Goal: Task Accomplishment & Management: Complete application form

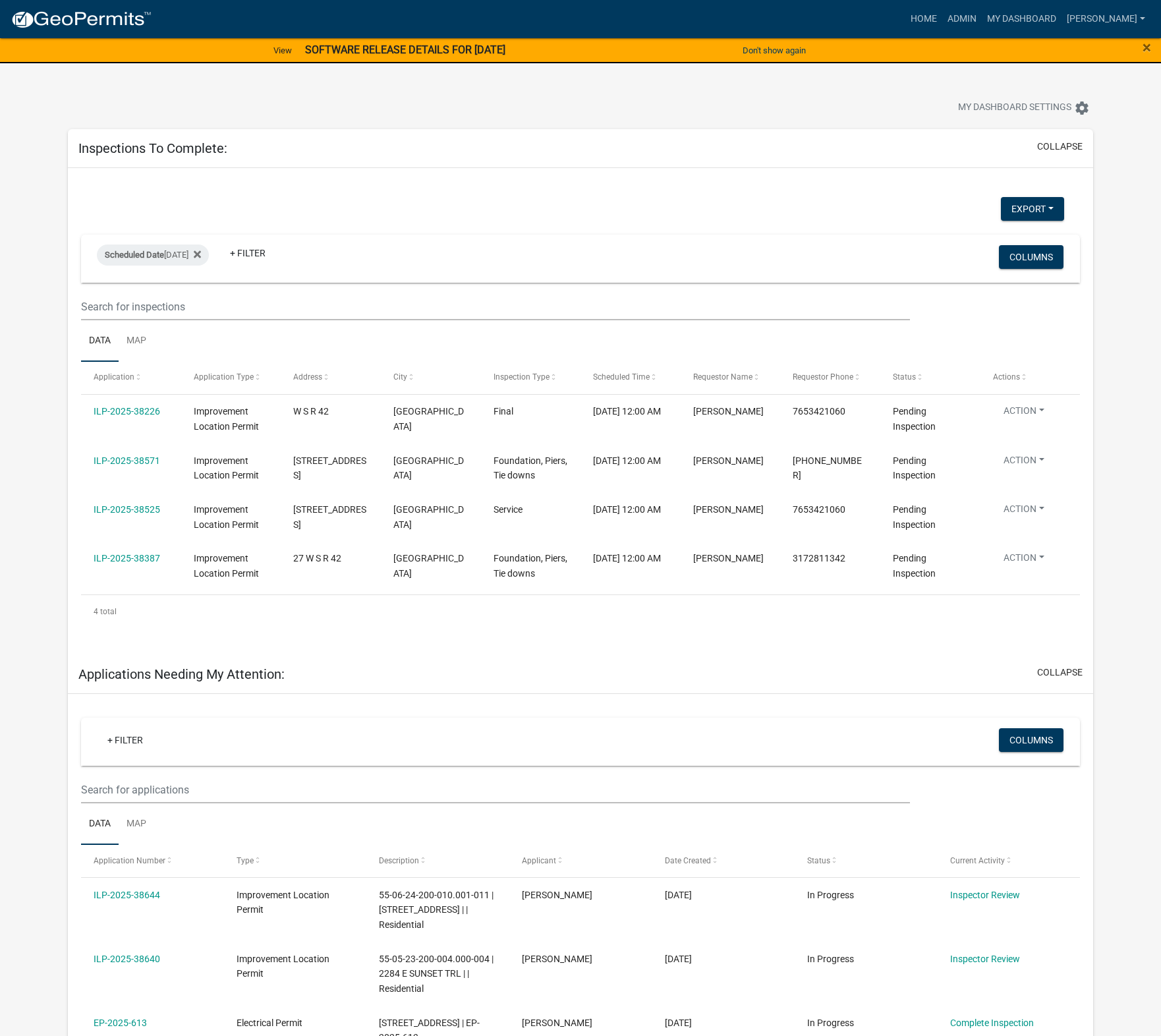
select select "1: 25"
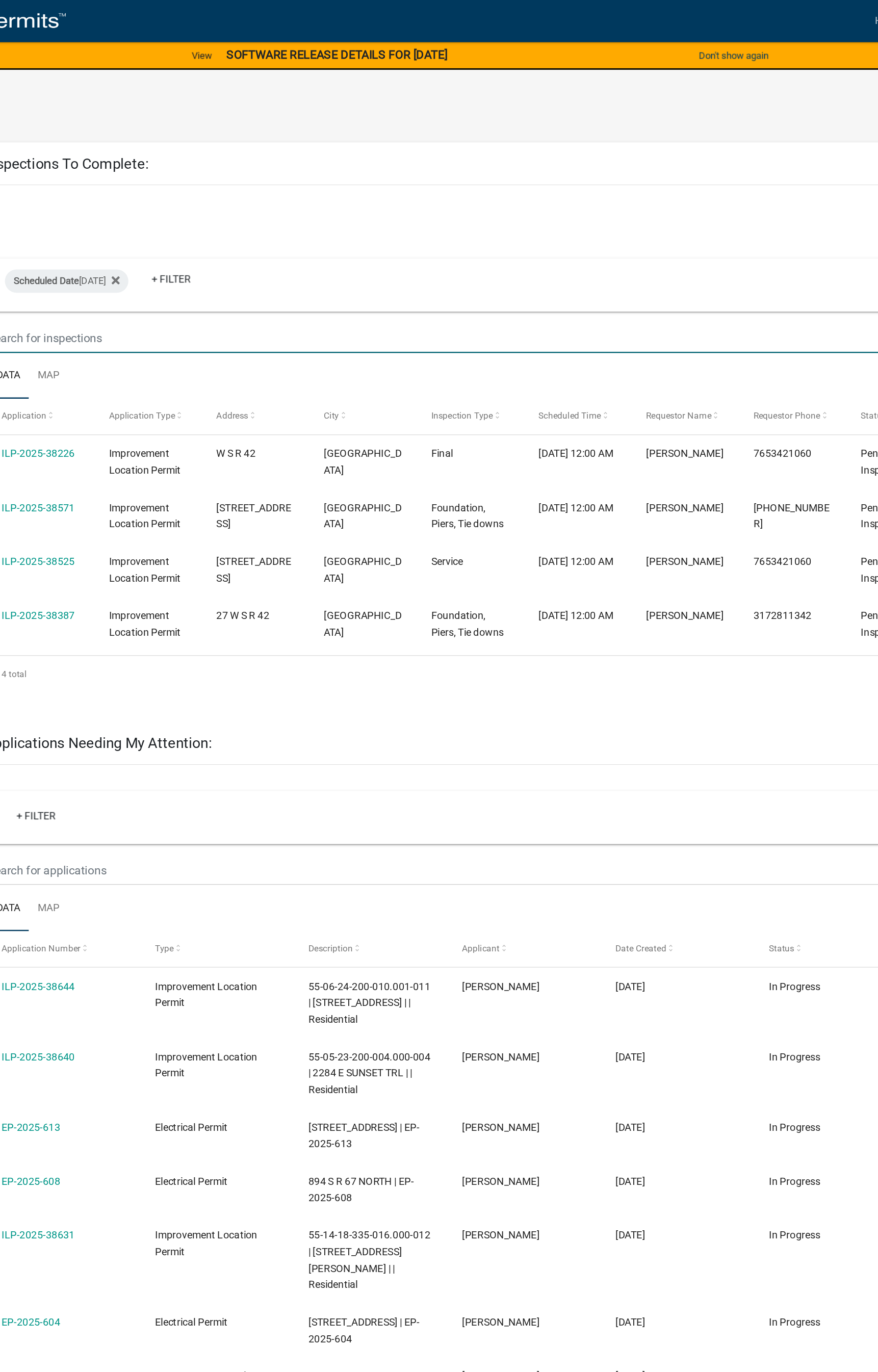
click at [337, 236] on input "text" at bounding box center [375, 237] width 626 height 21
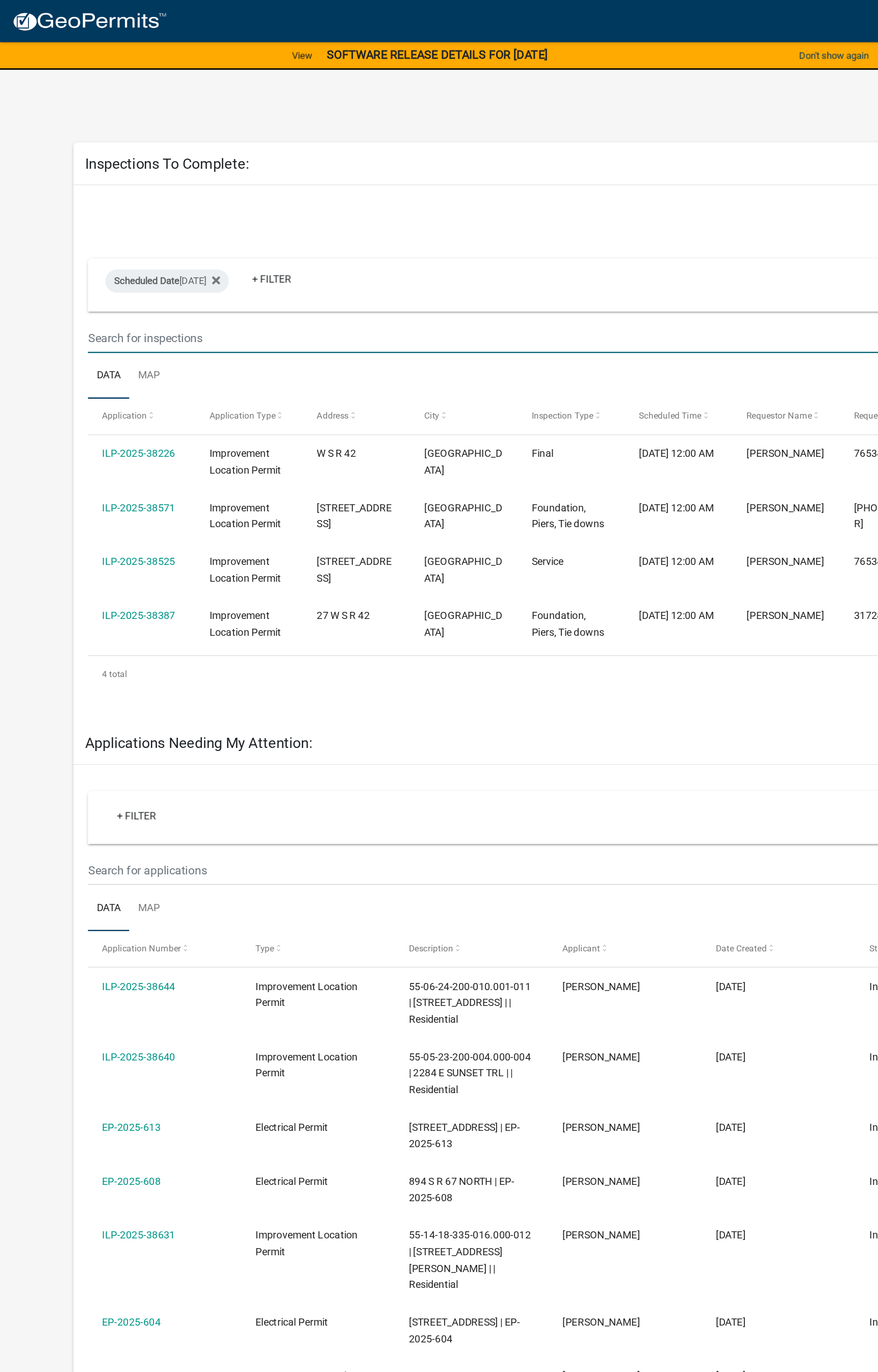
click at [94, 393] on link "ILP-2025-38525" at bounding box center [97, 394] width 52 height 8
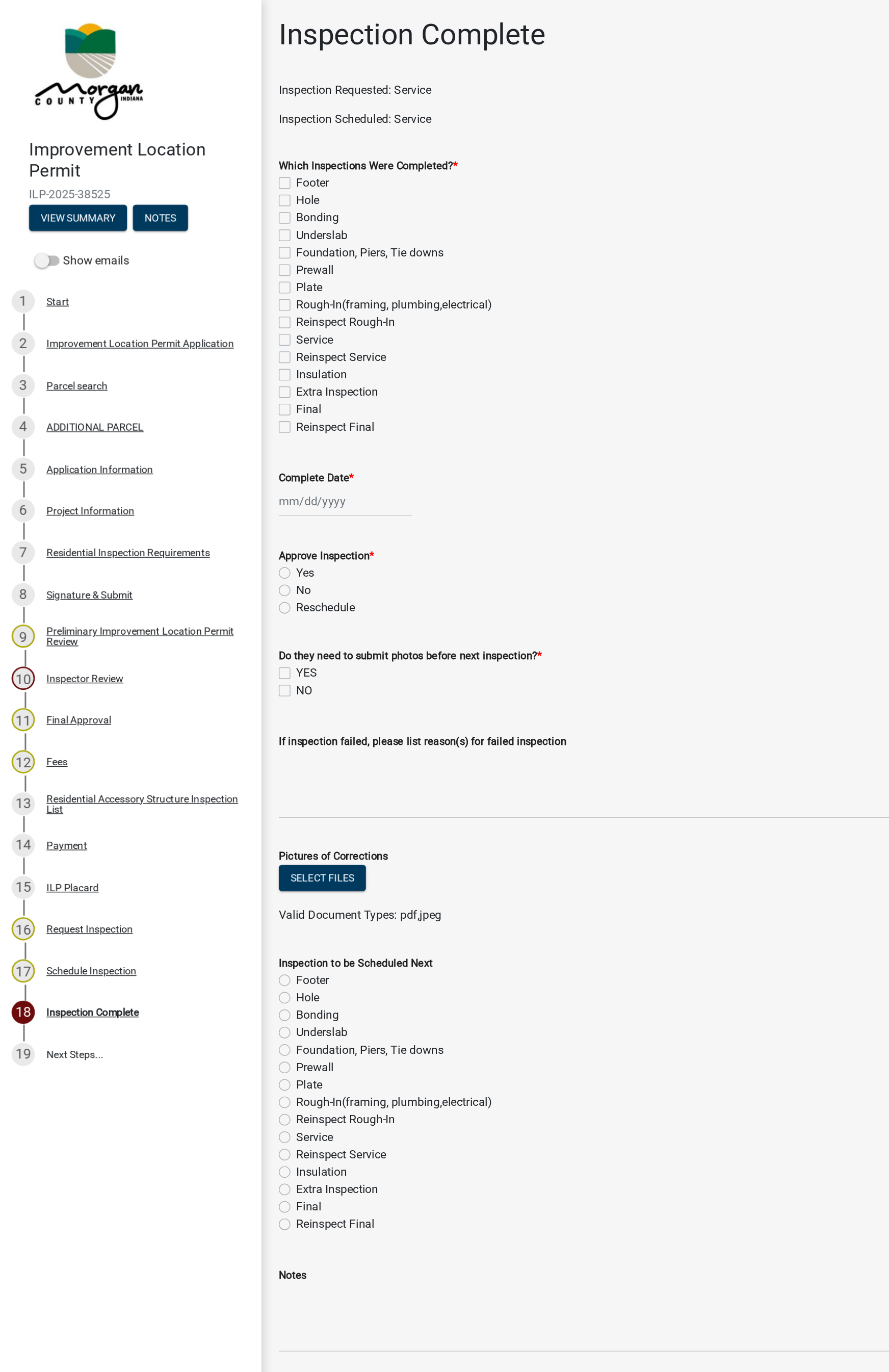
click at [208, 224] on label "Reinspect Rough-In" at bounding box center [242, 227] width 69 height 12
click at [208, 224] on input "Reinspect Rough-In" at bounding box center [211, 224] width 7 height 7
checkbox input "true"
checkbox input "false"
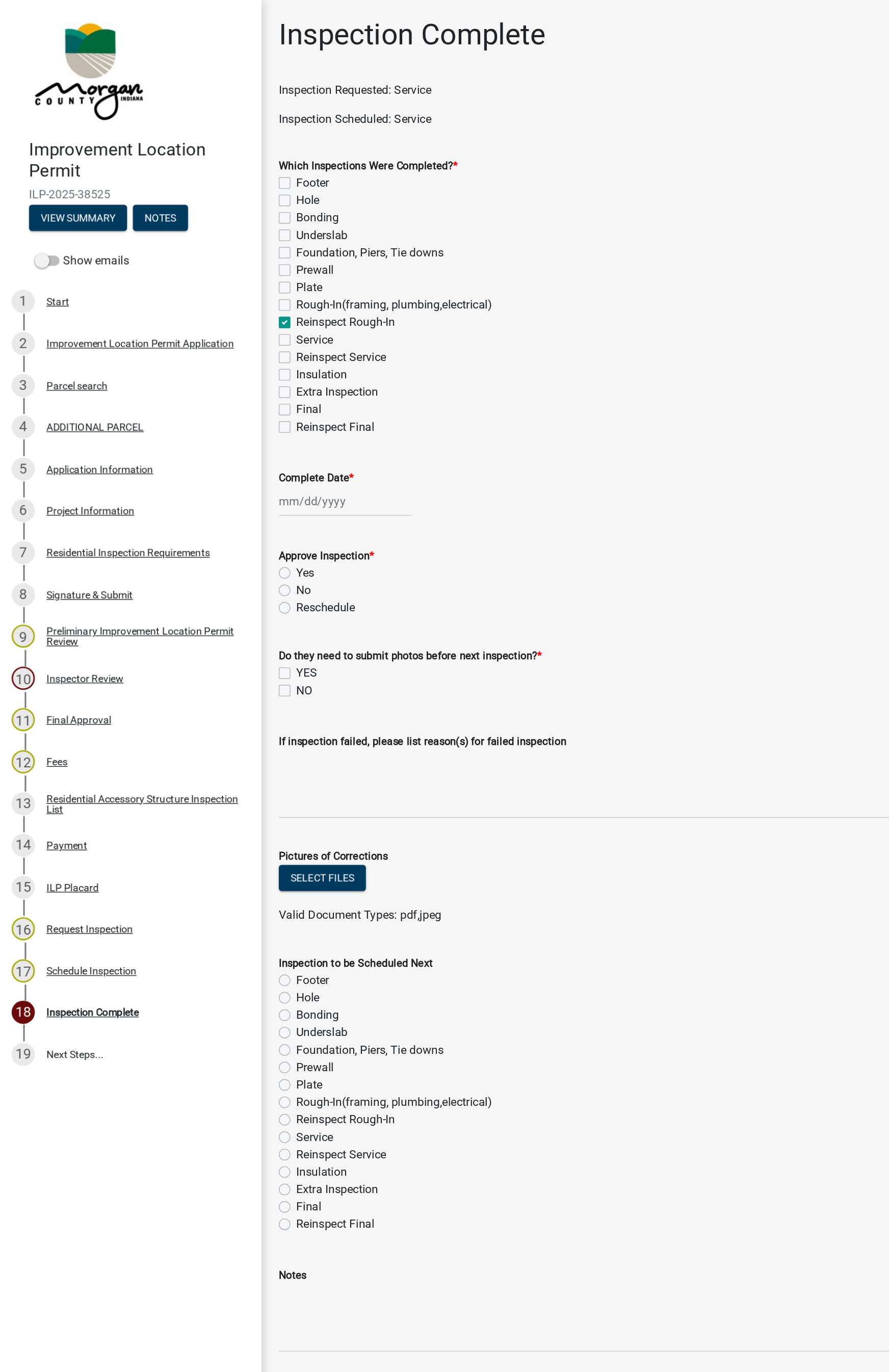
checkbox input "false"
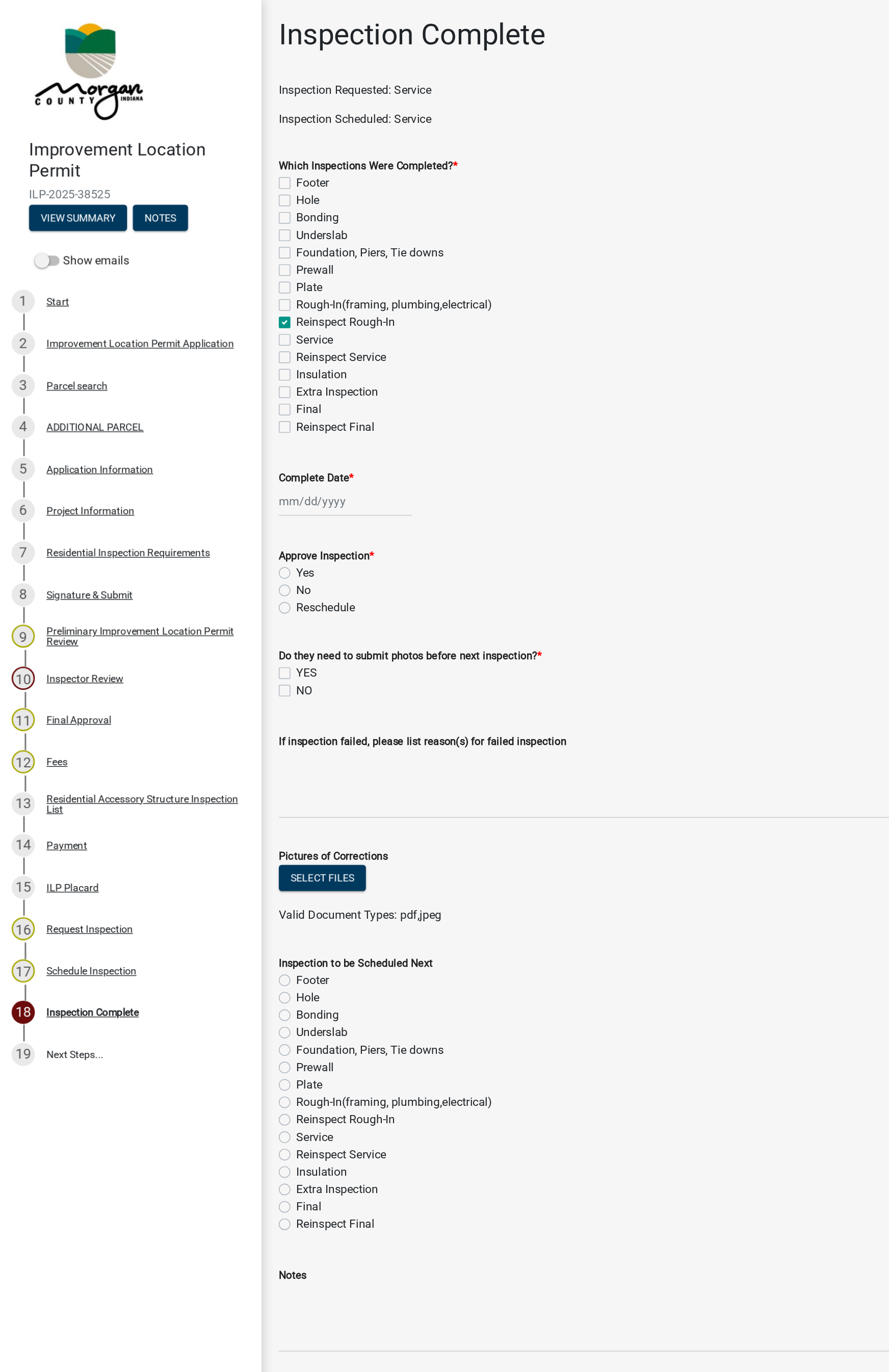
checkbox input "false"
checkbox input "true"
checkbox input "false"
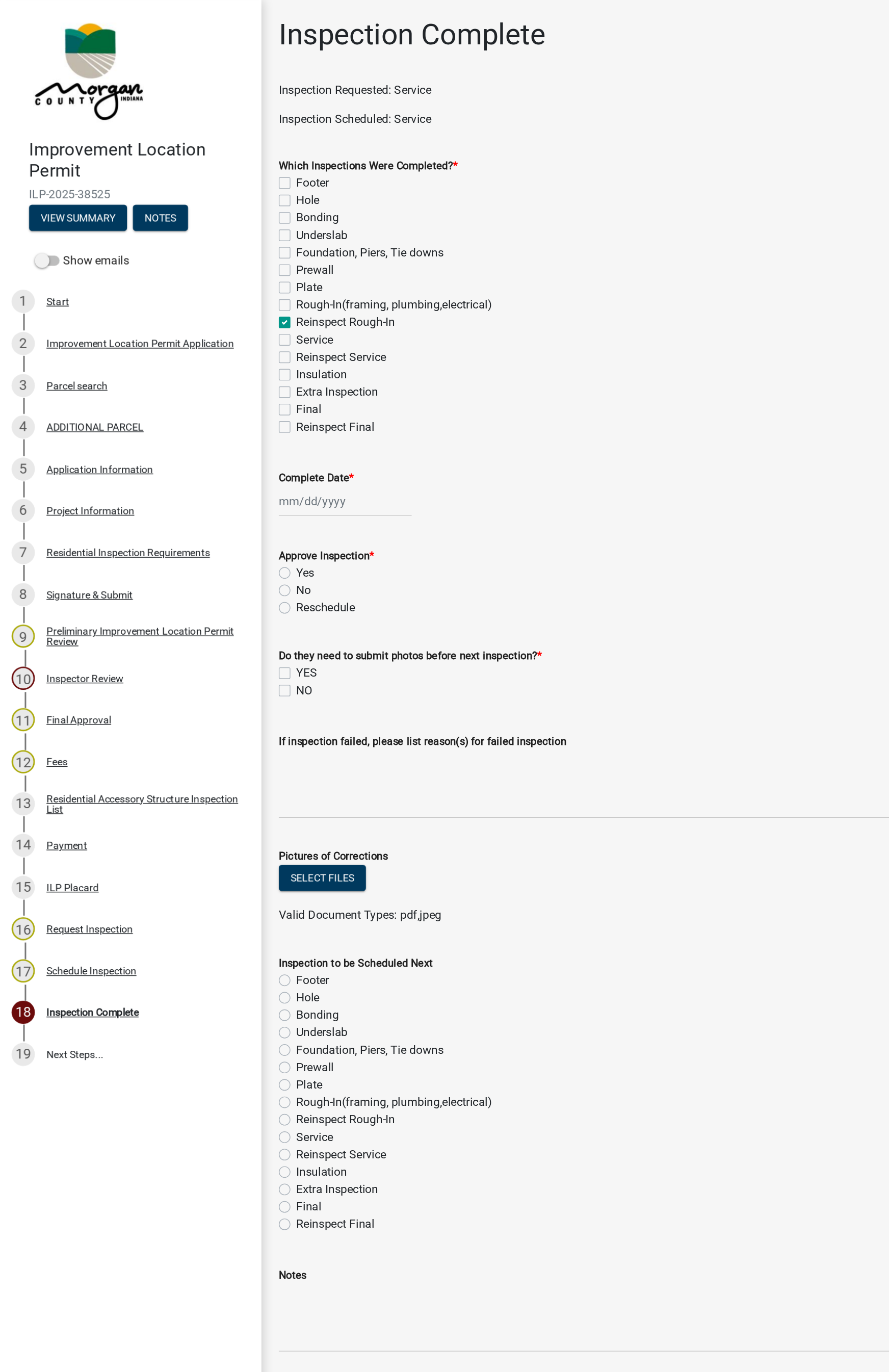
checkbox input "false"
click at [210, 230] on label "Reinspect Rough-In" at bounding box center [242, 227] width 69 height 12
click at [210, 227] on input "Reinspect Rough-In" at bounding box center [211, 224] width 7 height 7
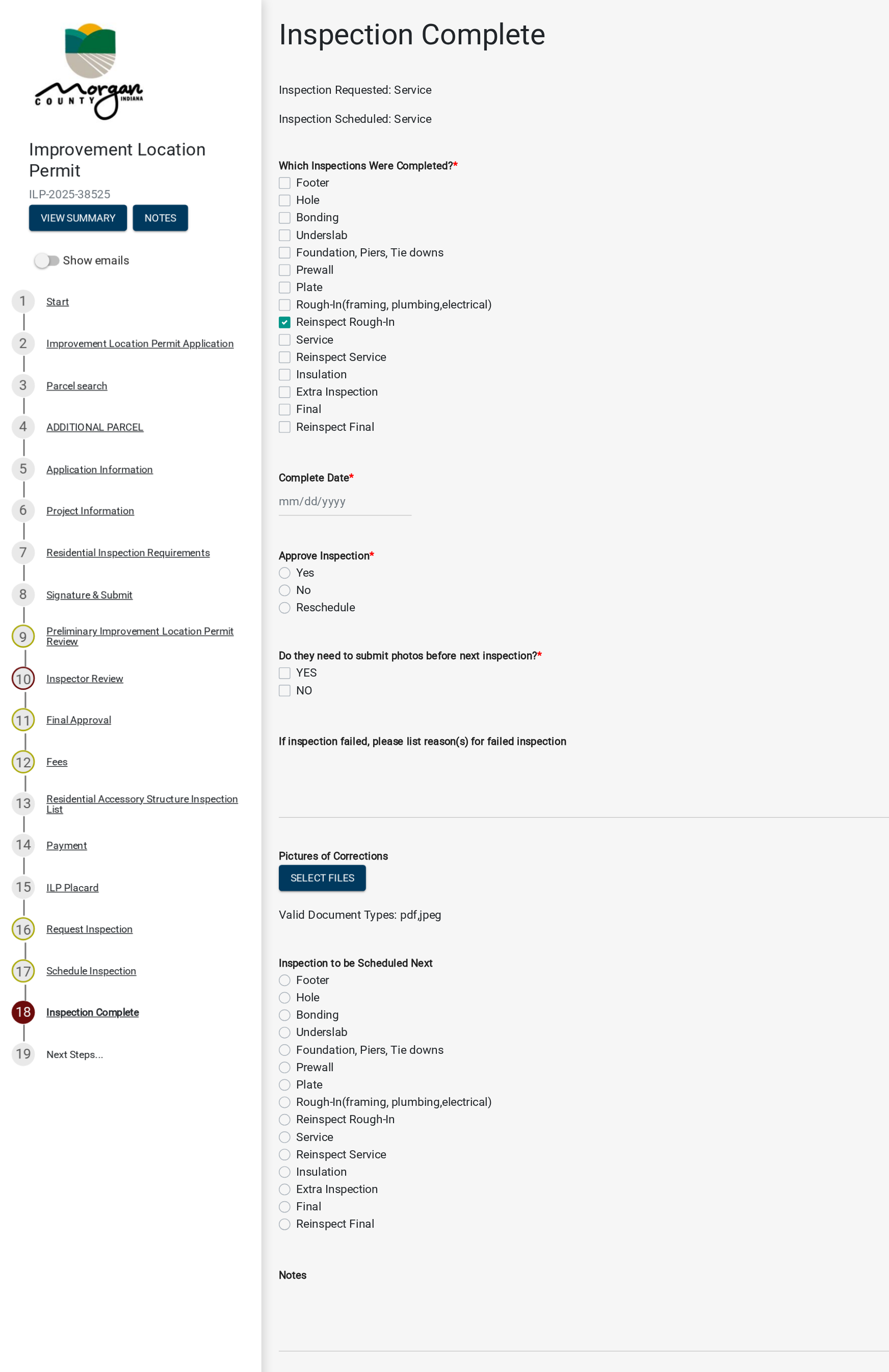
checkbox input "false"
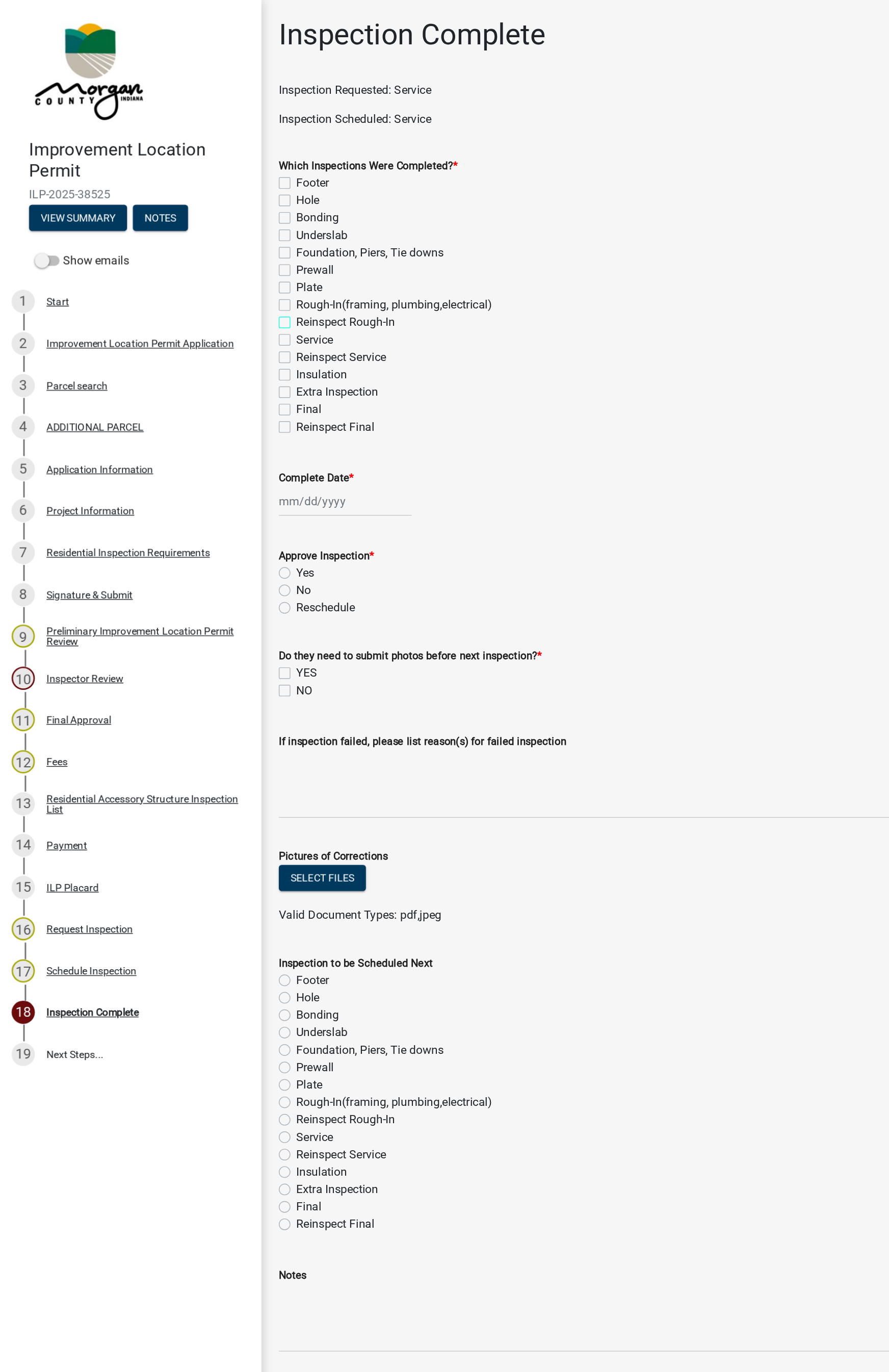
checkbox input "false"
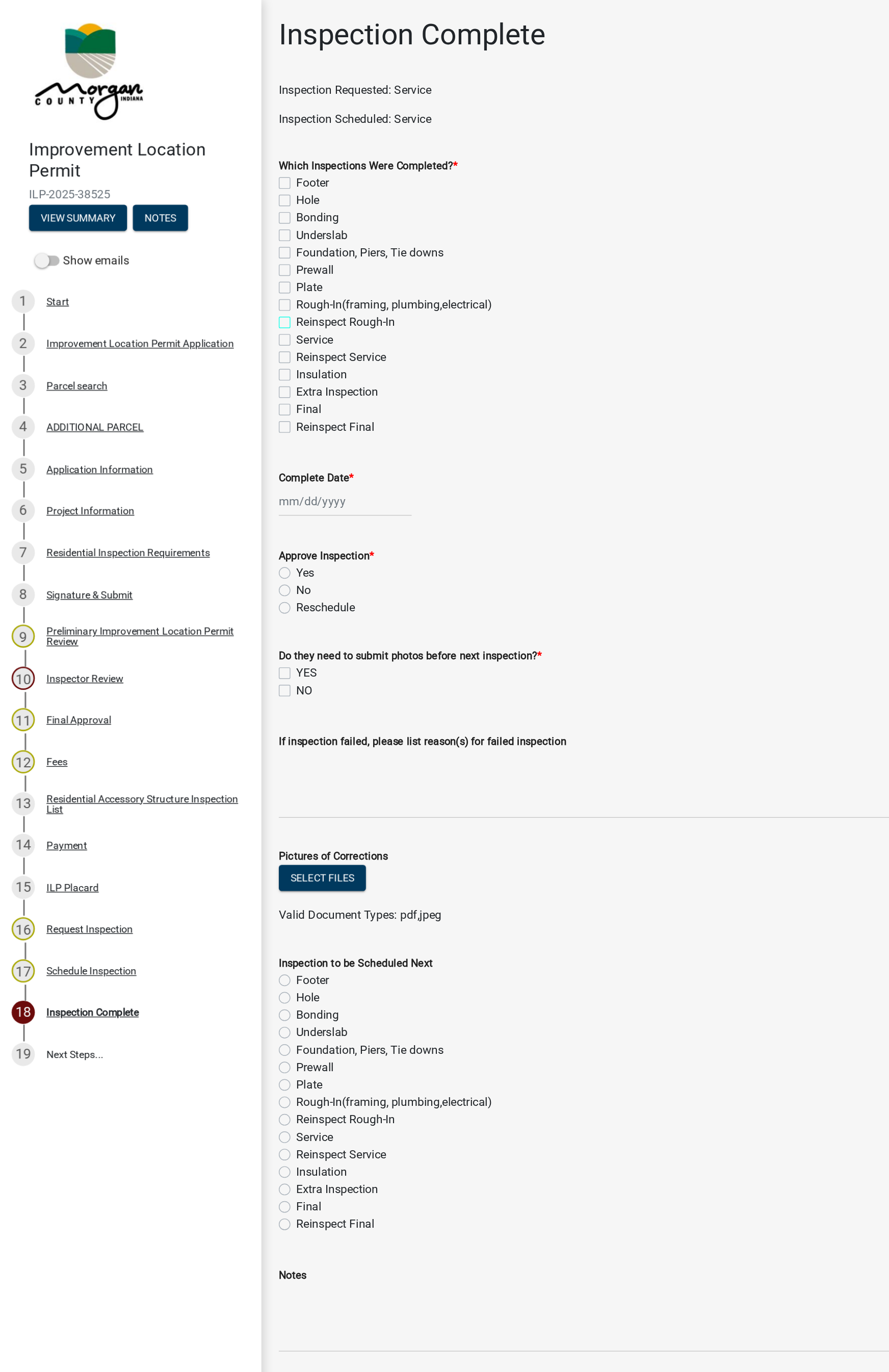
checkbox input "false"
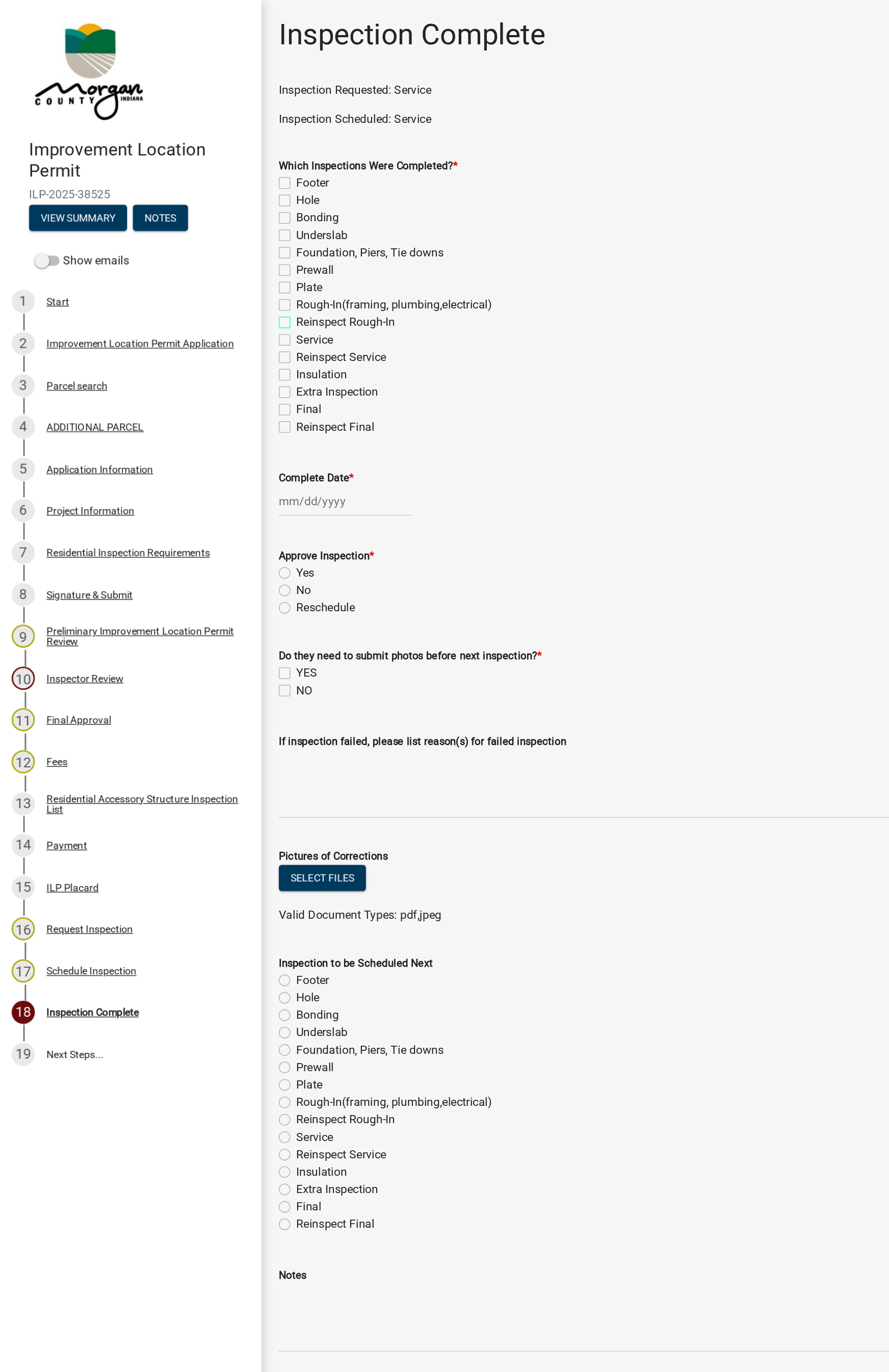
checkbox input "false"
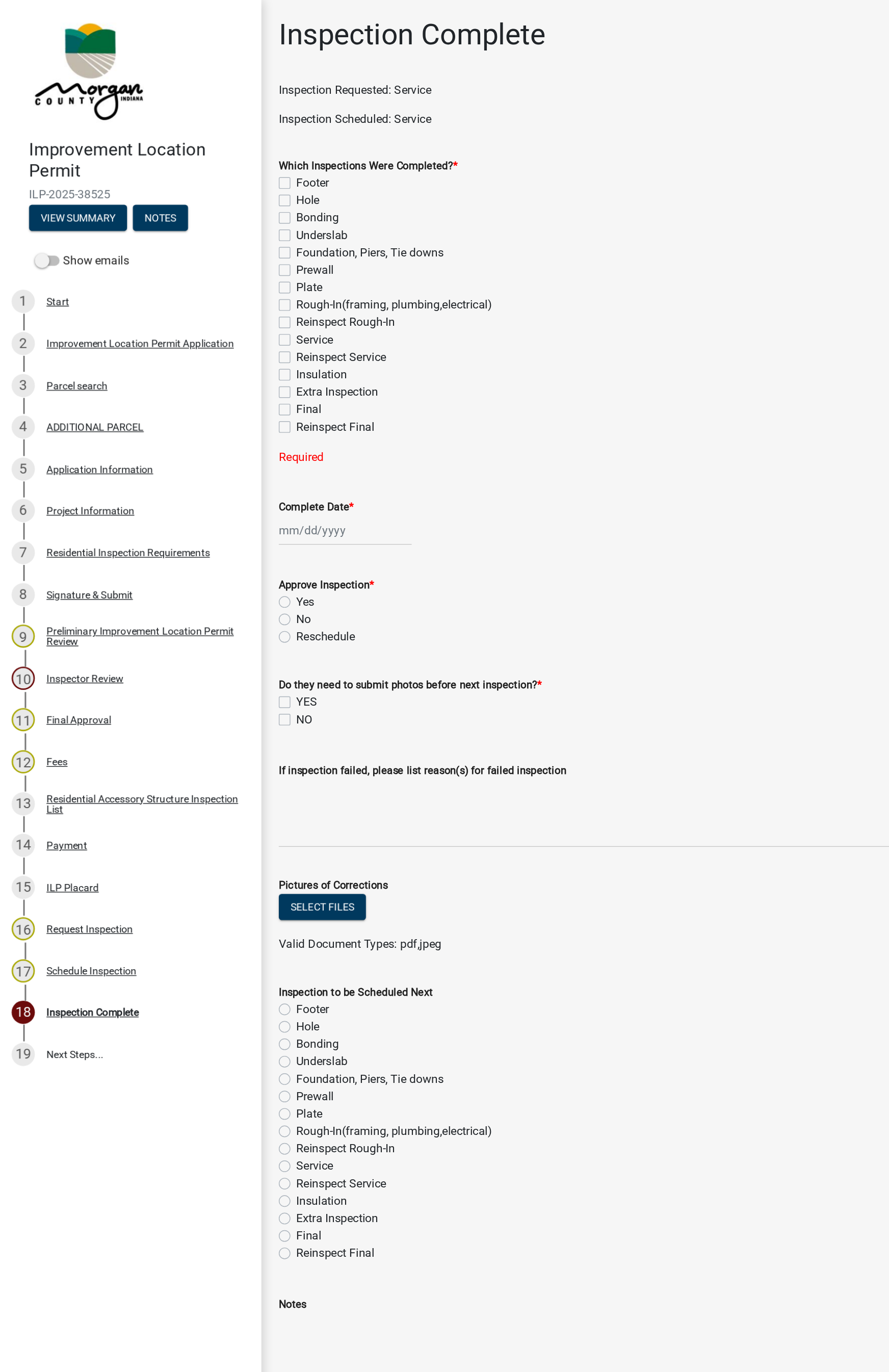
click at [208, 215] on label "Rough-In(framing, plumbing,electrical)" at bounding box center [277, 214] width 138 height 12
click at [208, 215] on input "Rough-In(framing, plumbing,electrical)" at bounding box center [211, 212] width 7 height 7
checkbox input "true"
checkbox input "false"
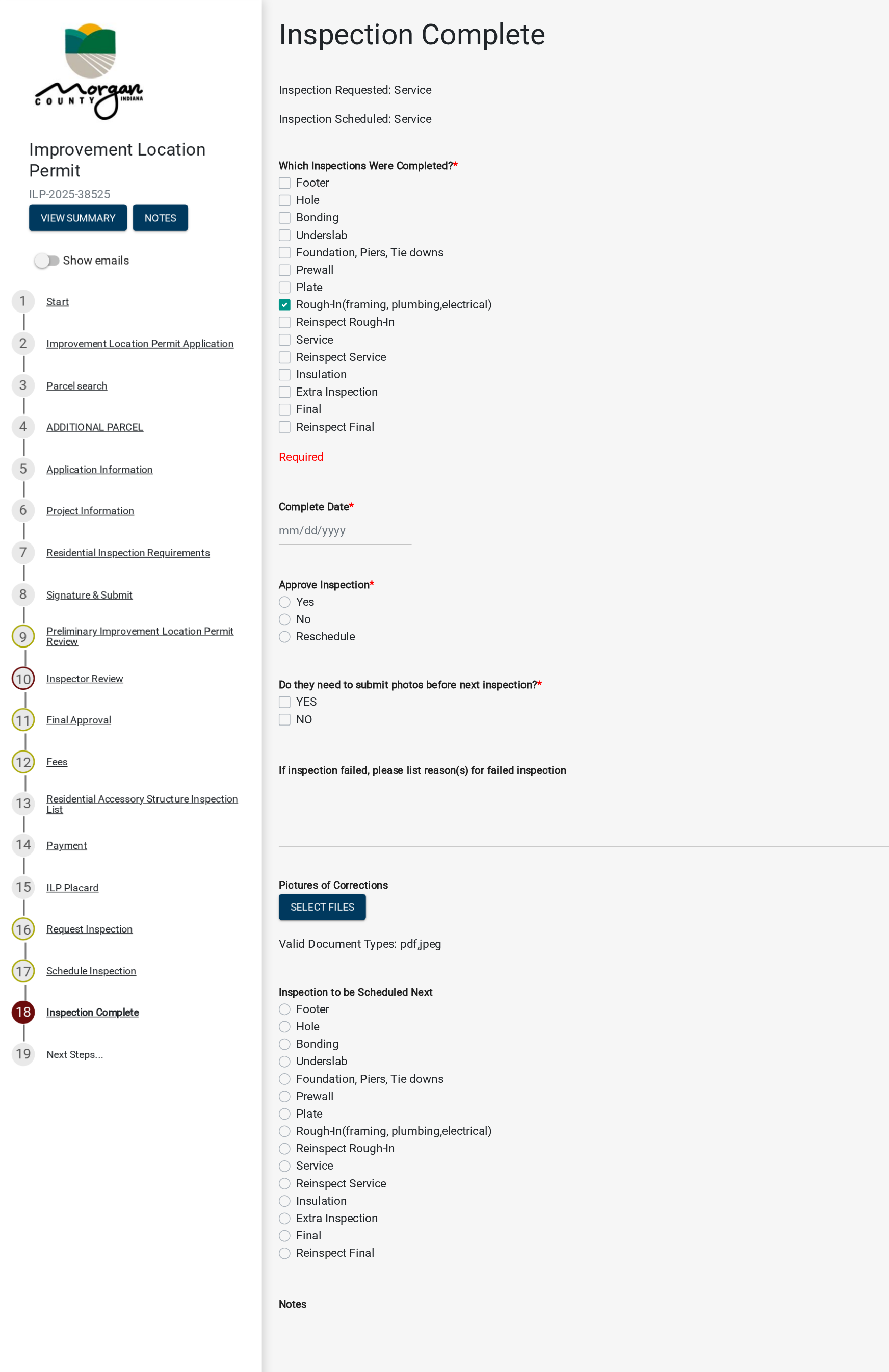
checkbox input "false"
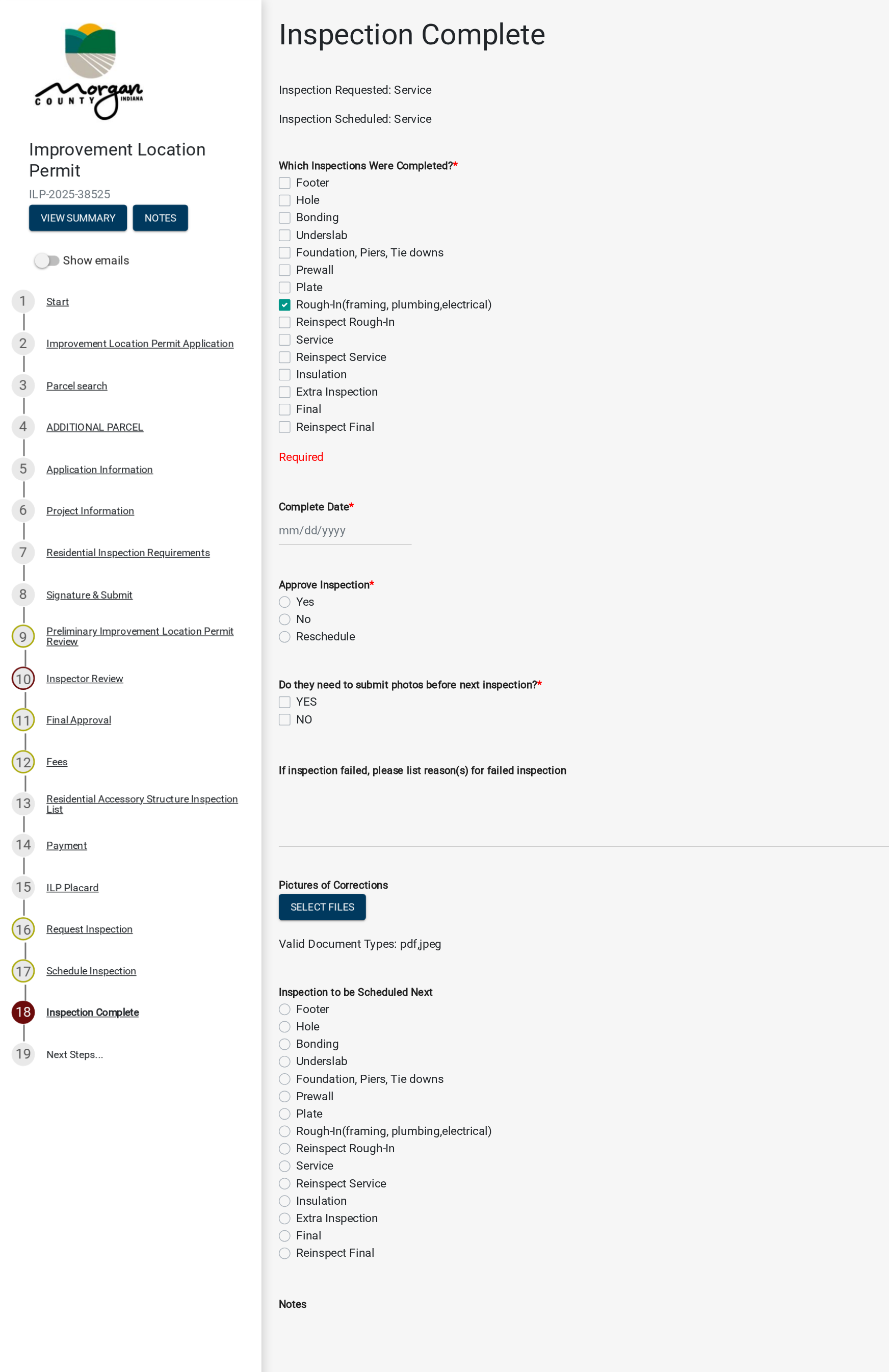
checkbox input "true"
checkbox input "false"
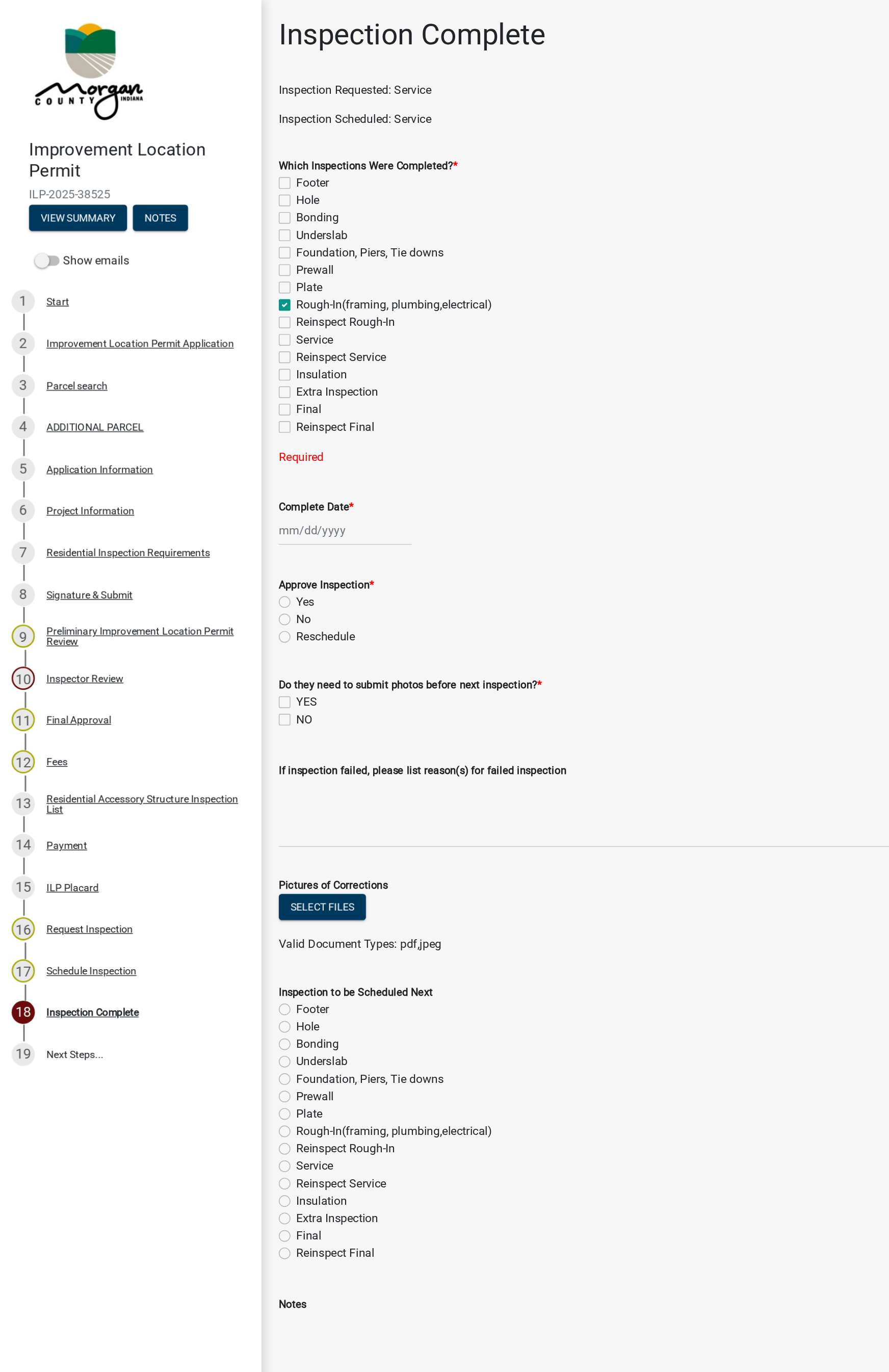
checkbox input "false"
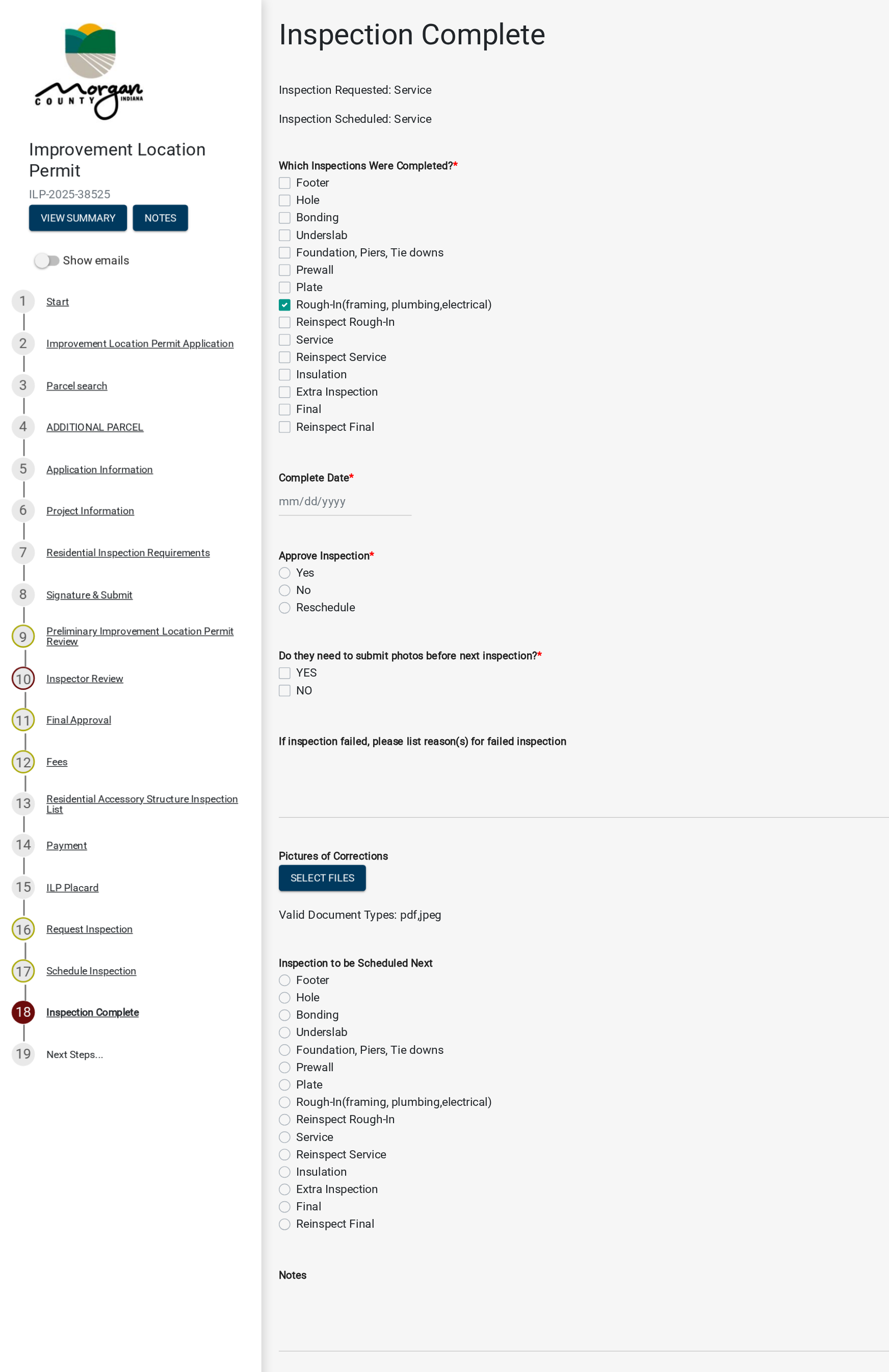
click at [210, 240] on label "Service" at bounding box center [221, 239] width 26 height 12
click at [210, 239] on input "Service" at bounding box center [211, 236] width 7 height 7
checkbox input "true"
checkbox input "false"
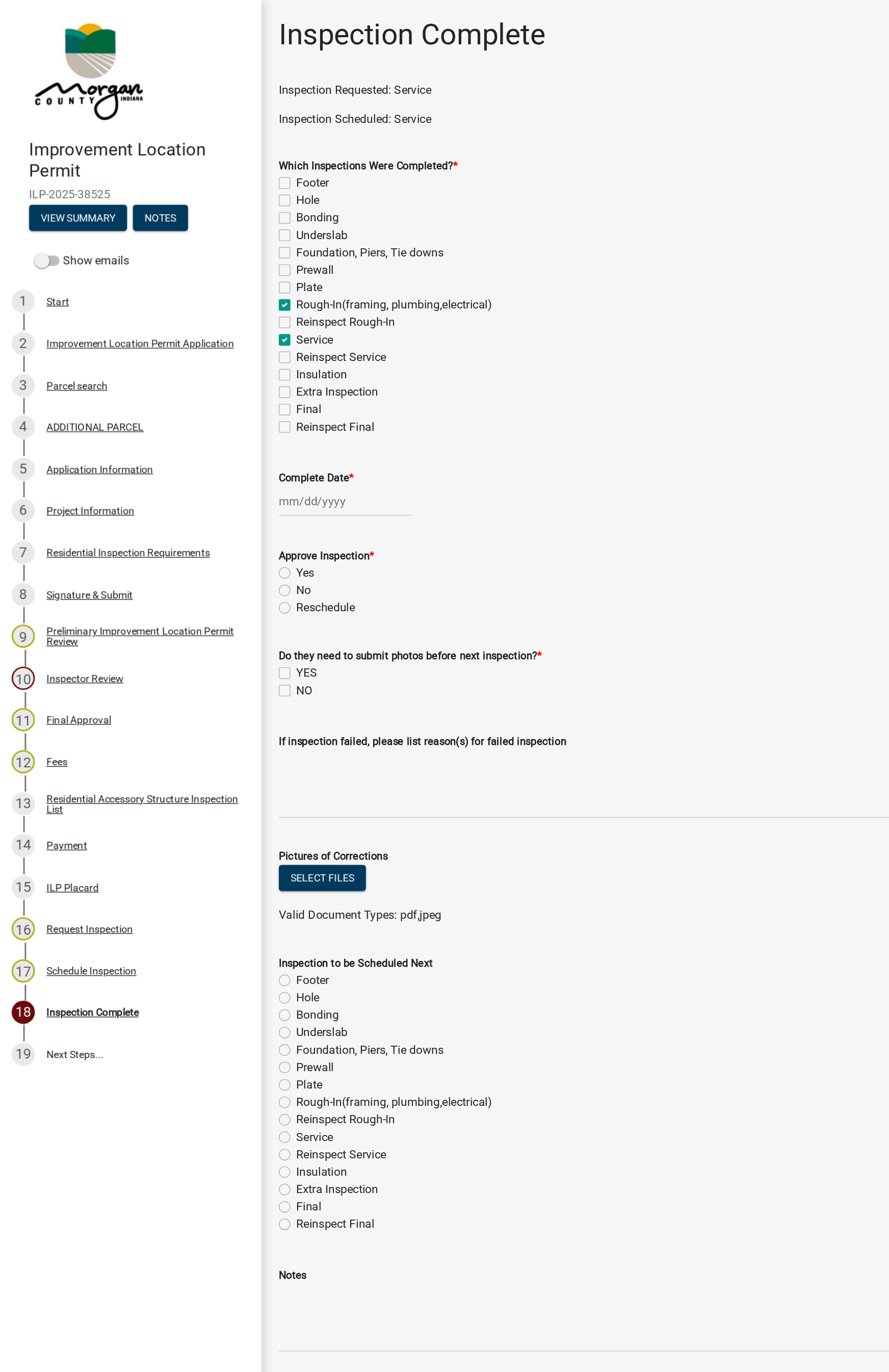
checkbox input "false"
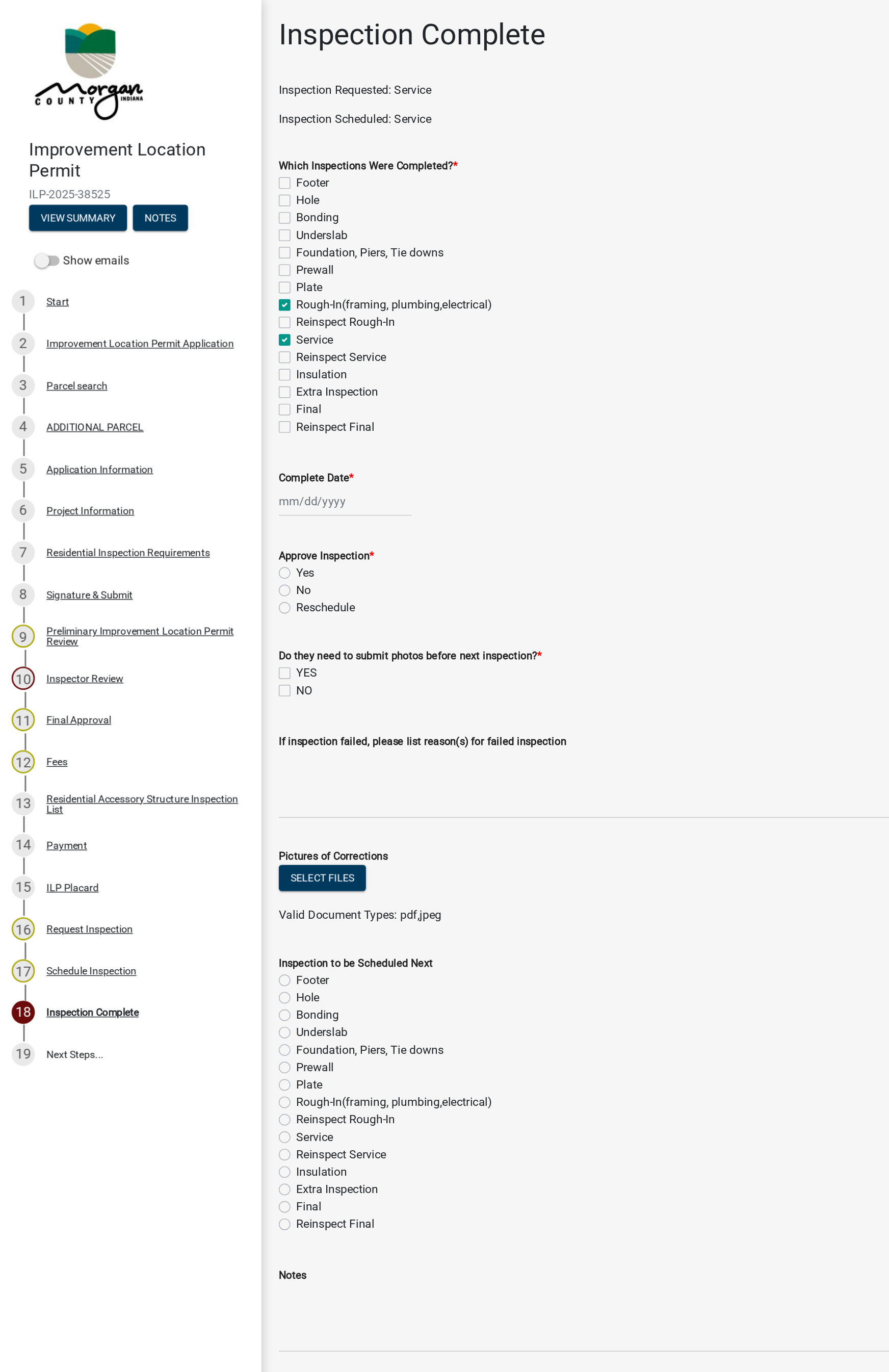
checkbox input "true"
checkbox input "false"
checkbox input "true"
checkbox input "false"
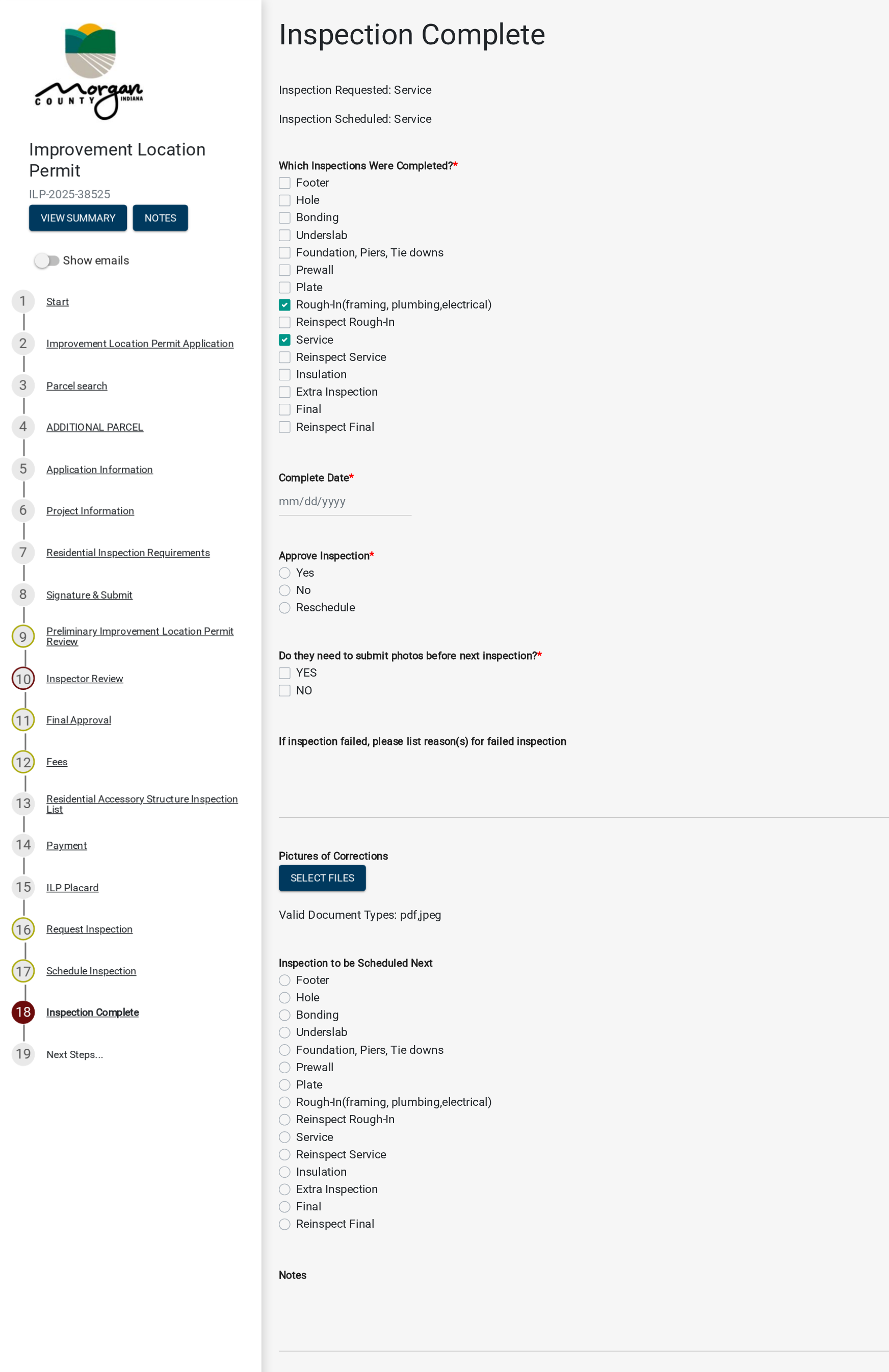
checkbox input "false"
click at [229, 355] on div at bounding box center [242, 352] width 93 height 21
select select "10"
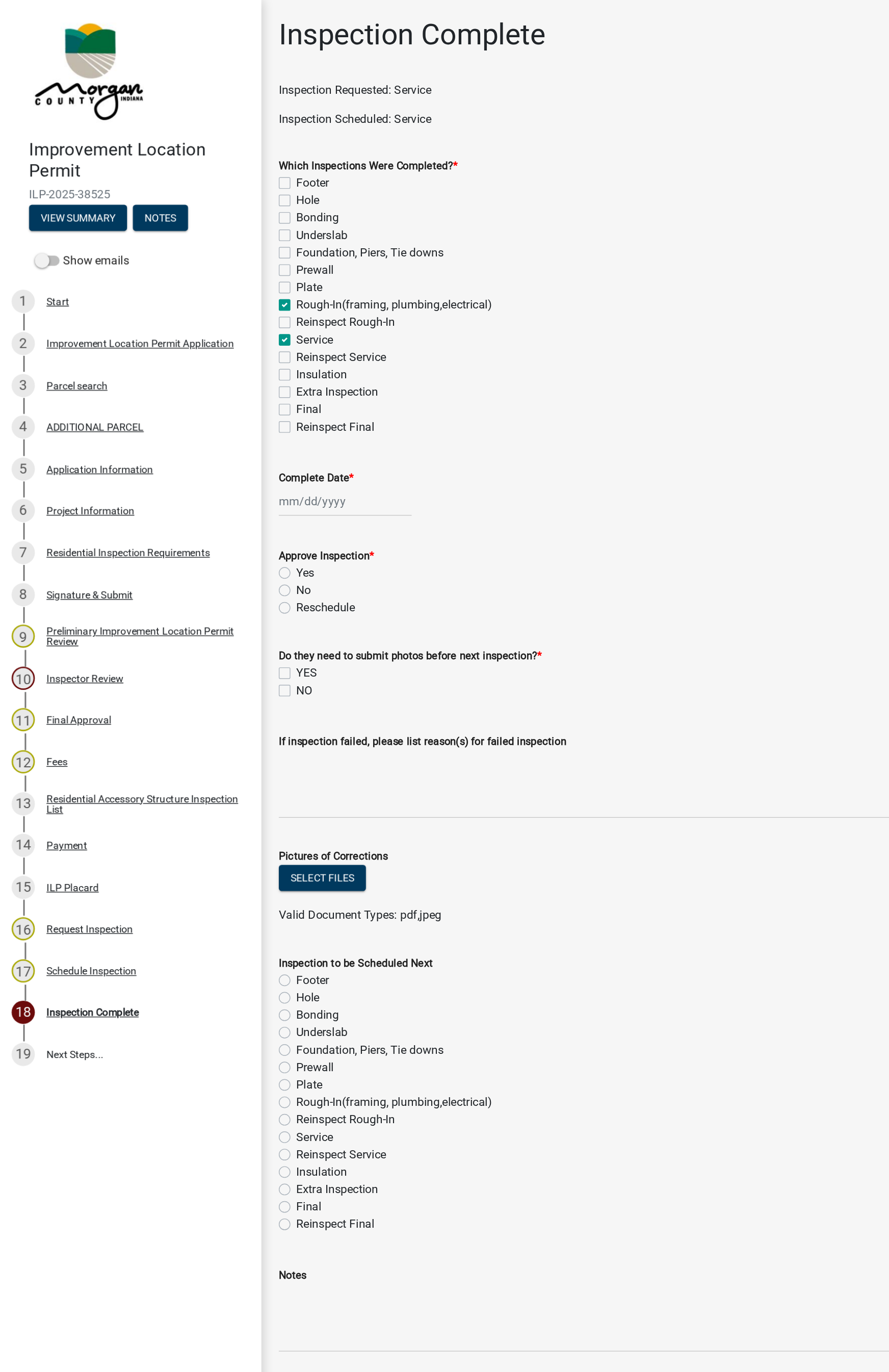
select select "2025"
click at [222, 422] on div "7" at bounding box center [222, 422] width 16 height 16
type input "[DATE]"
click at [208, 406] on label "Yes" at bounding box center [214, 402] width 13 height 12
click at [208, 403] on input "Yes" at bounding box center [211, 399] width 7 height 7
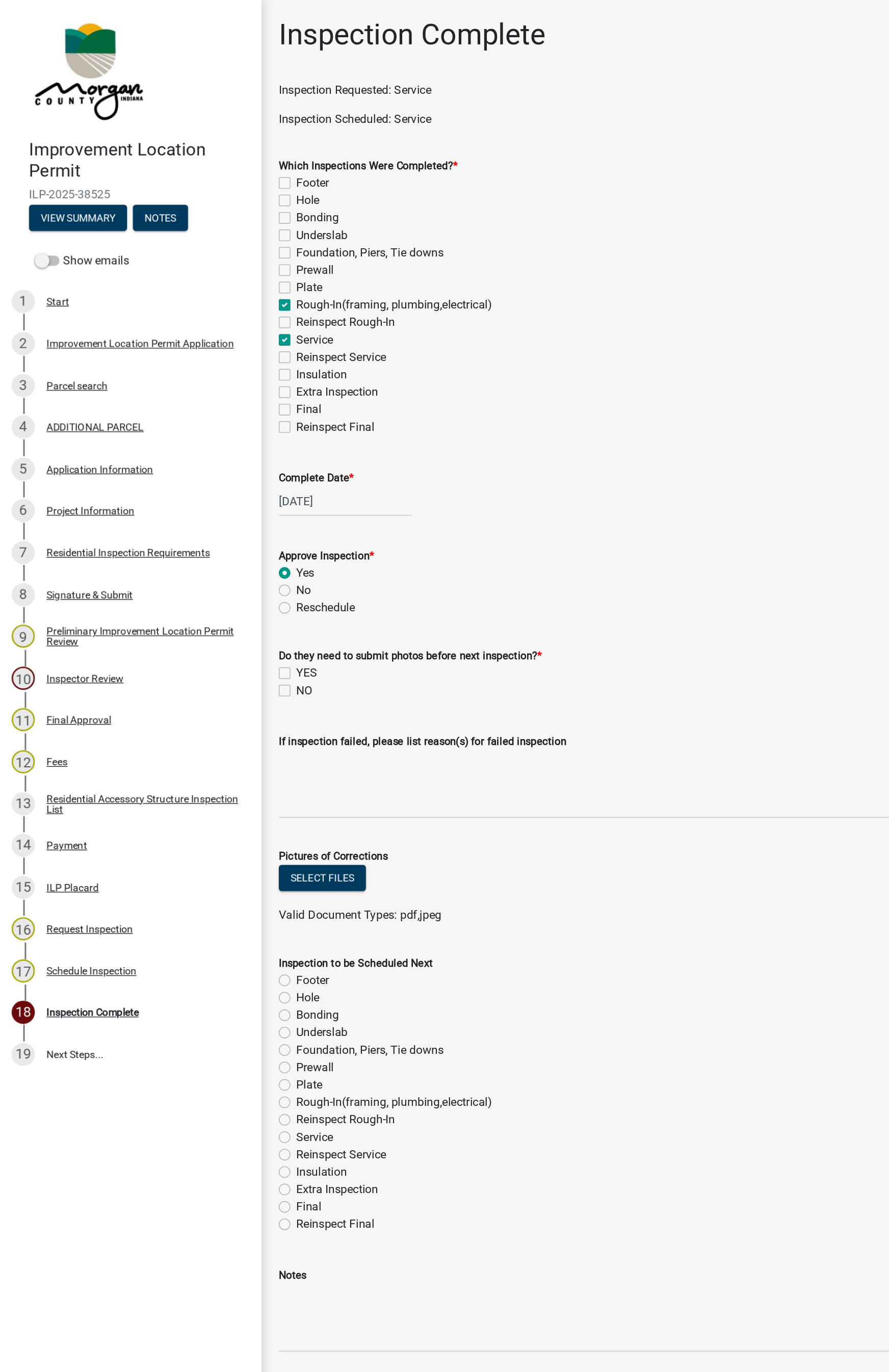
radio input "true"
click at [208, 485] on label "NO" at bounding box center [214, 485] width 11 height 12
click at [208, 485] on input "NO" at bounding box center [211, 482] width 7 height 7
checkbox input "true"
checkbox input "false"
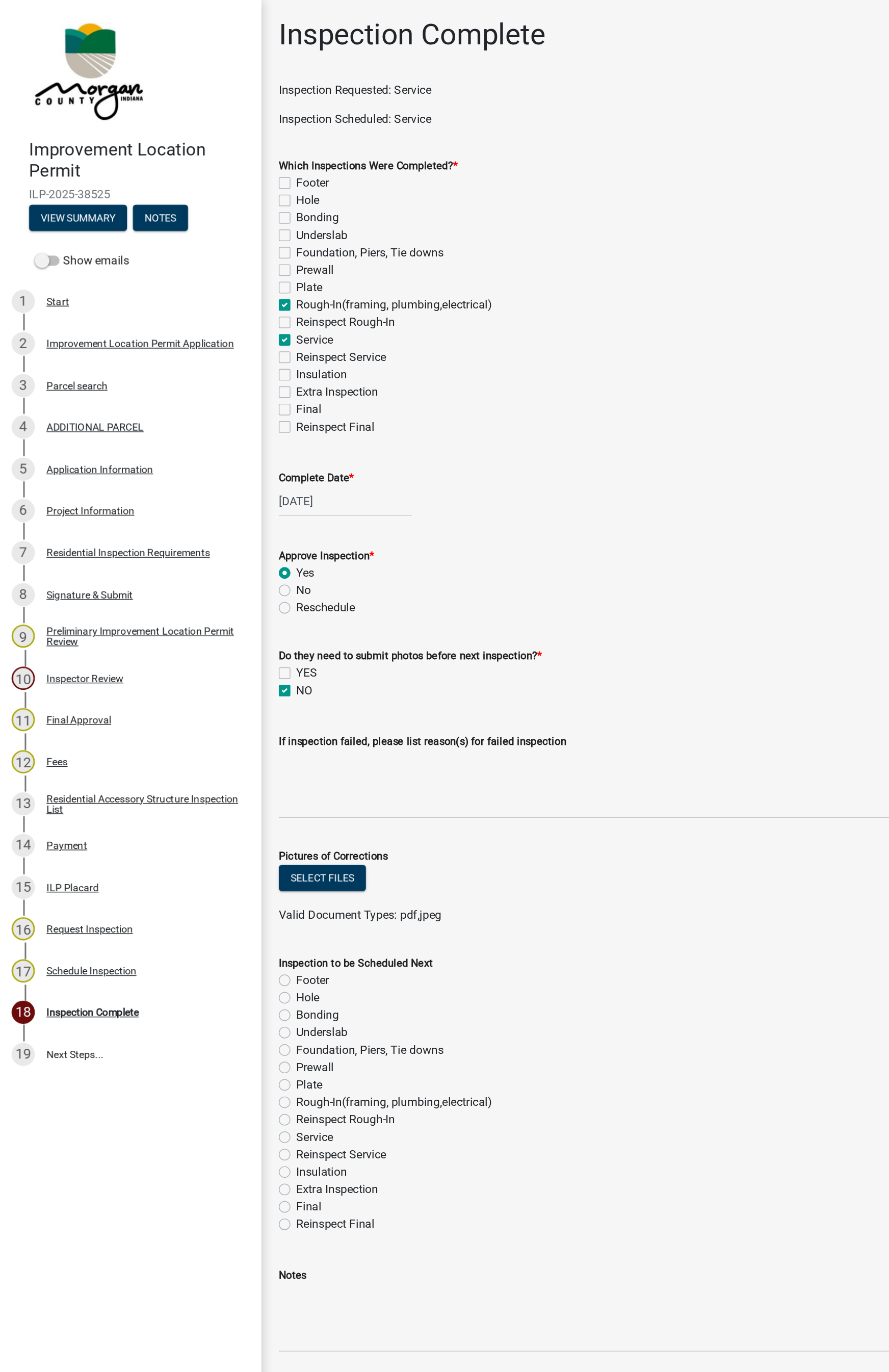
checkbox input "true"
click at [208, 801] on label "Final" at bounding box center [217, 848] width 18 height 12
click at [208, 801] on input "Final" at bounding box center [211, 845] width 7 height 7
radio input "true"
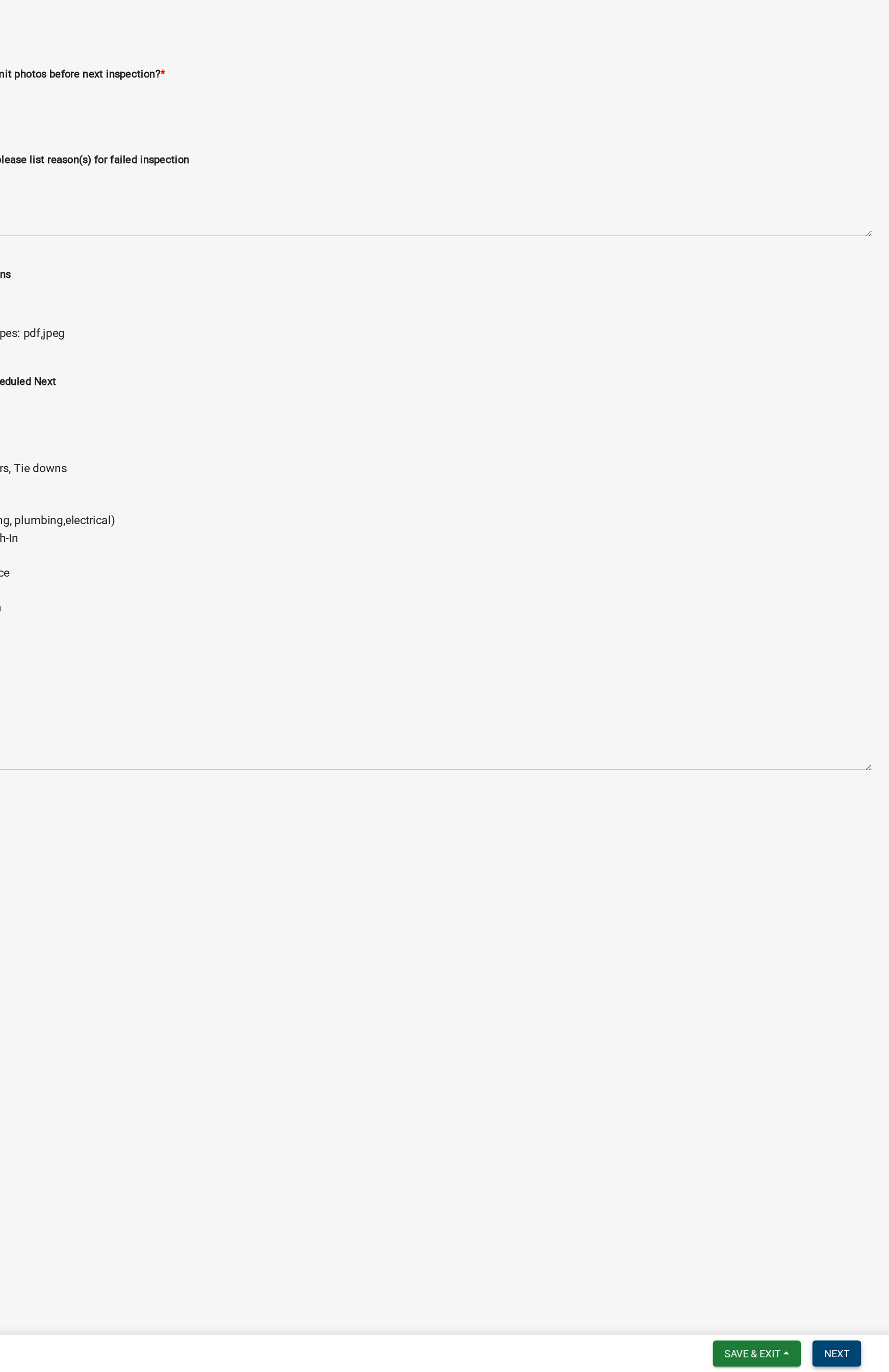
click at [844, 801] on span "Next" at bounding box center [852, 1358] width 18 height 8
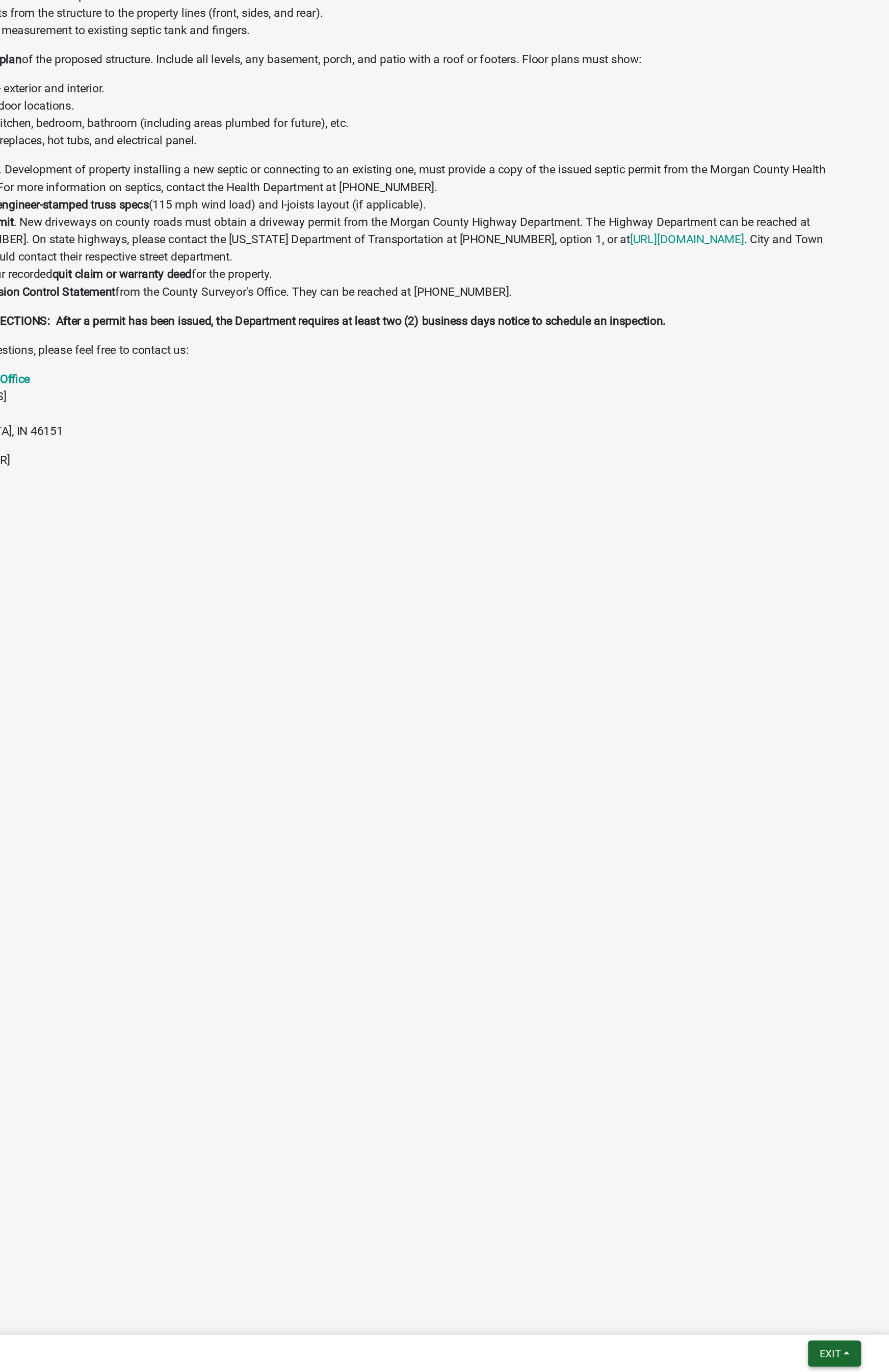
click at [846, 801] on span "Exit" at bounding box center [847, 1358] width 15 height 8
click at [825, 801] on button "Save & Exit" at bounding box center [828, 1333] width 82 height 25
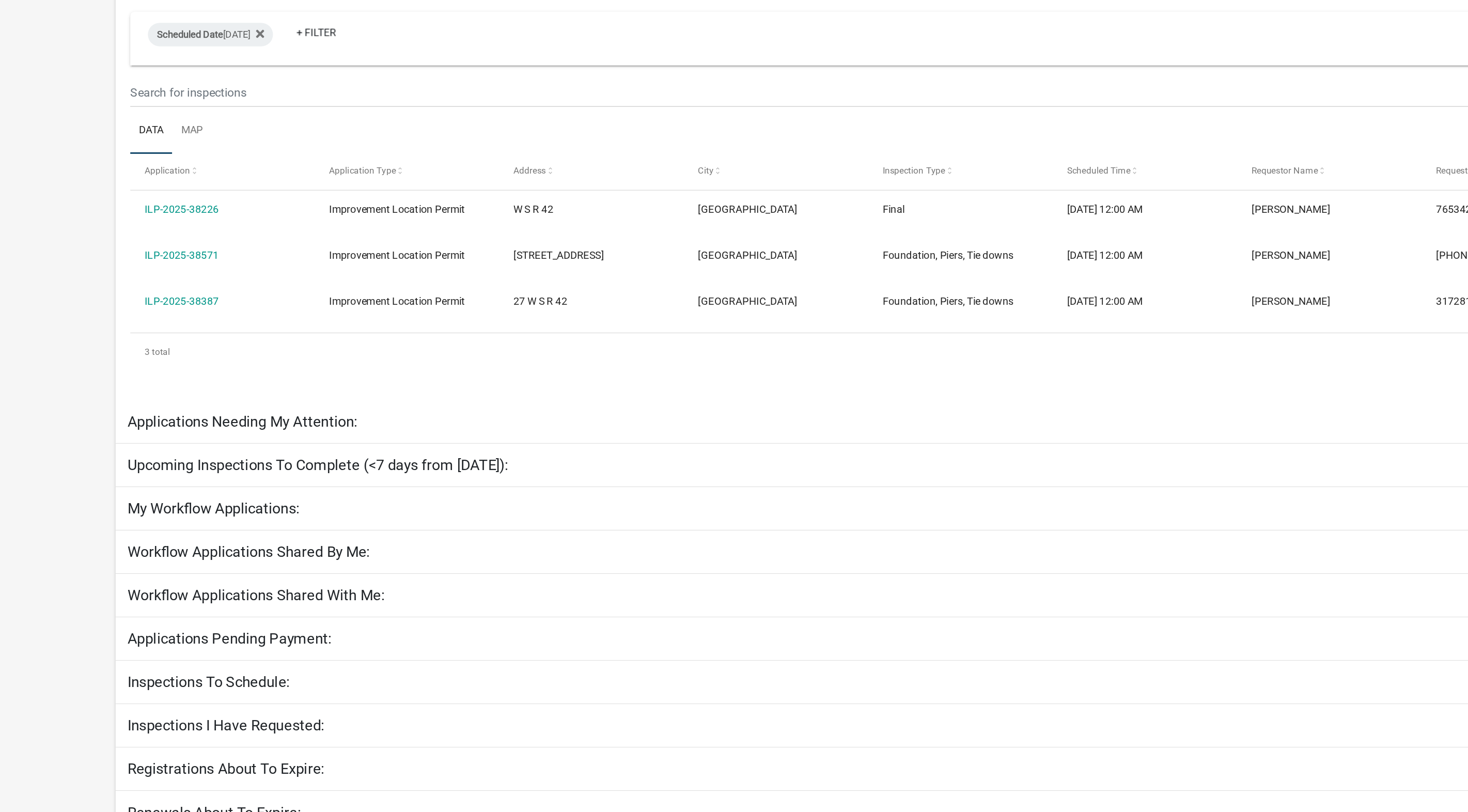
select select "1: 25"
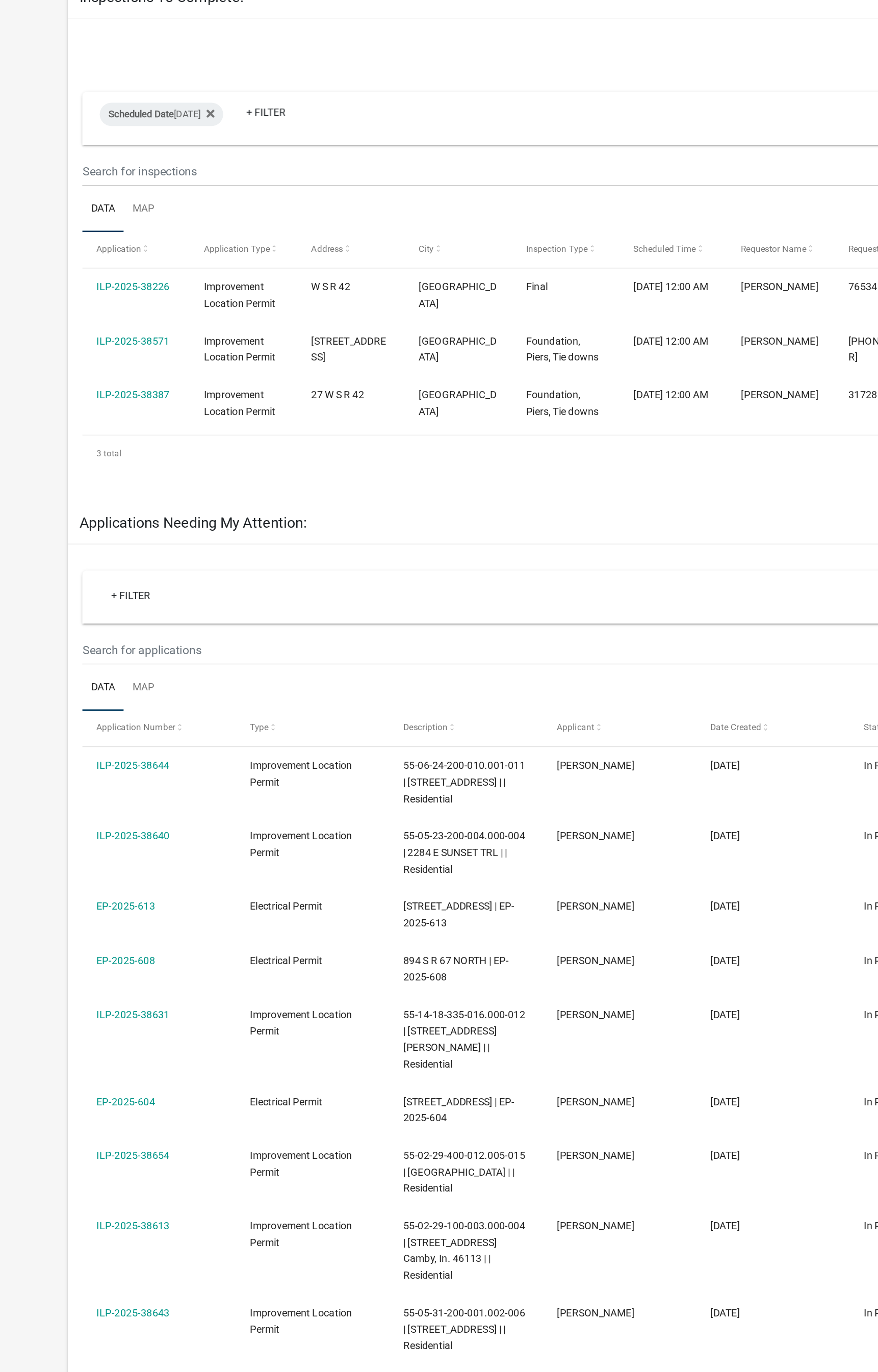
click at [601, 465] on div "Export Excel Format (.xlsx) CSV Format (.csv) Scheduled Date [DATE] + Filter Co…" at bounding box center [439, 299] width 775 height 339
click at [604, 464] on div "Export Excel Format (.xlsx) CSV Format (.csv) Scheduled Date [DATE] + Filter Co…" at bounding box center [439, 299] width 775 height 339
click at [597, 469] on div "Applications Needing My Attention: collapse" at bounding box center [439, 484] width 775 height 30
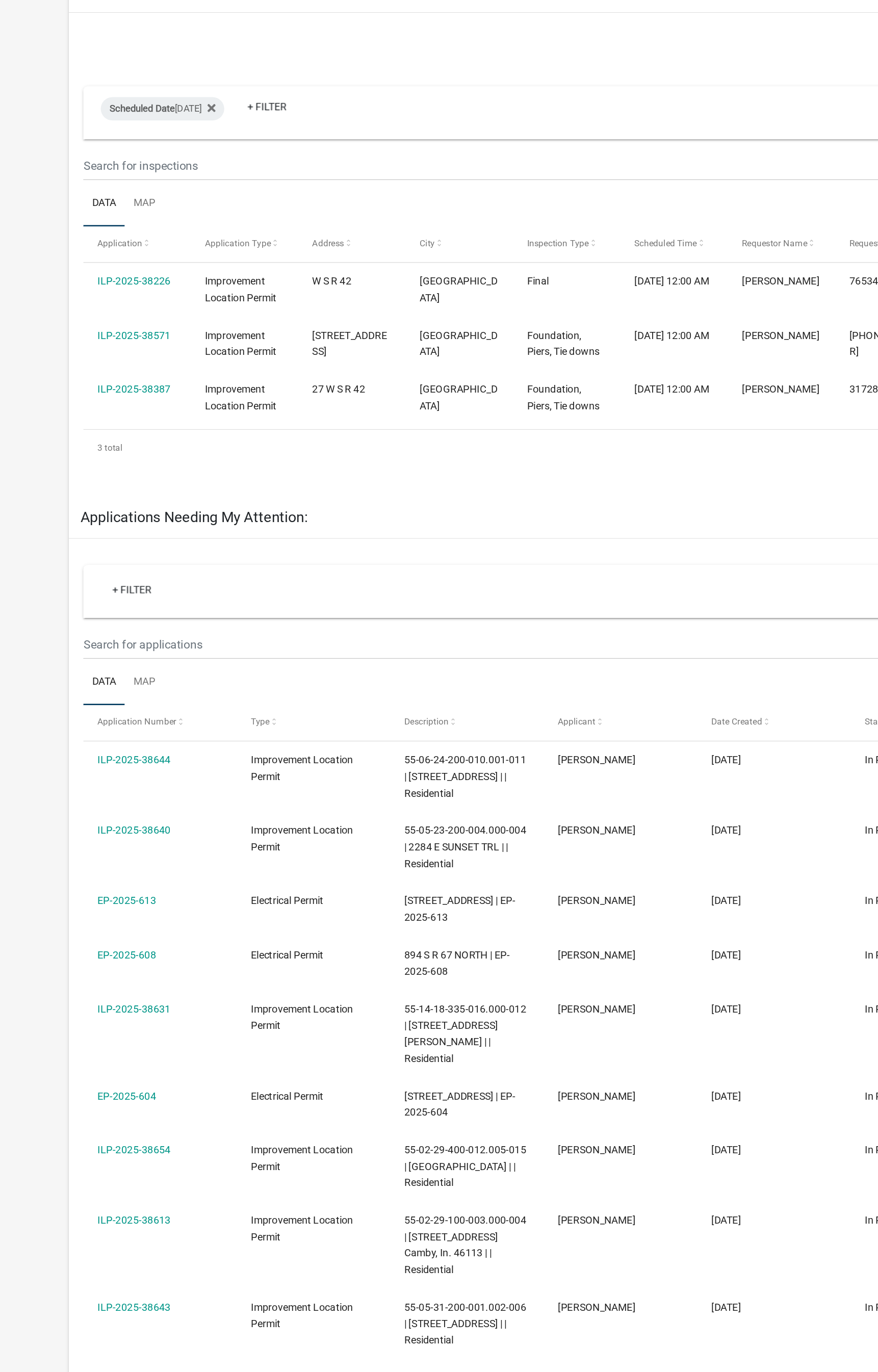
click at [607, 455] on div at bounding box center [439, 453] width 581 height 11
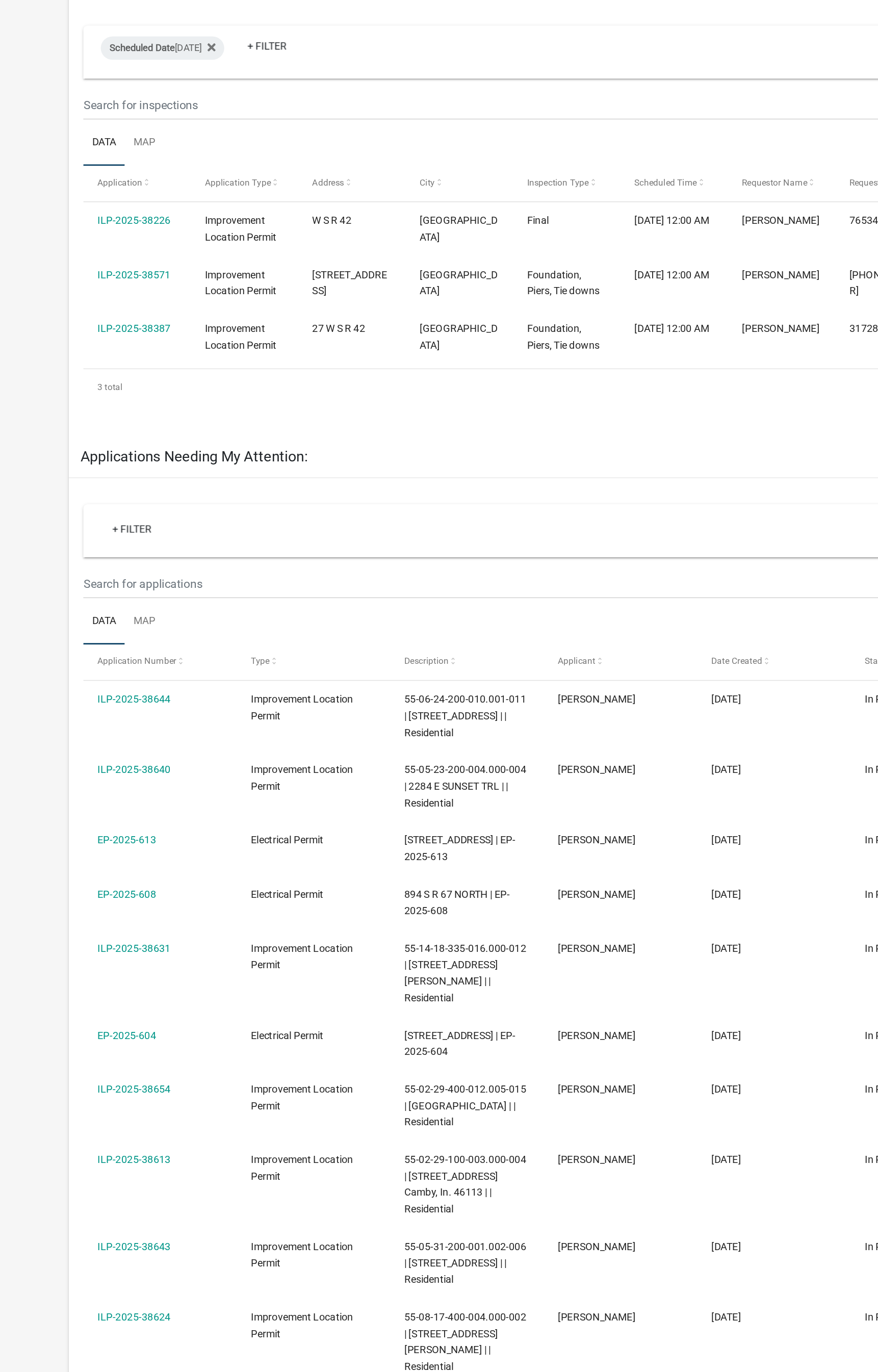
click at [602, 510] on div "+ Filter Columns Data Map Application Number Type Description Applicant Date Cr…" at bounding box center [439, 1311] width 754 height 1604
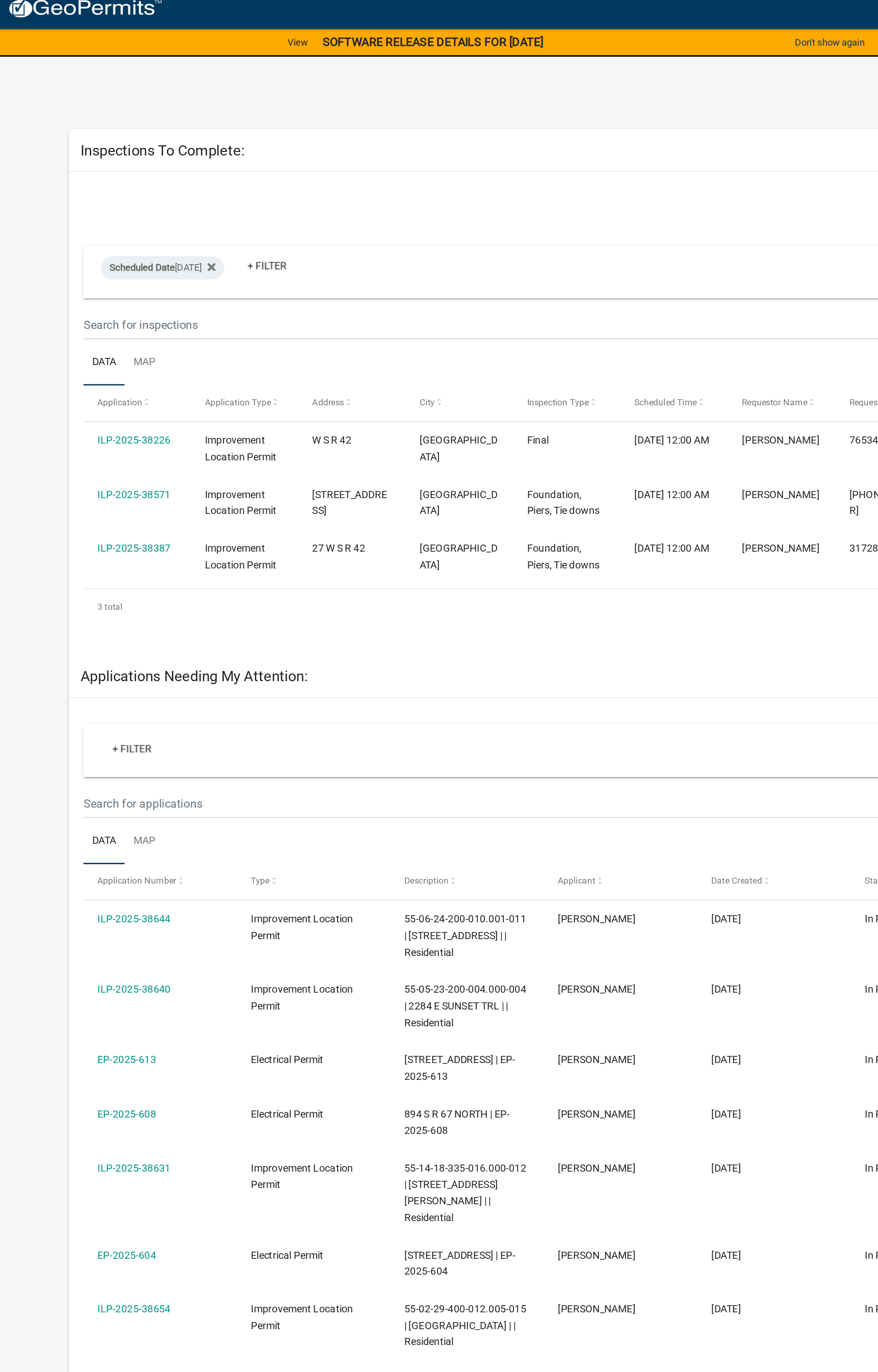
click at [600, 349] on datatable-body-cell "[PHONE_NUMBER]" at bounding box center [627, 362] width 75 height 38
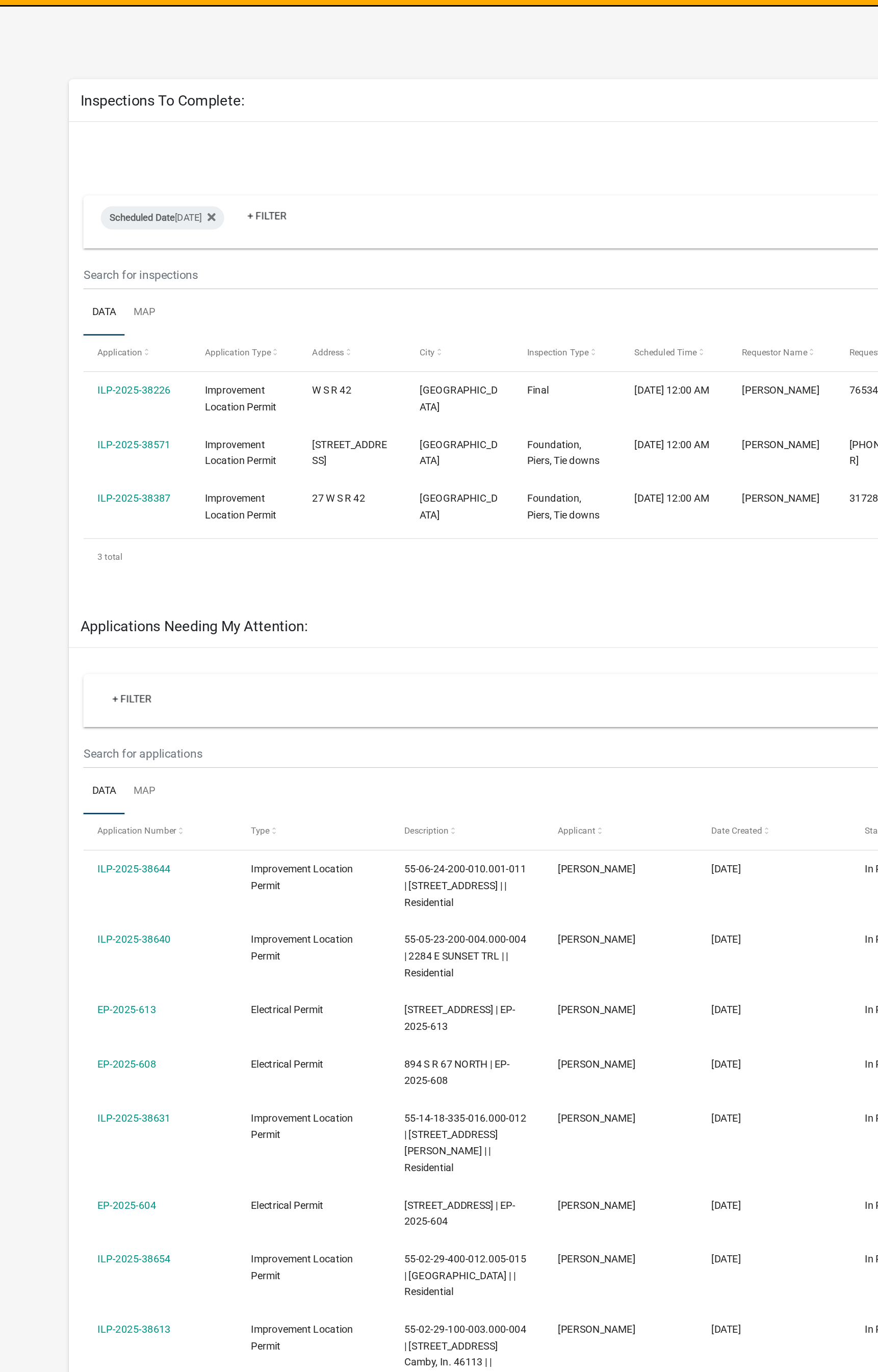
click at [601, 380] on datatable-body-cell "[PHONE_NUMBER]" at bounding box center [627, 362] width 75 height 38
click at [607, 366] on datatable-body-cell "[PHONE_NUMBER]" at bounding box center [627, 362] width 75 height 38
click at [607, 366] on datatable-body-cell "[PHONE_NUMBER]" at bounding box center [627, 362] width 75 height 38
click at [609, 366] on datatable-body-cell "[PHONE_NUMBER]" at bounding box center [627, 362] width 75 height 38
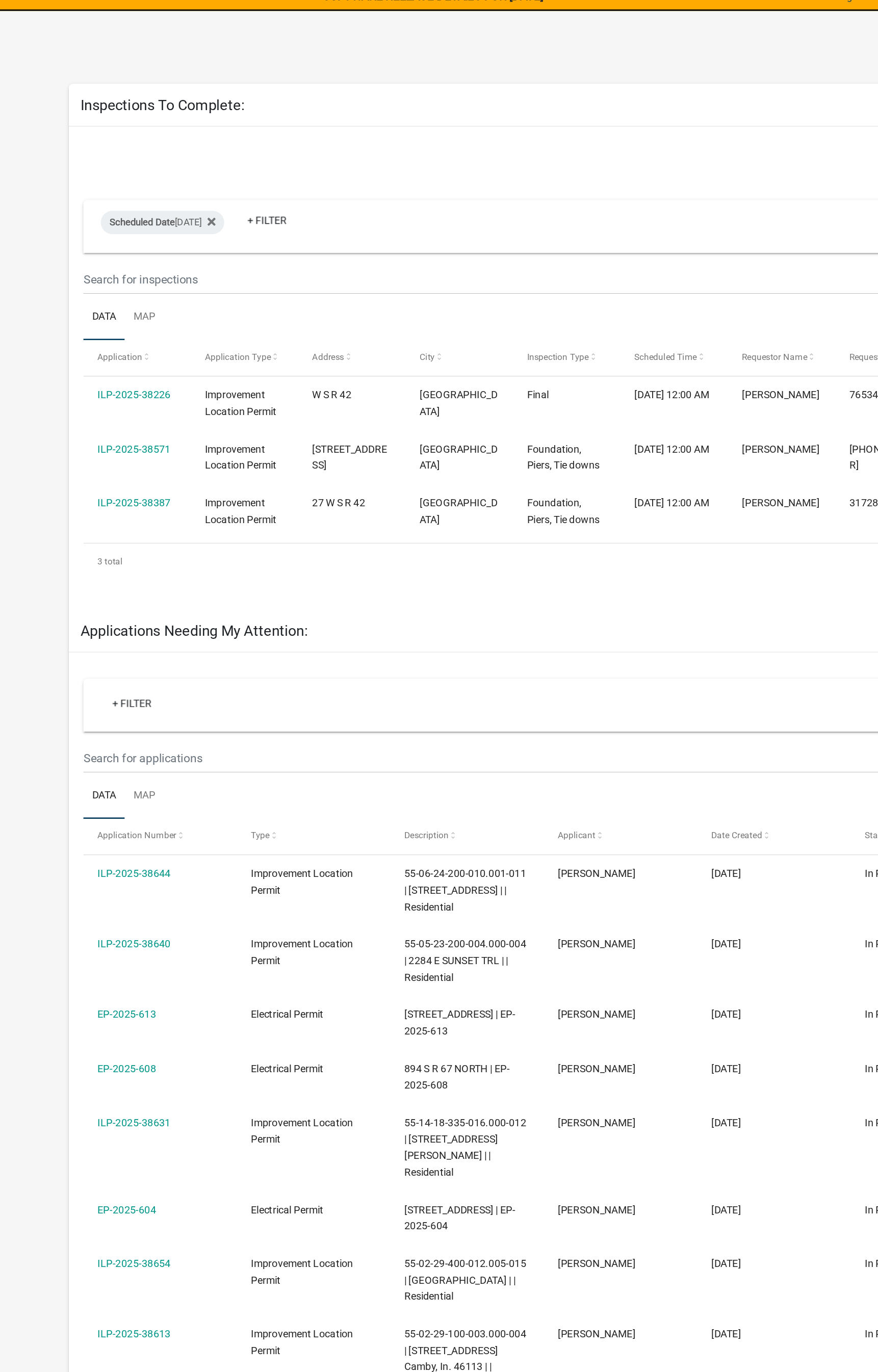
click at [606, 375] on datatable-body-cell "[PHONE_NUMBER]" at bounding box center [627, 362] width 75 height 38
click at [607, 375] on datatable-body-cell "[PHONE_NUMBER]" at bounding box center [627, 362] width 75 height 38
click at [606, 375] on datatable-body-cell "[PHONE_NUMBER]" at bounding box center [627, 362] width 75 height 38
click at [609, 375] on datatable-body-cell "[PHONE_NUMBER]" at bounding box center [627, 362] width 75 height 38
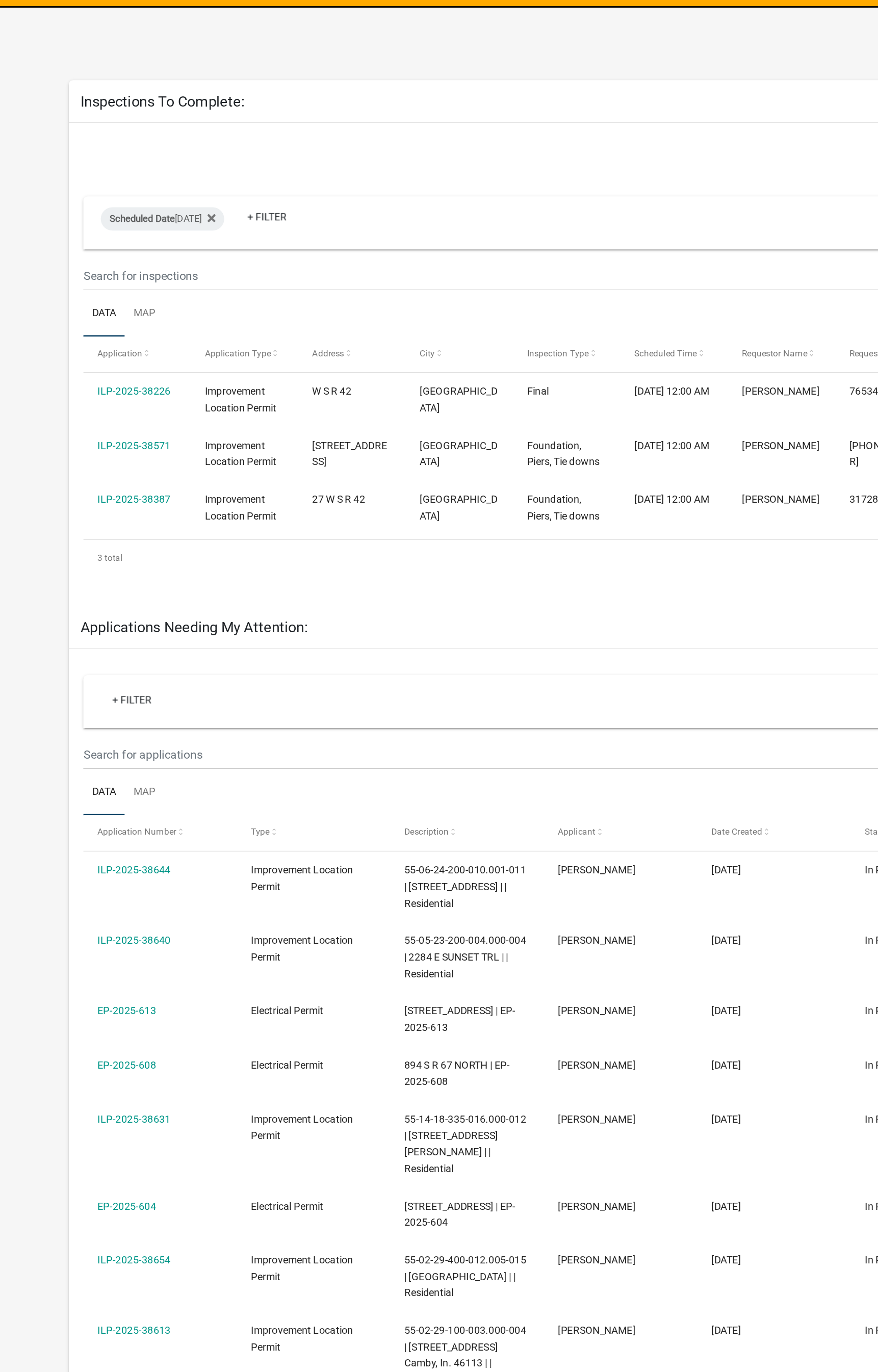
click at [607, 366] on datatable-body-cell "[PHONE_NUMBER]" at bounding box center [627, 362] width 75 height 38
click at [609, 365] on datatable-body-cell "[PHONE_NUMBER]" at bounding box center [627, 362] width 75 height 38
click at [609, 366] on datatable-body-cell "[PHONE_NUMBER]" at bounding box center [627, 362] width 75 height 38
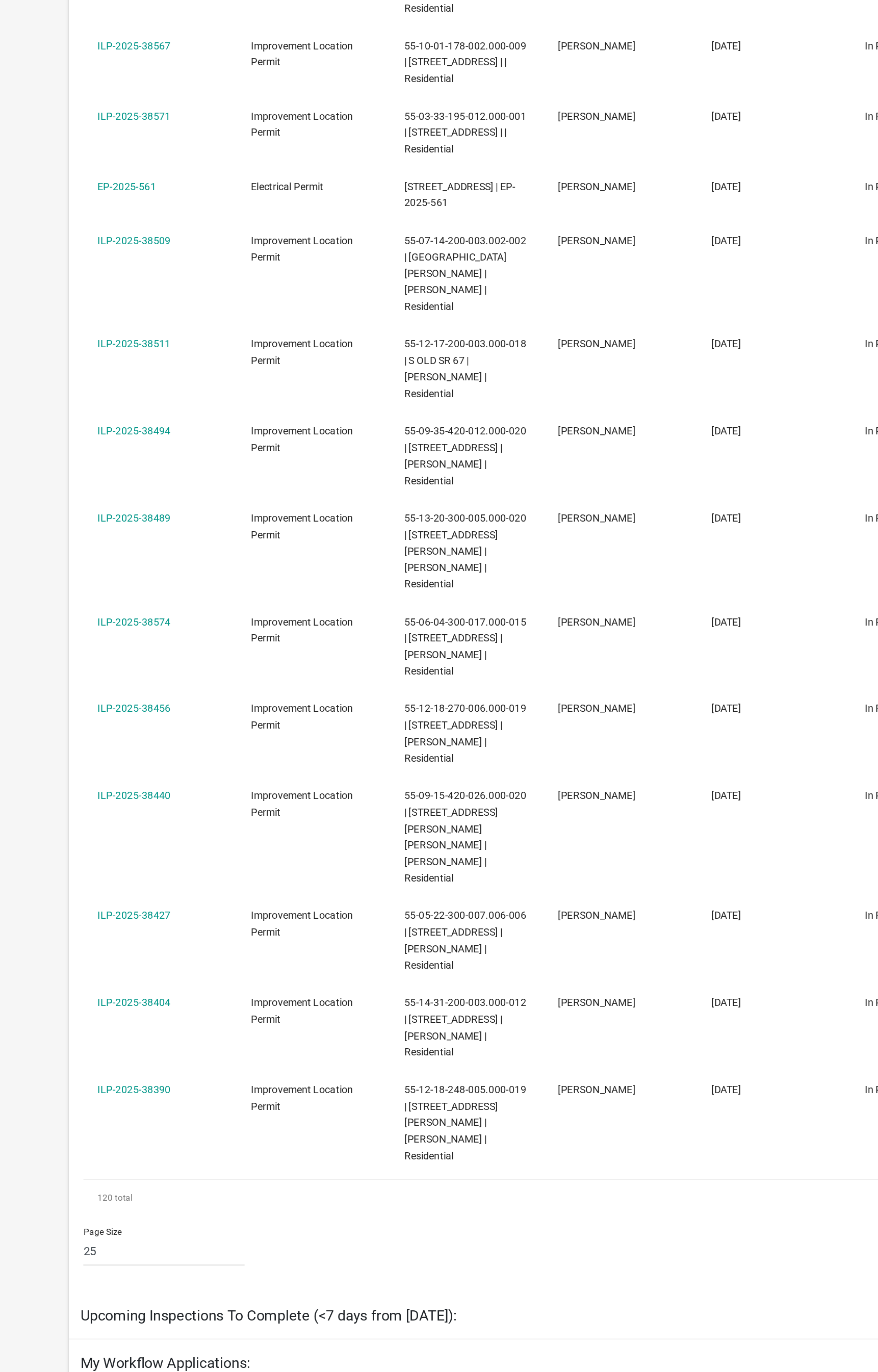
scroll to position [877, 0]
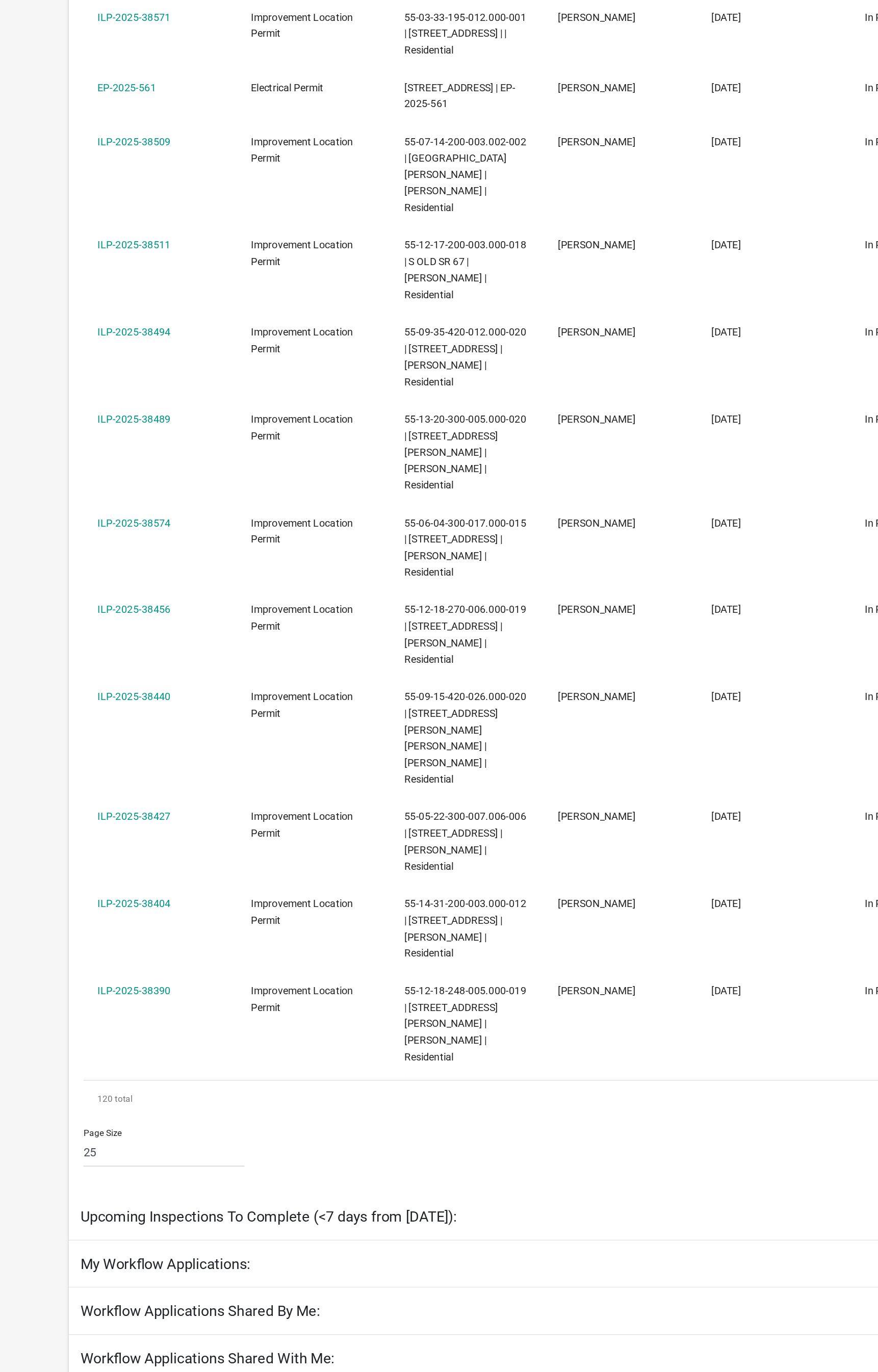
click at [607, 801] on datatable-body-cell "In Progress" at bounding box center [654, 854] width 107 height 61
click at [606, 801] on datatable-body-cell "In Progress" at bounding box center [654, 854] width 107 height 61
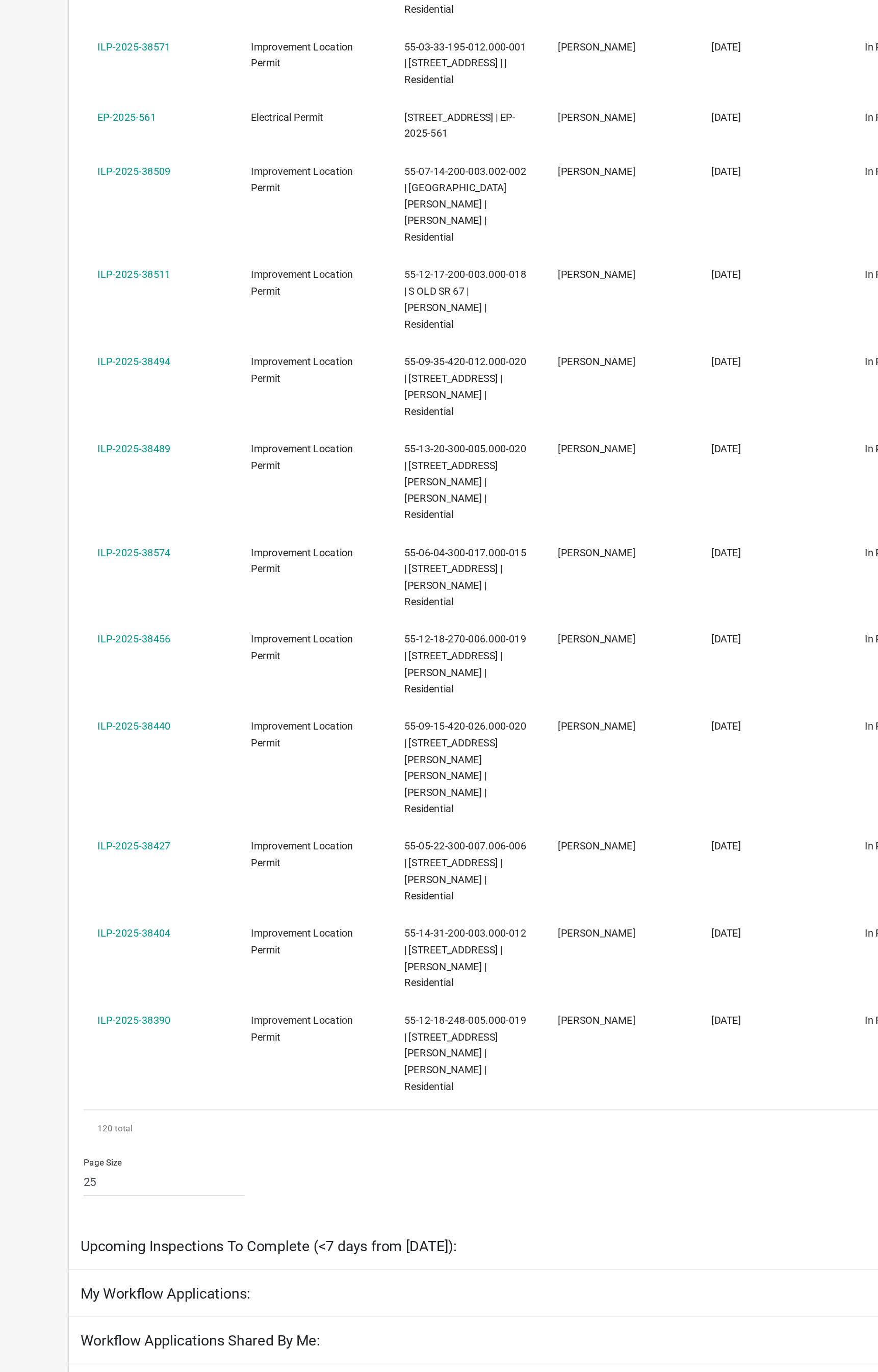
click at [602, 801] on datatable-body-cell "In Progress" at bounding box center [654, 854] width 107 height 61
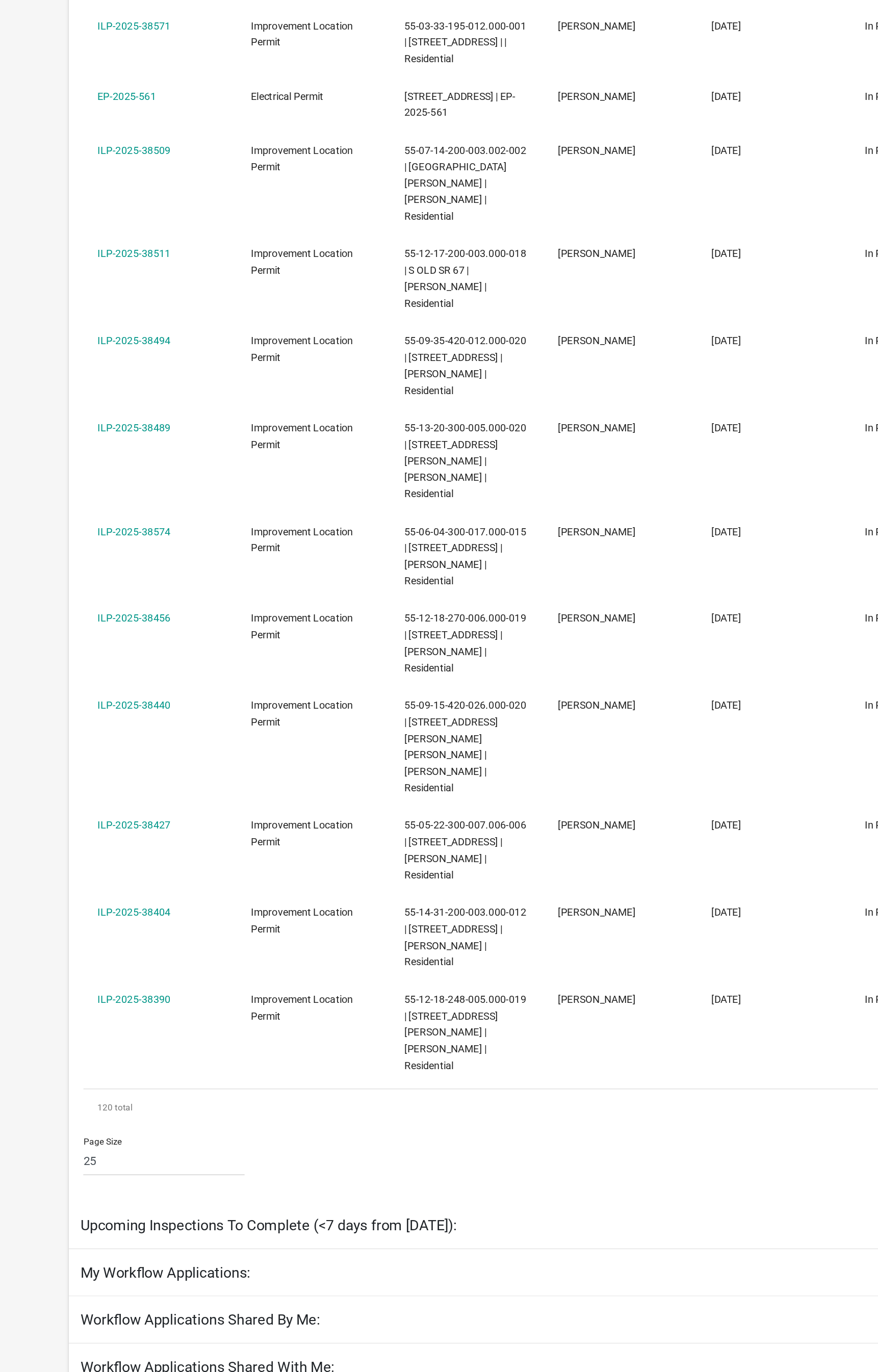
click at [601, 801] on datatable-body-cell "In Progress" at bounding box center [654, 854] width 107 height 61
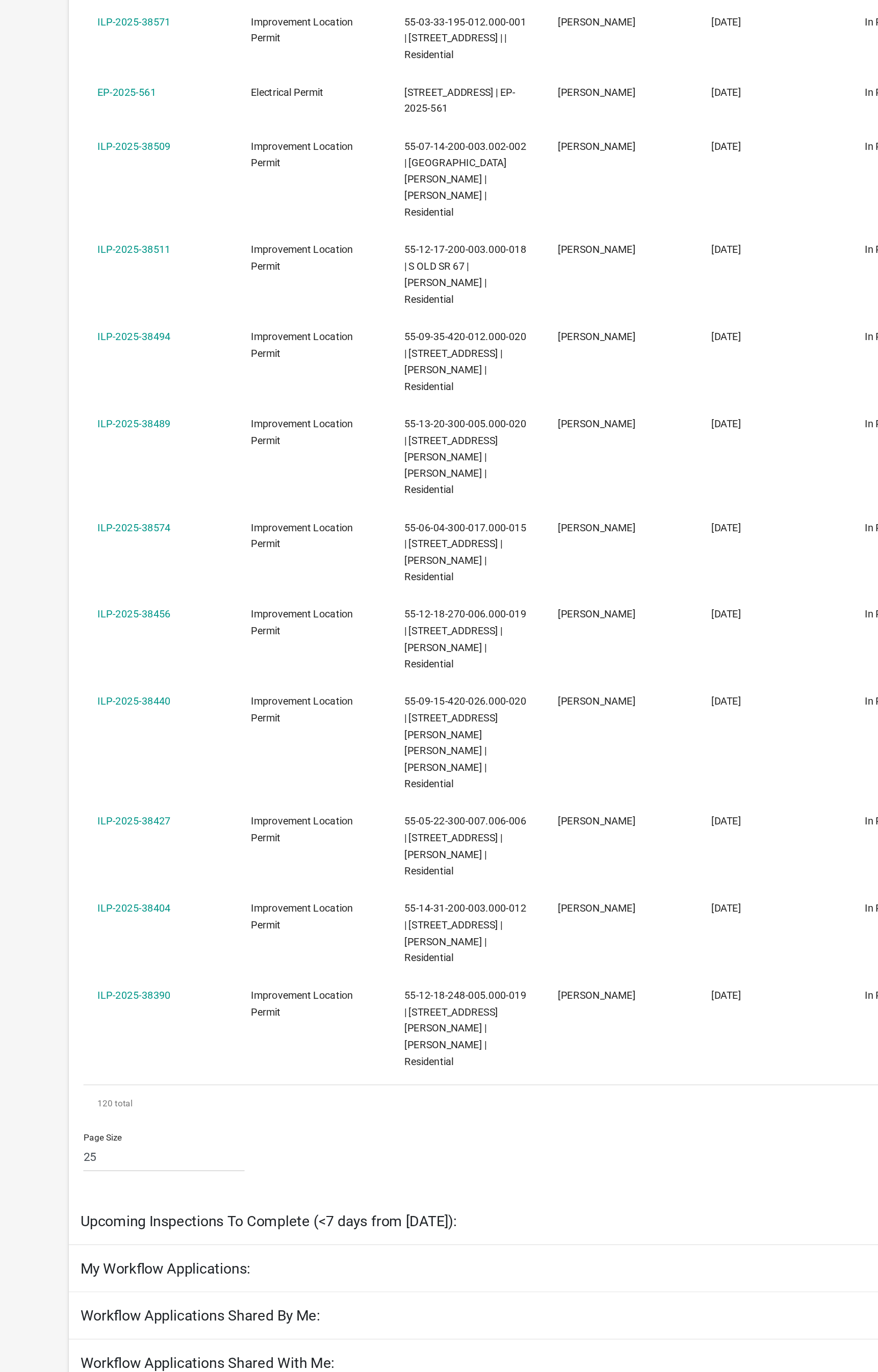
click at [607, 801] on datatable-body-cell "In Progress" at bounding box center [654, 854] width 107 height 61
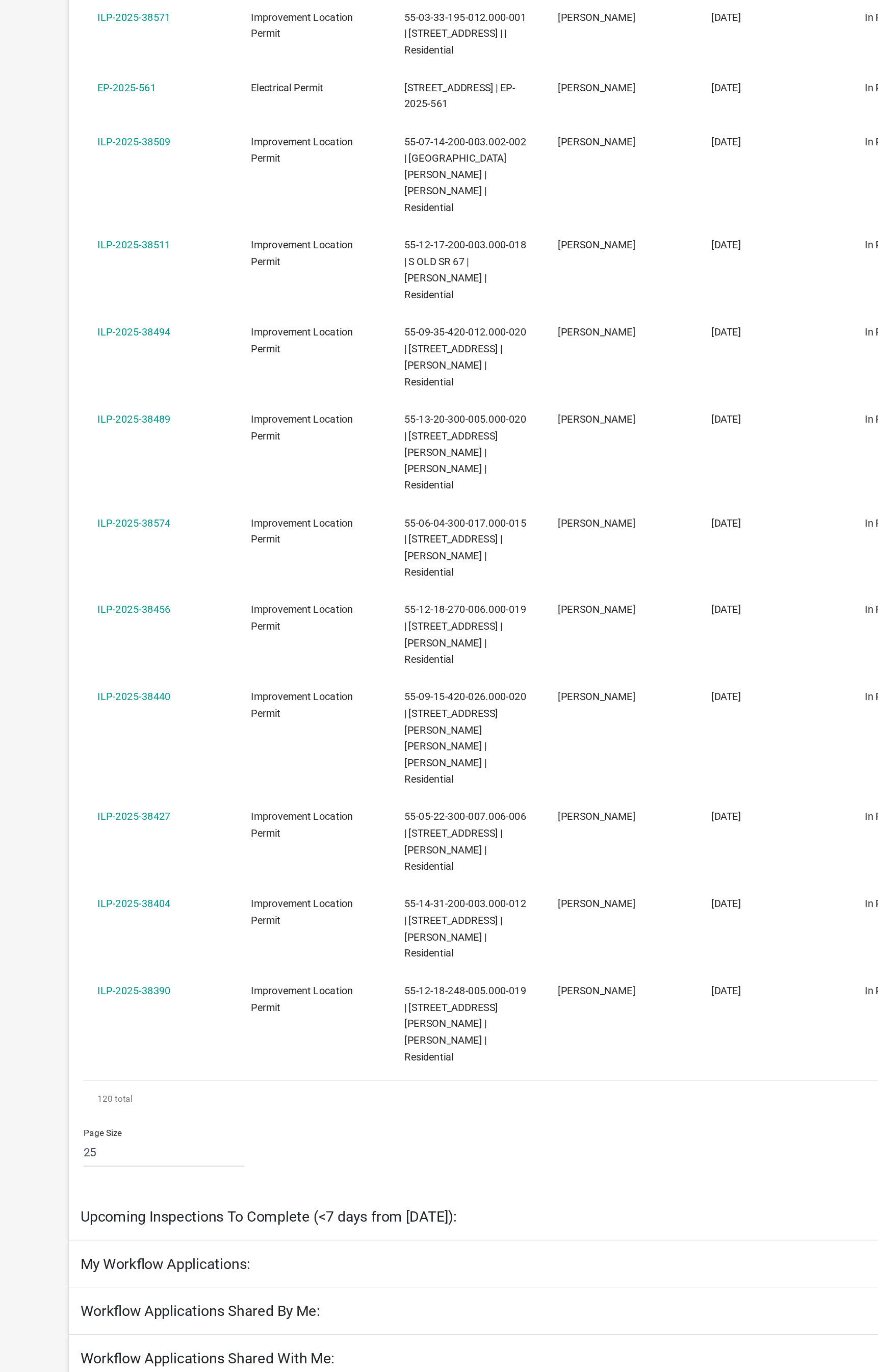
click at [591, 801] on datatable-body-cell "[DATE]" at bounding box center [546, 927] width 107 height 84
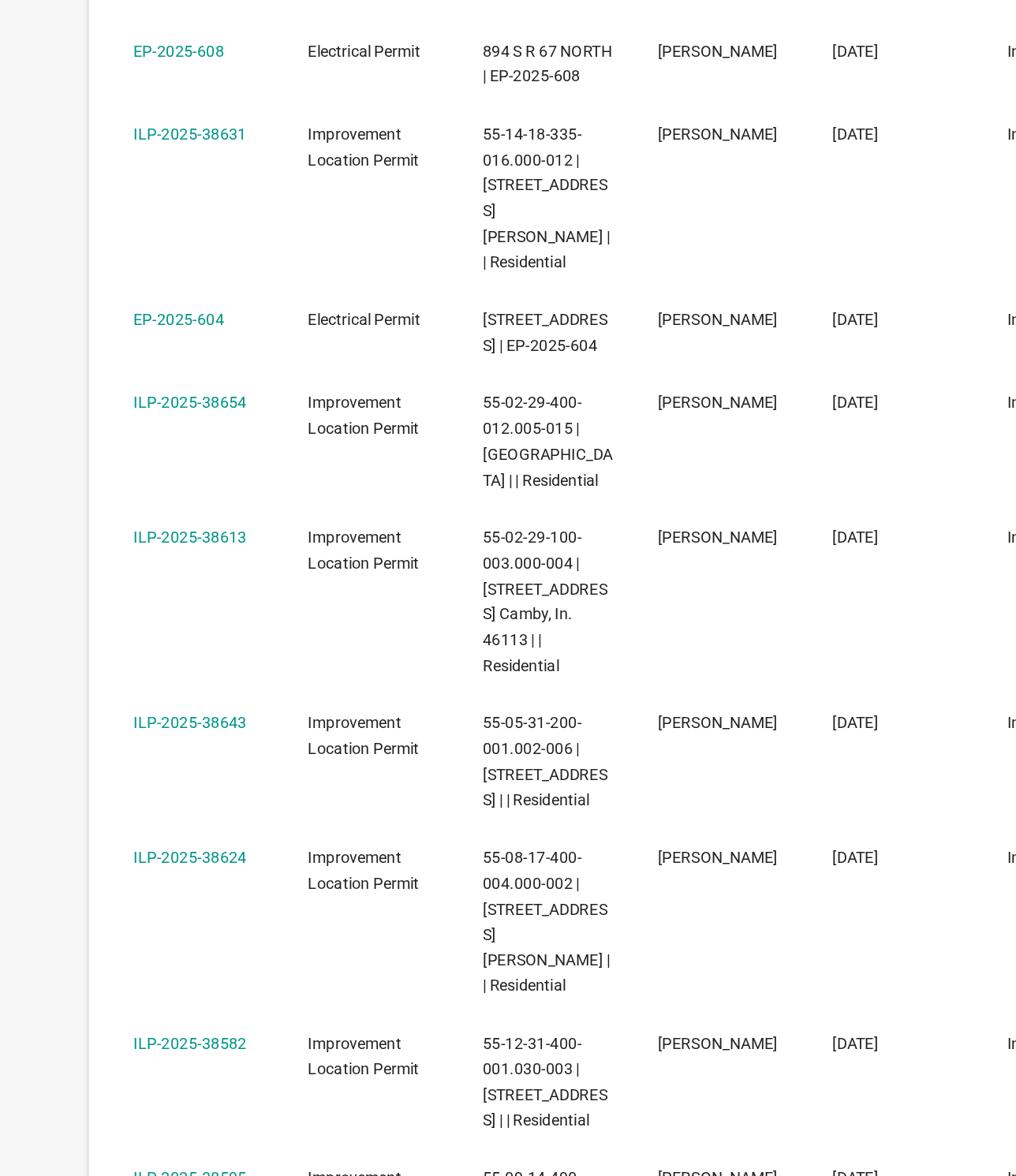
scroll to position [1246, 0]
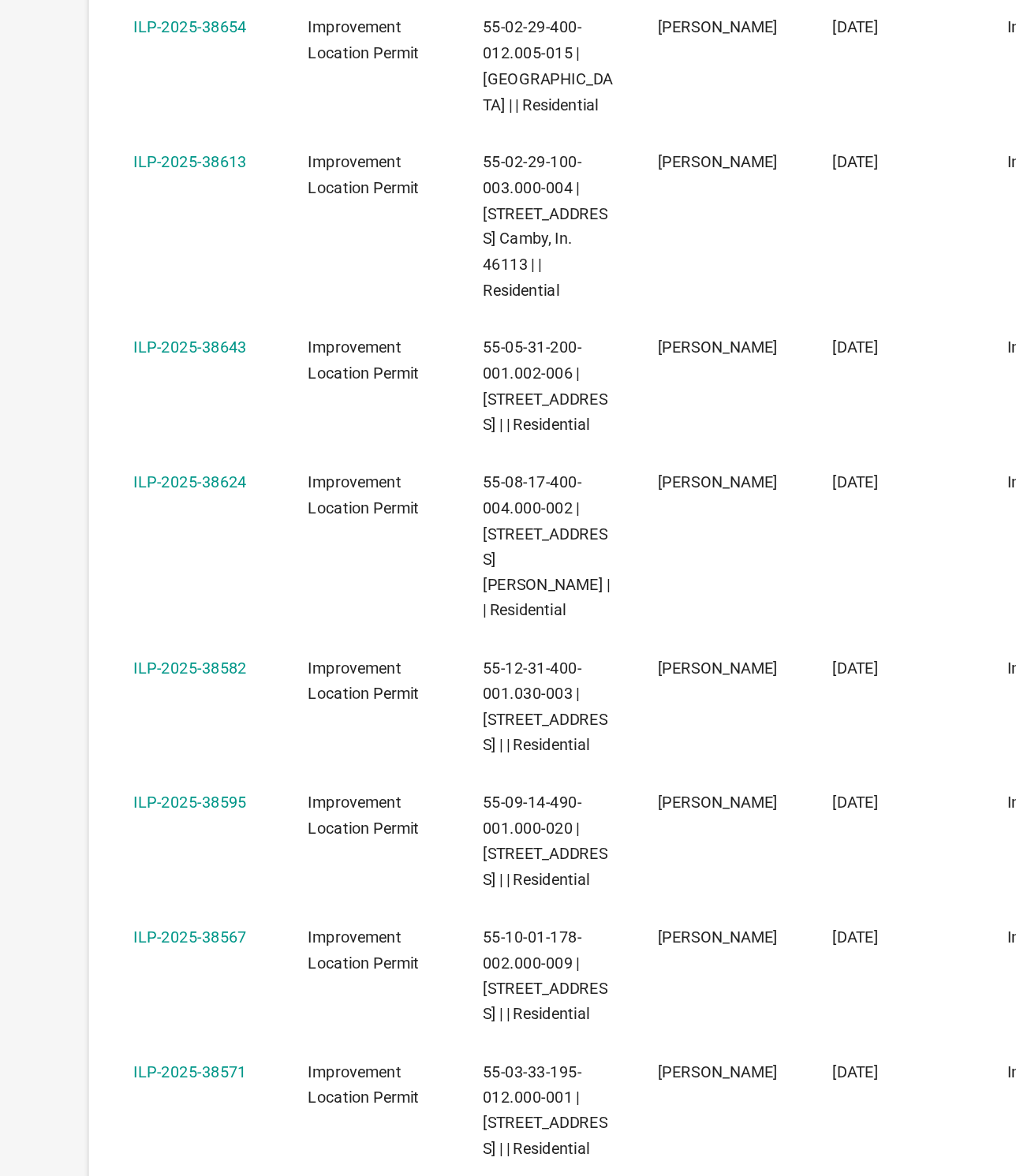
click at [146, 1002] on link "ILP-2025-38567" at bounding box center [134, 1008] width 80 height 13
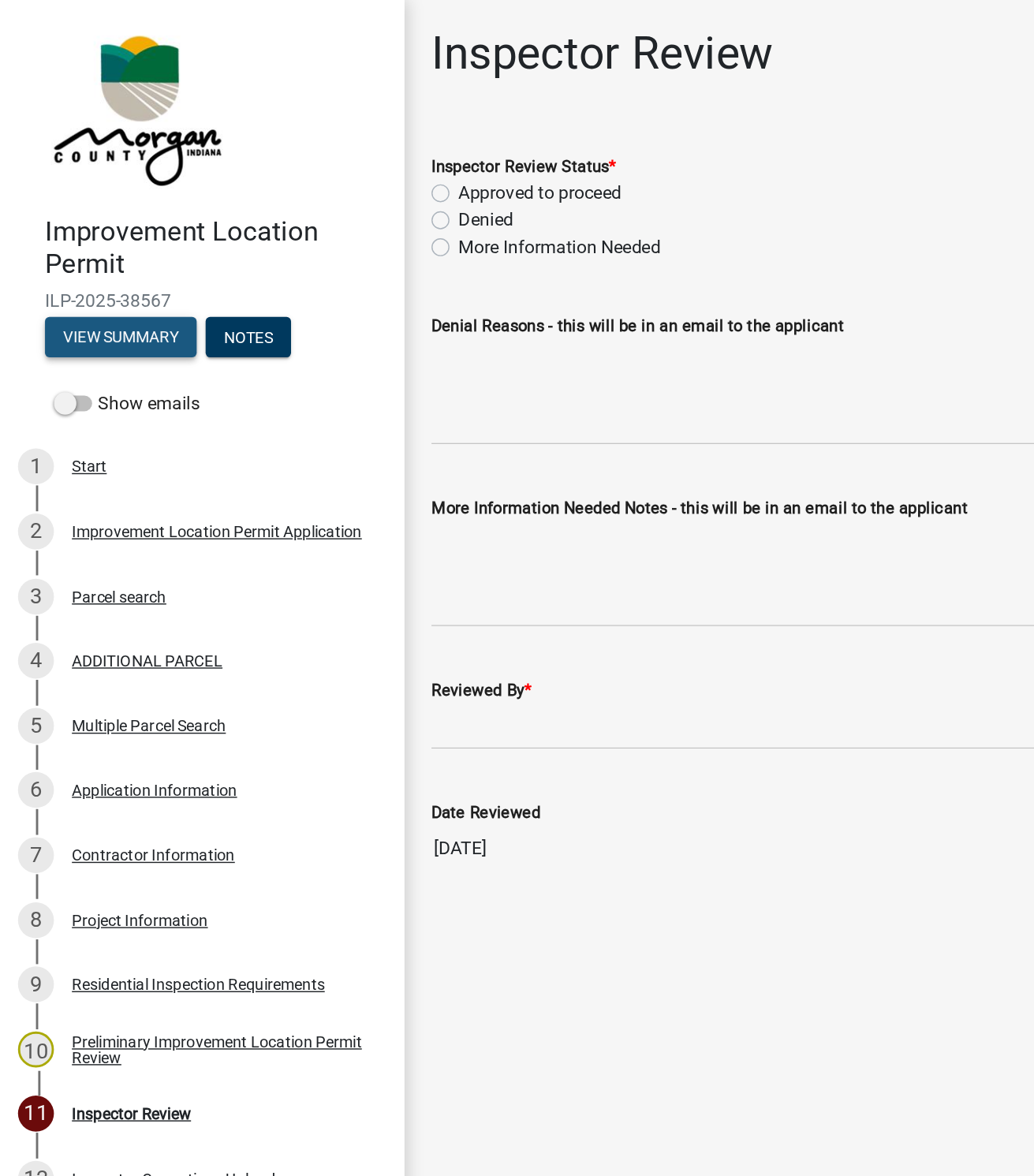
click at [91, 239] on button "View Summary" at bounding box center [84, 237] width 106 height 29
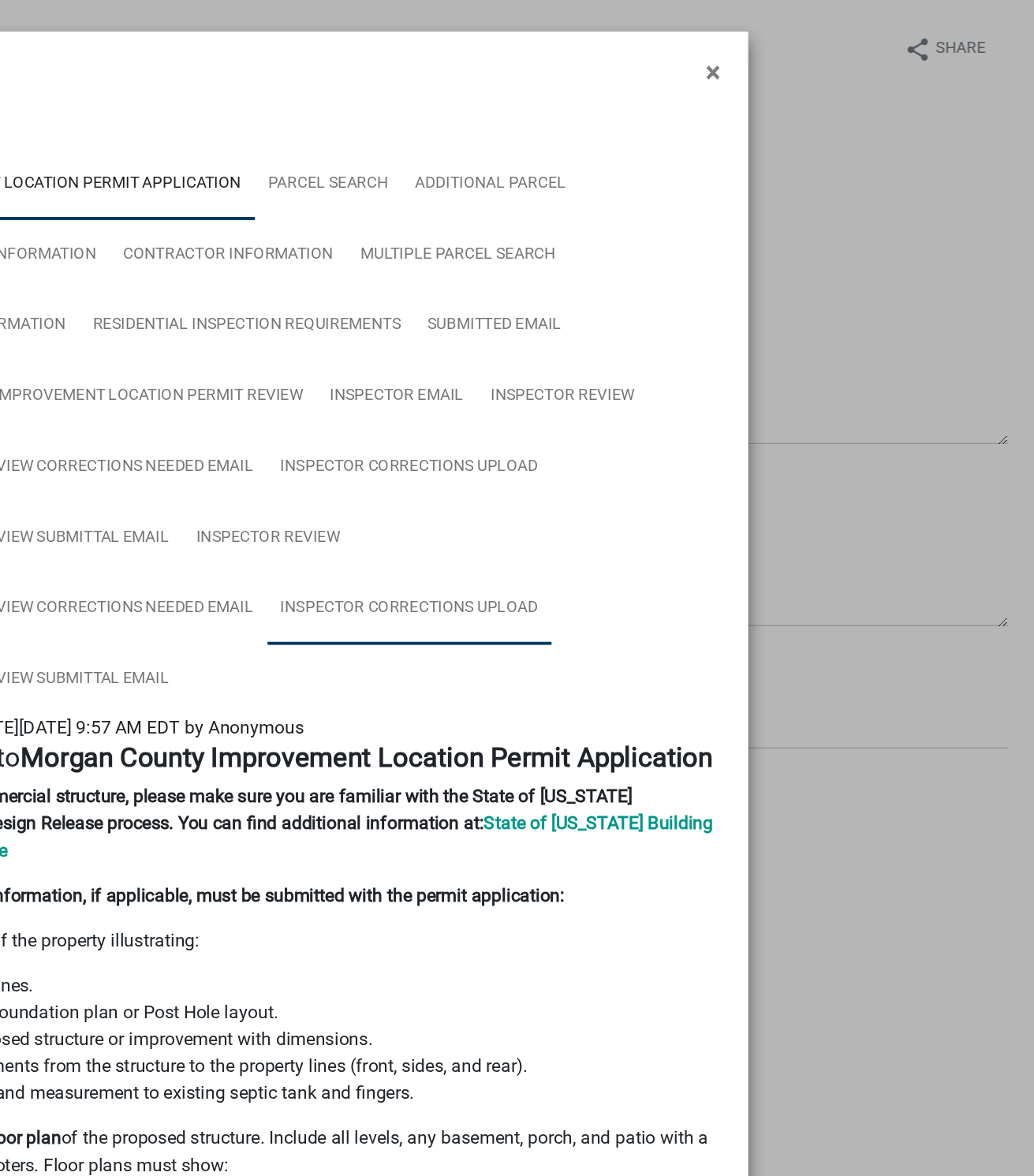
click at [576, 425] on link "Inspector Corrections Upload" at bounding box center [594, 427] width 199 height 50
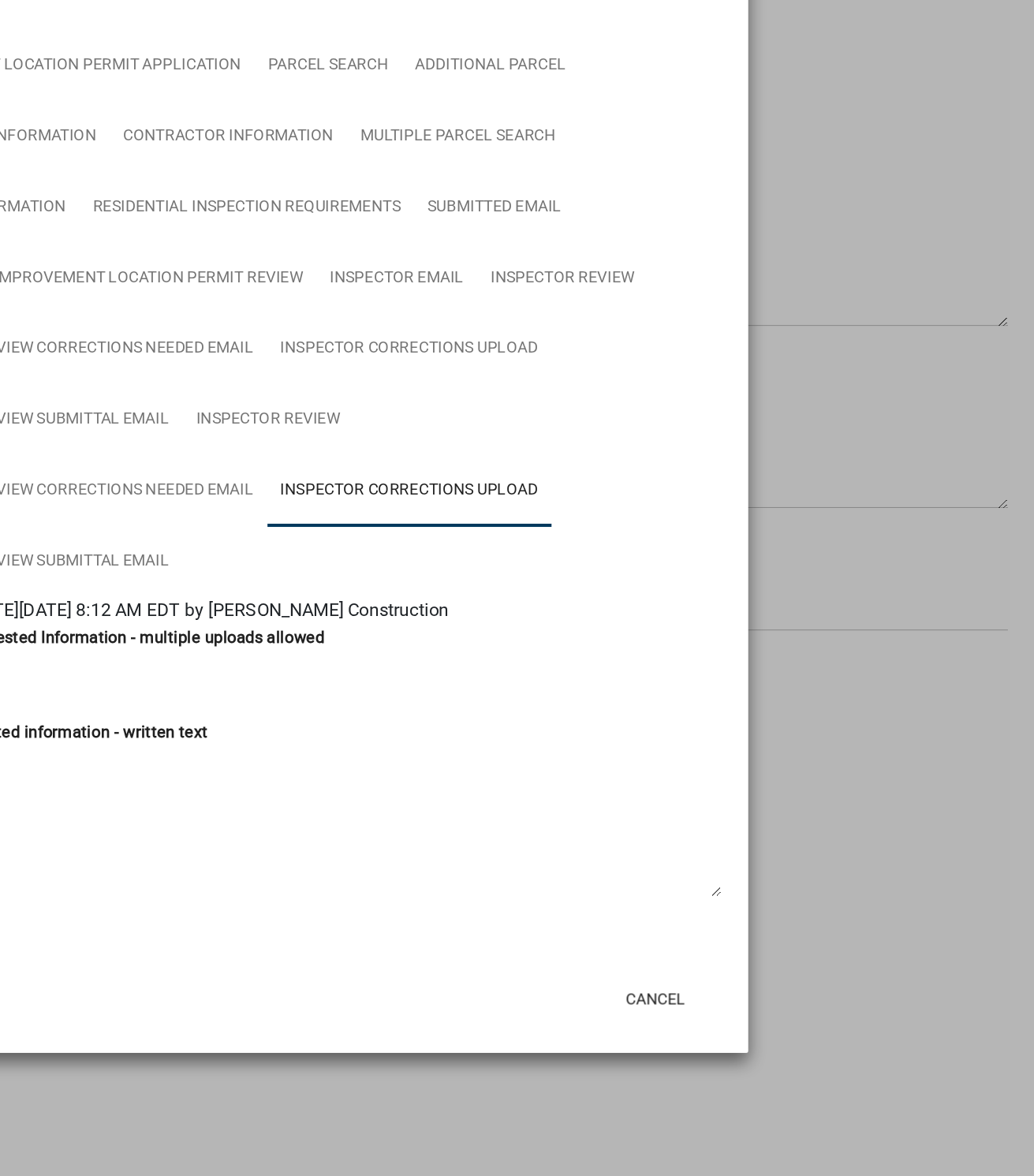
click at [555, 777] on div "Cancel" at bounding box center [620, 783] width 389 height 41
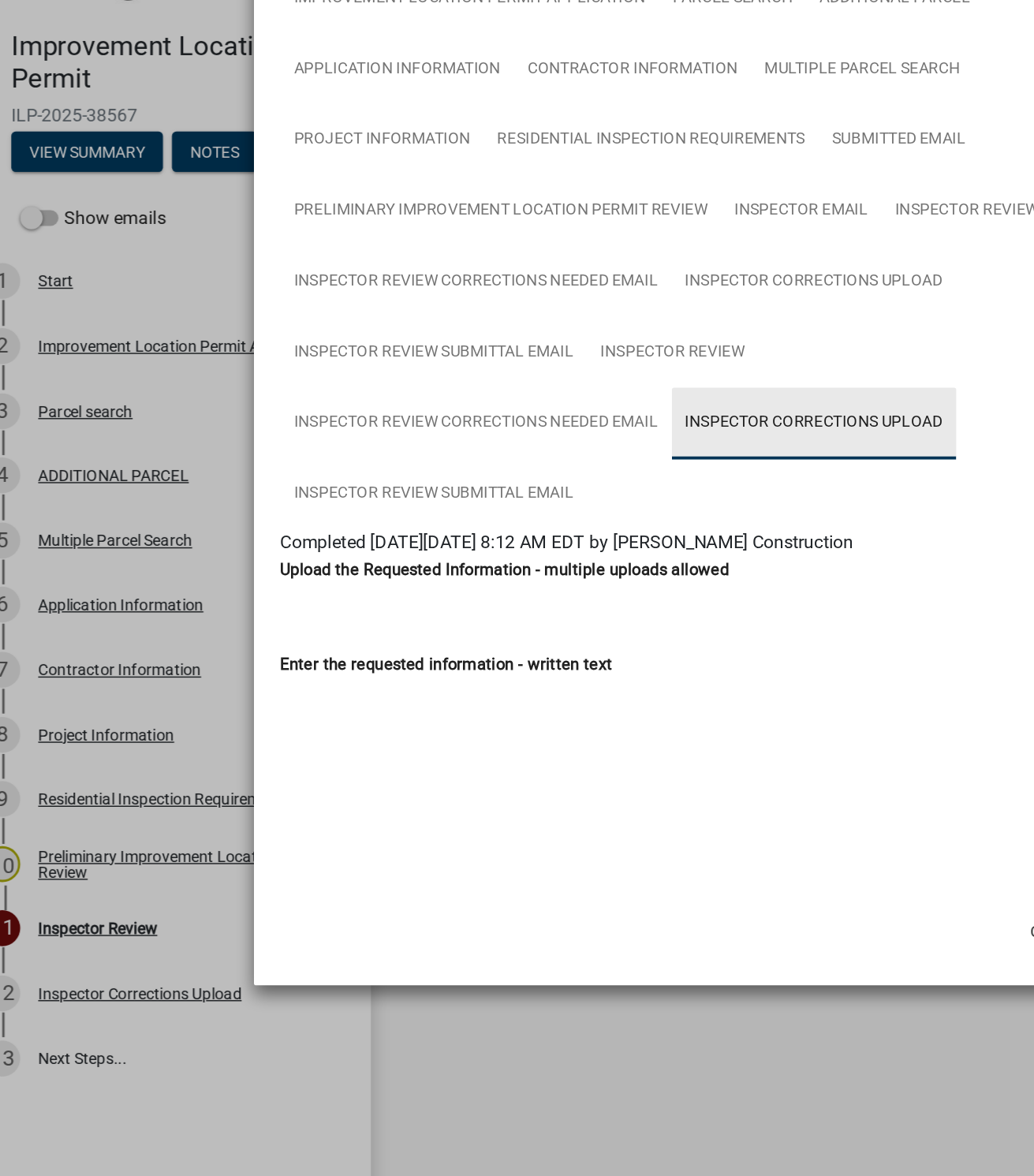
click at [622, 422] on link "Inspector Corrections Upload" at bounding box center [594, 427] width 199 height 50
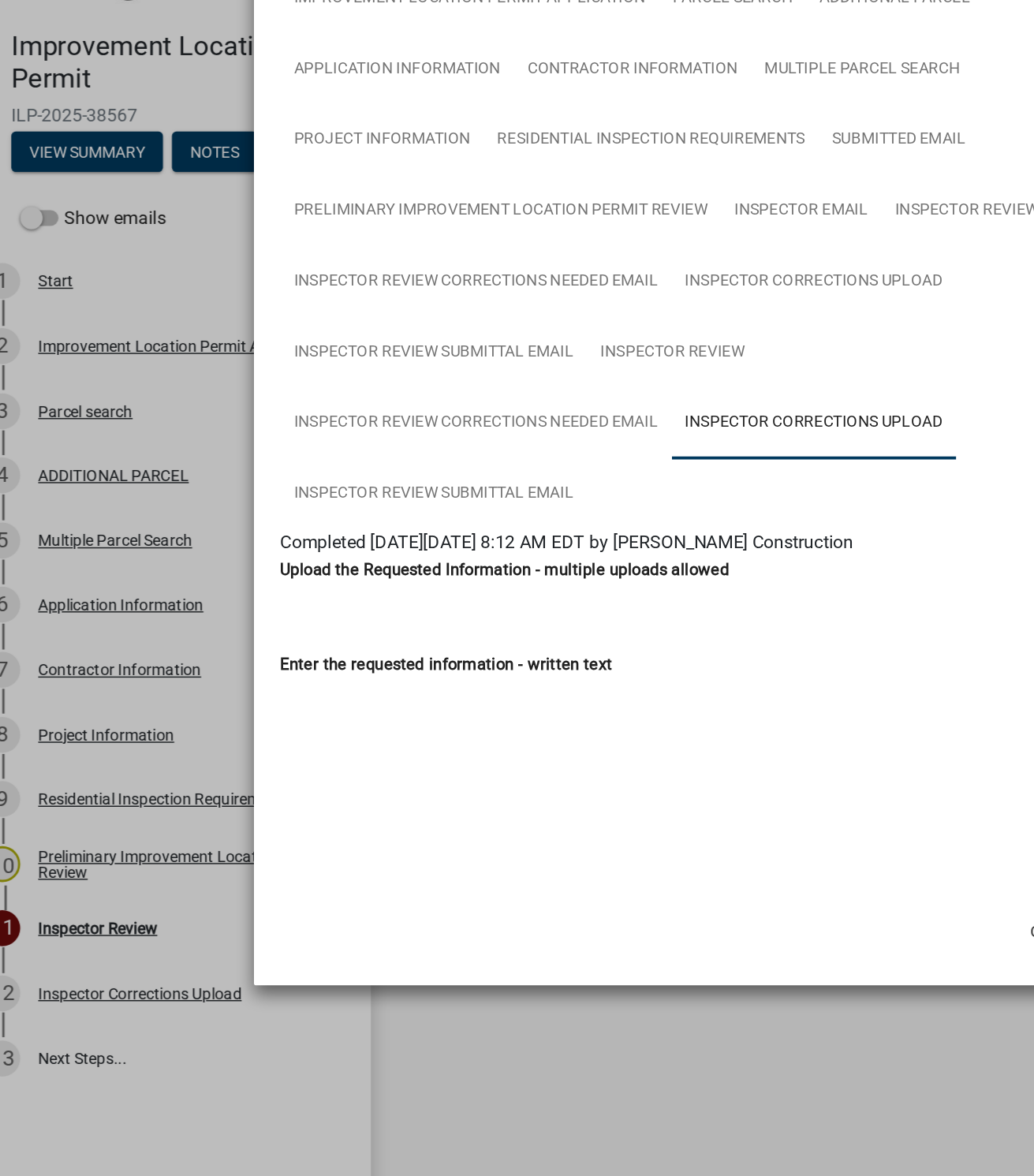
click at [553, 426] on link "Inspector Corrections Upload" at bounding box center [594, 427] width 199 height 50
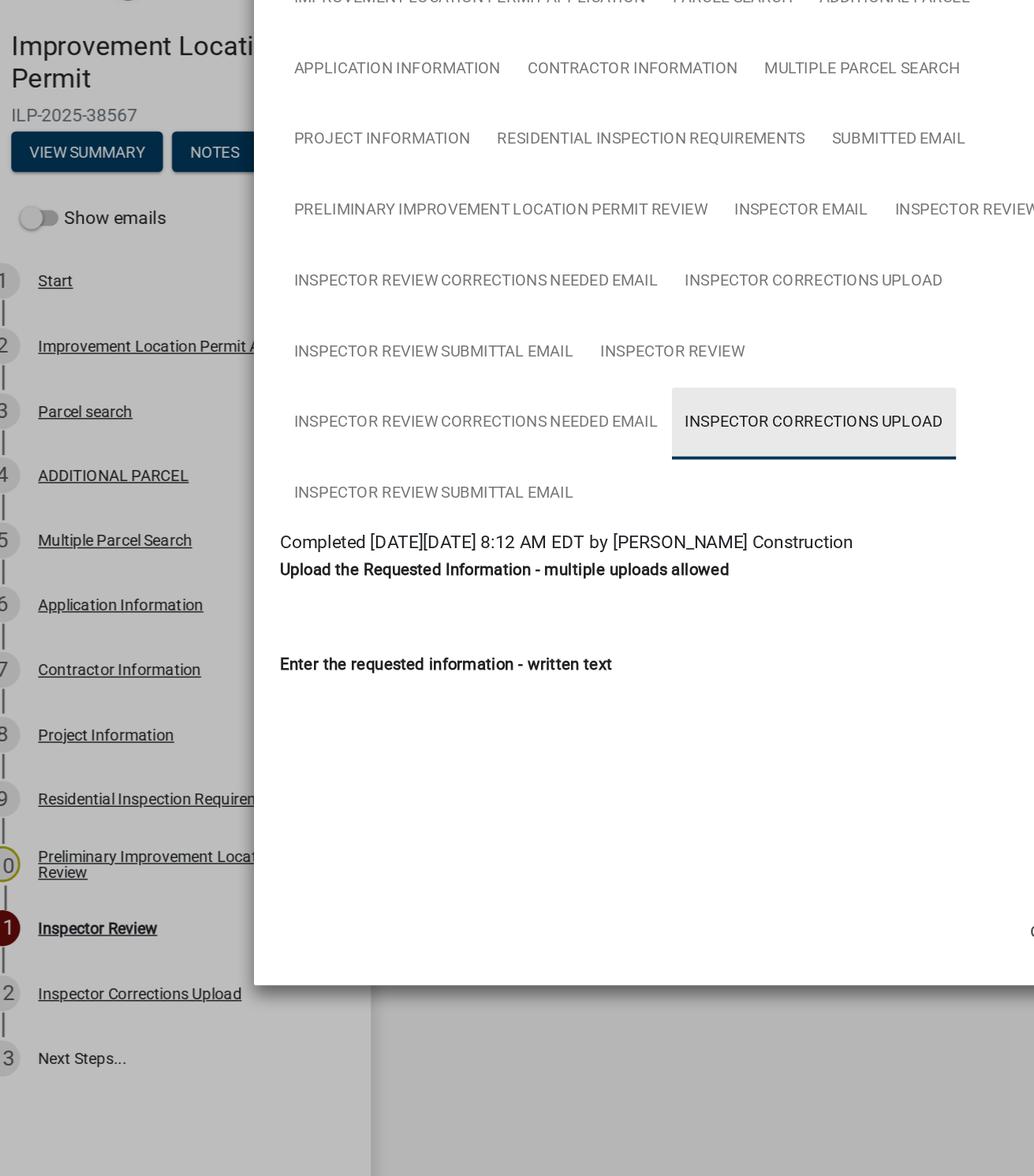
click at [553, 426] on link "Inspector Corrections Upload" at bounding box center [594, 427] width 199 height 50
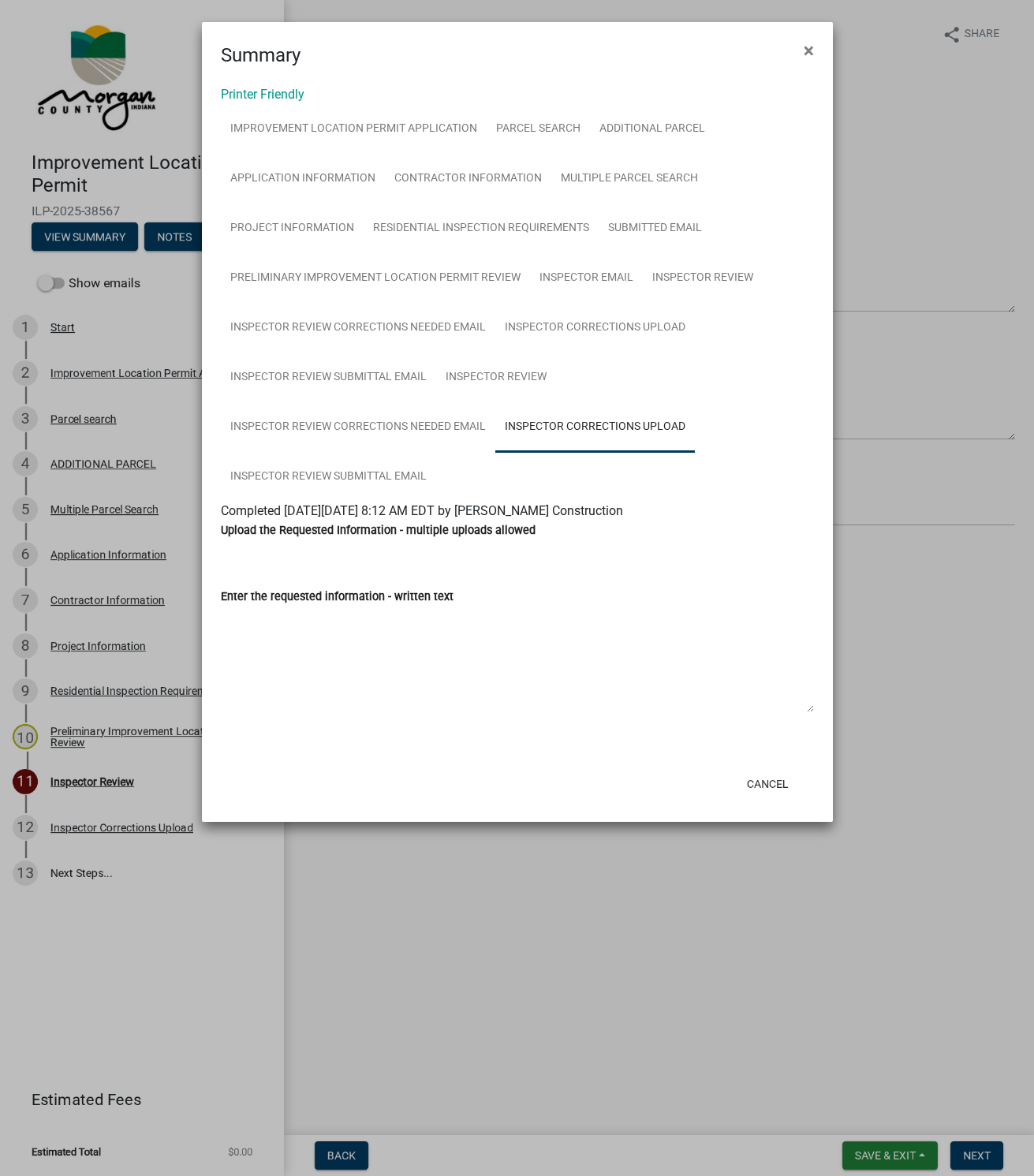
click at [587, 426] on link "Inspector Corrections Upload" at bounding box center [594, 427] width 199 height 50
click at [805, 50] on span "×" at bounding box center [809, 50] width 10 height 22
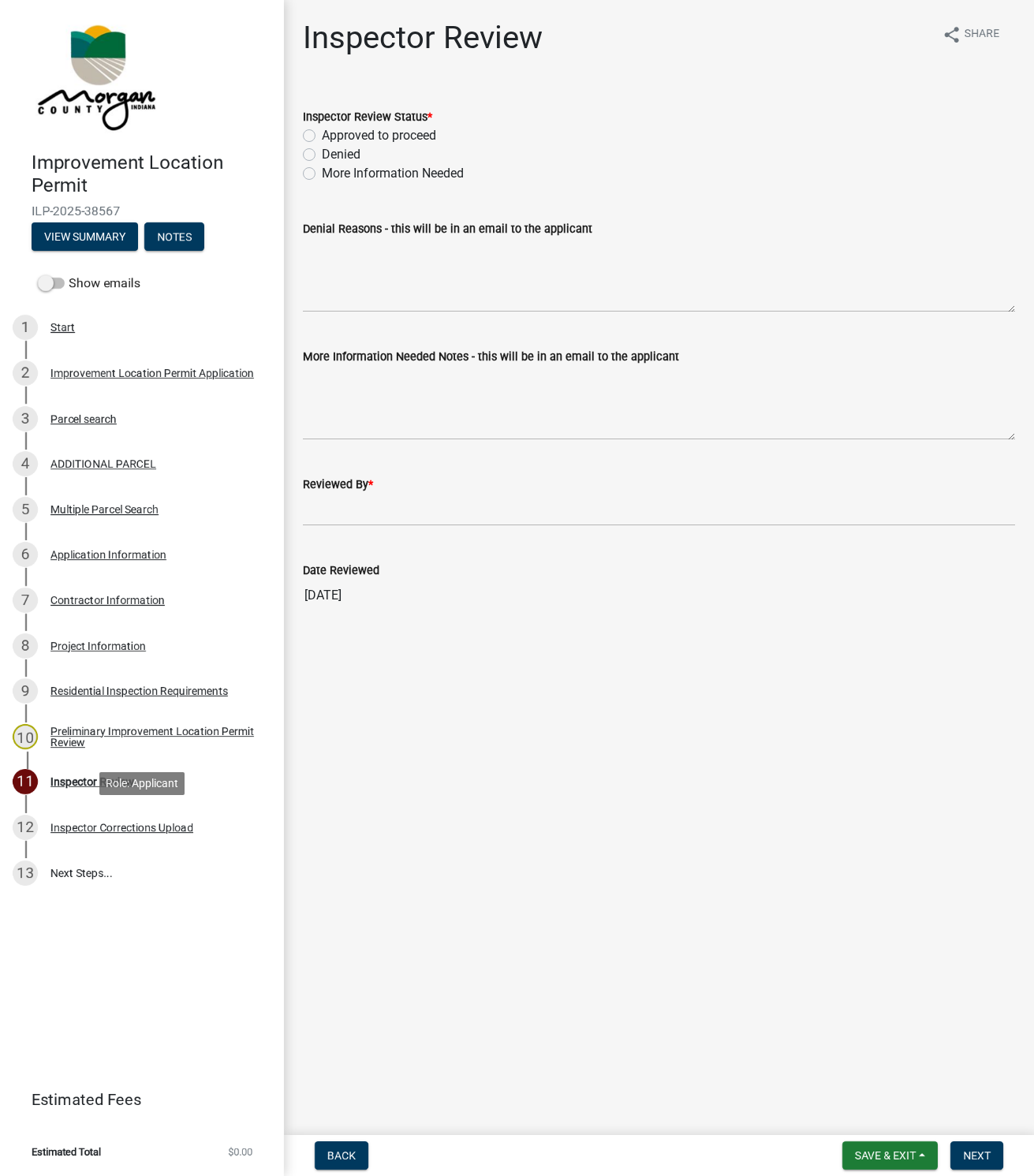
click at [106, 823] on div "Inspector Corrections Upload" at bounding box center [122, 827] width 143 height 11
click at [85, 645] on div "Project Information" at bounding box center [98, 646] width 96 height 11
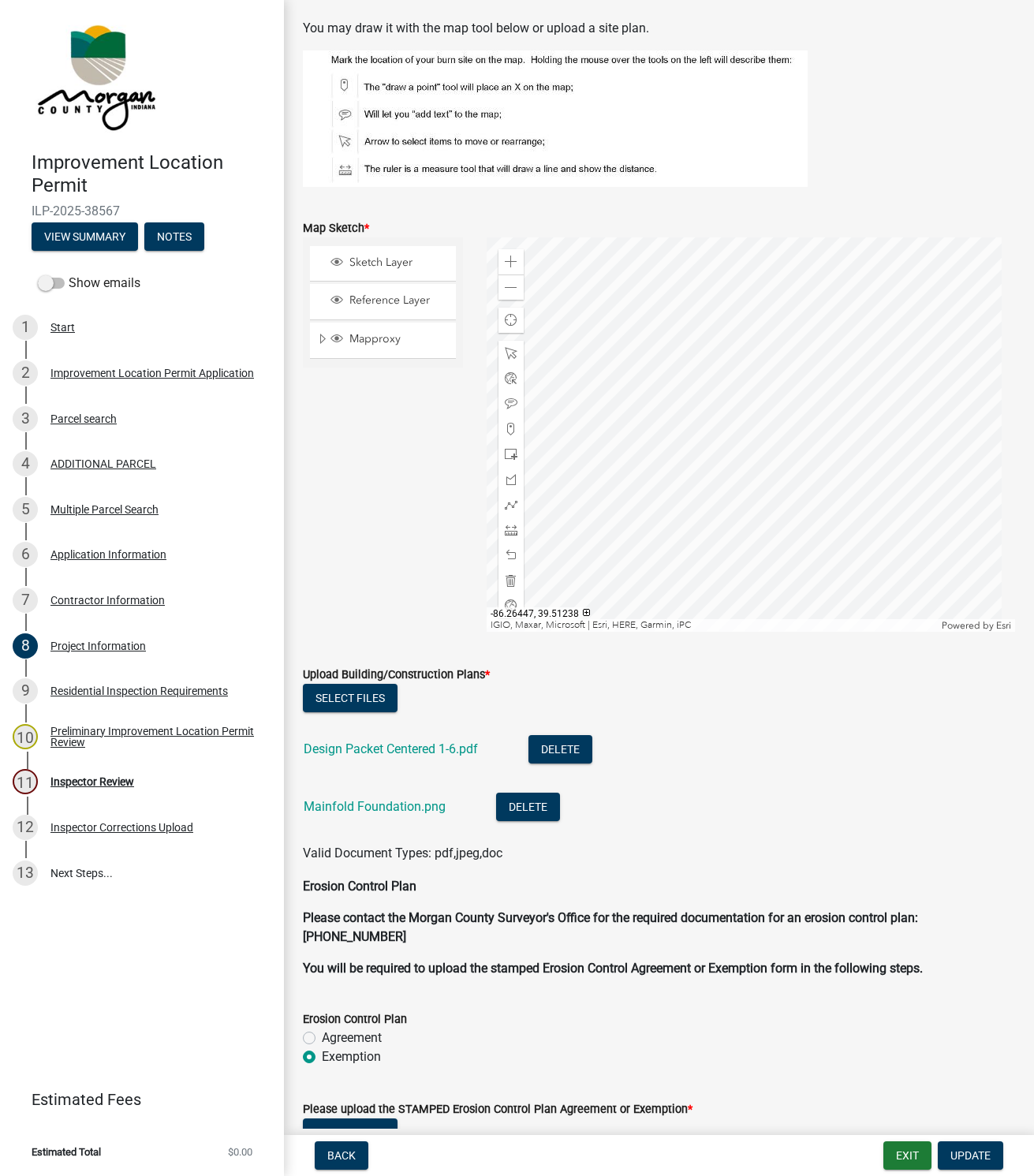
scroll to position [2722, 0]
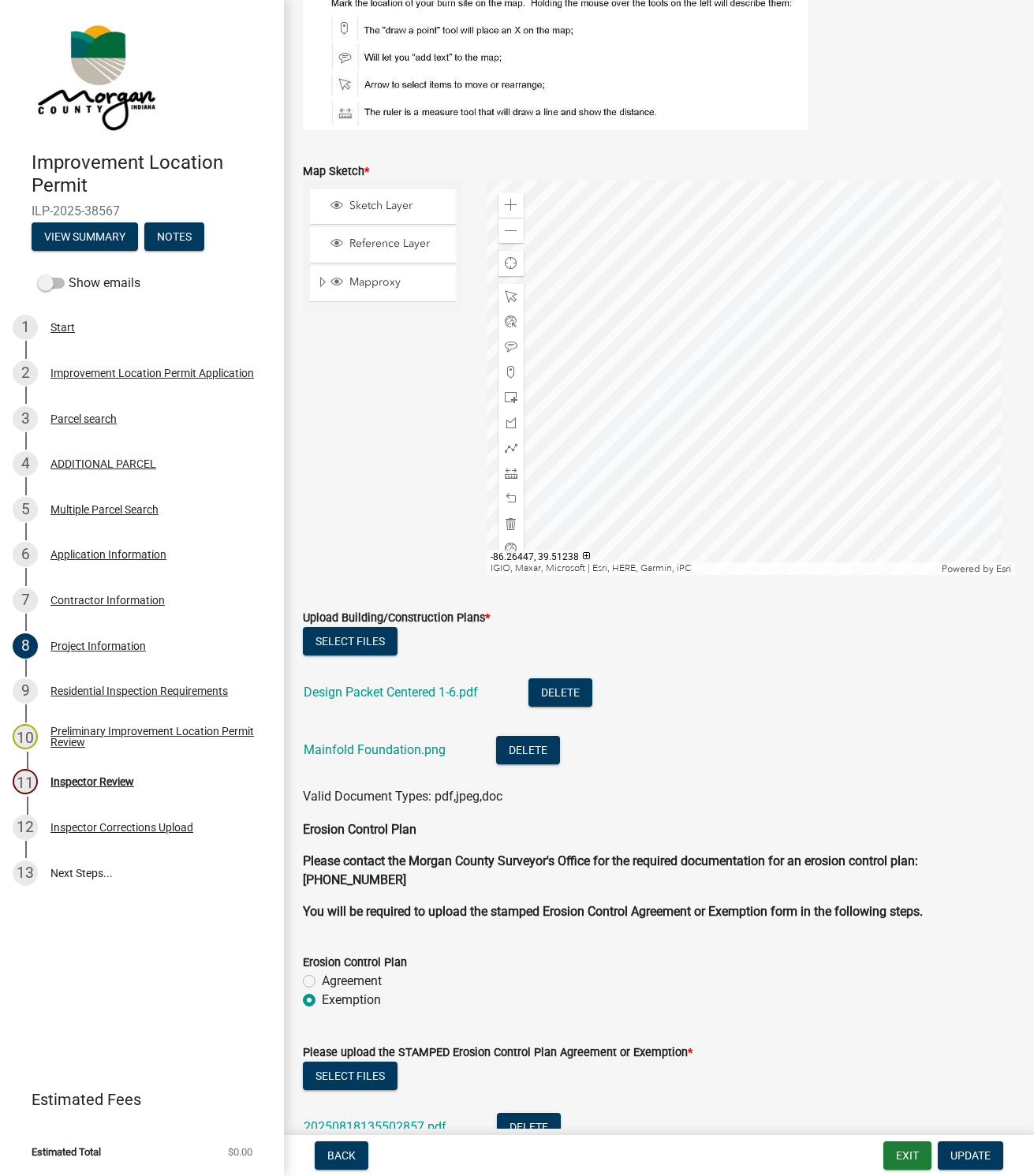
click at [351, 691] on link "Design Packet Centered 1-6.pdf" at bounding box center [391, 692] width 174 height 15
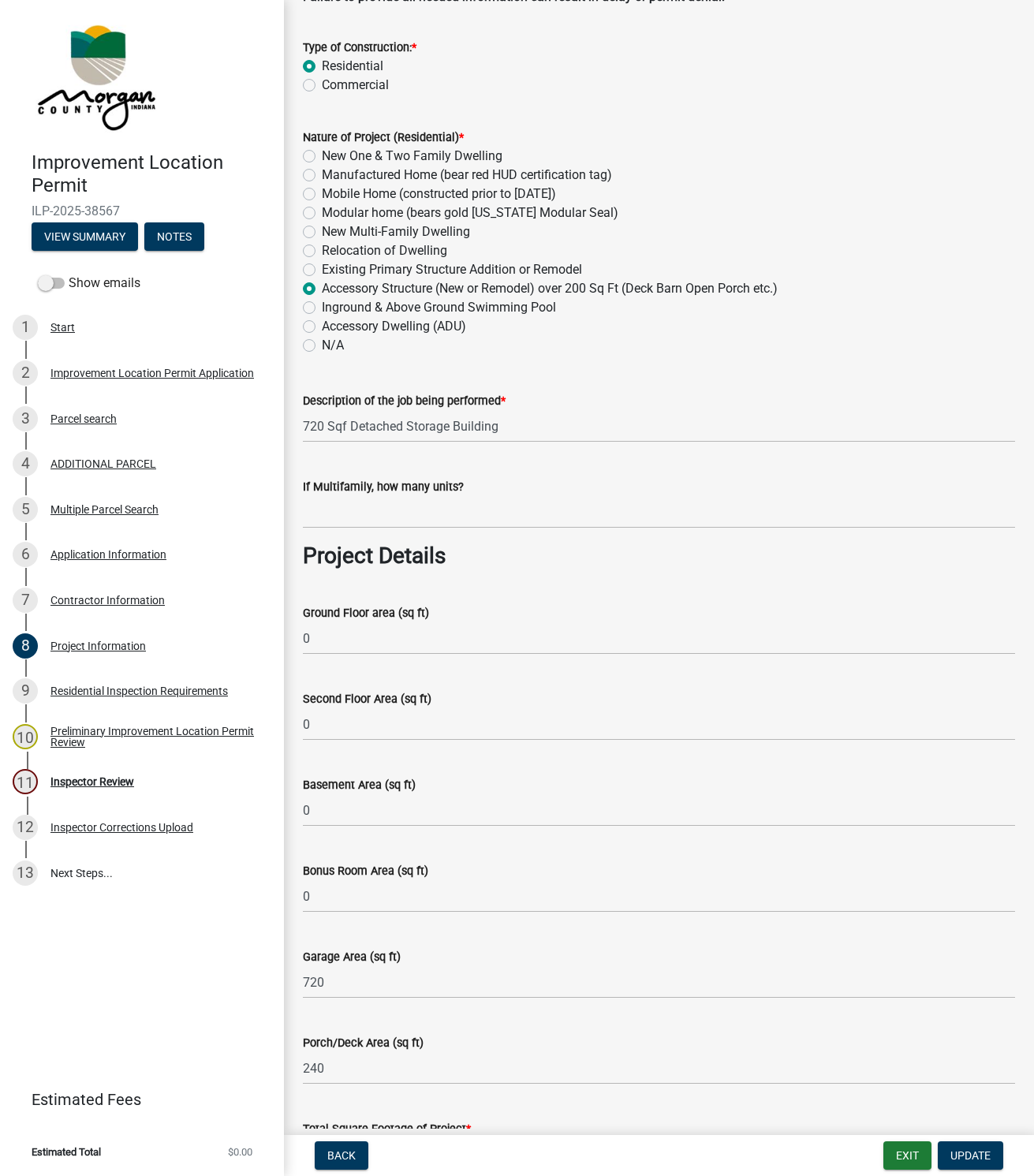
scroll to position [0, 0]
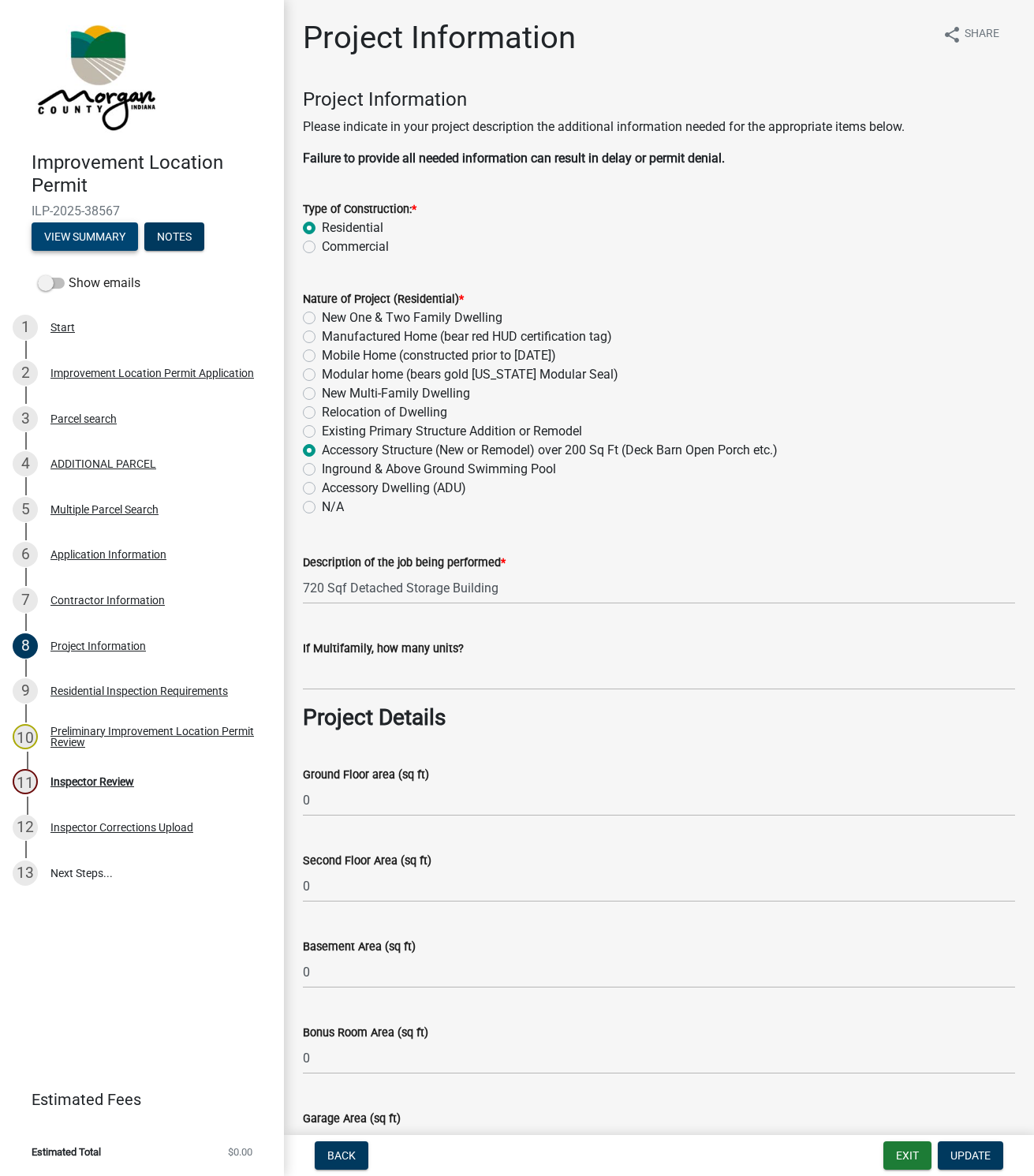
click at [74, 237] on button "View Summary" at bounding box center [84, 237] width 106 height 29
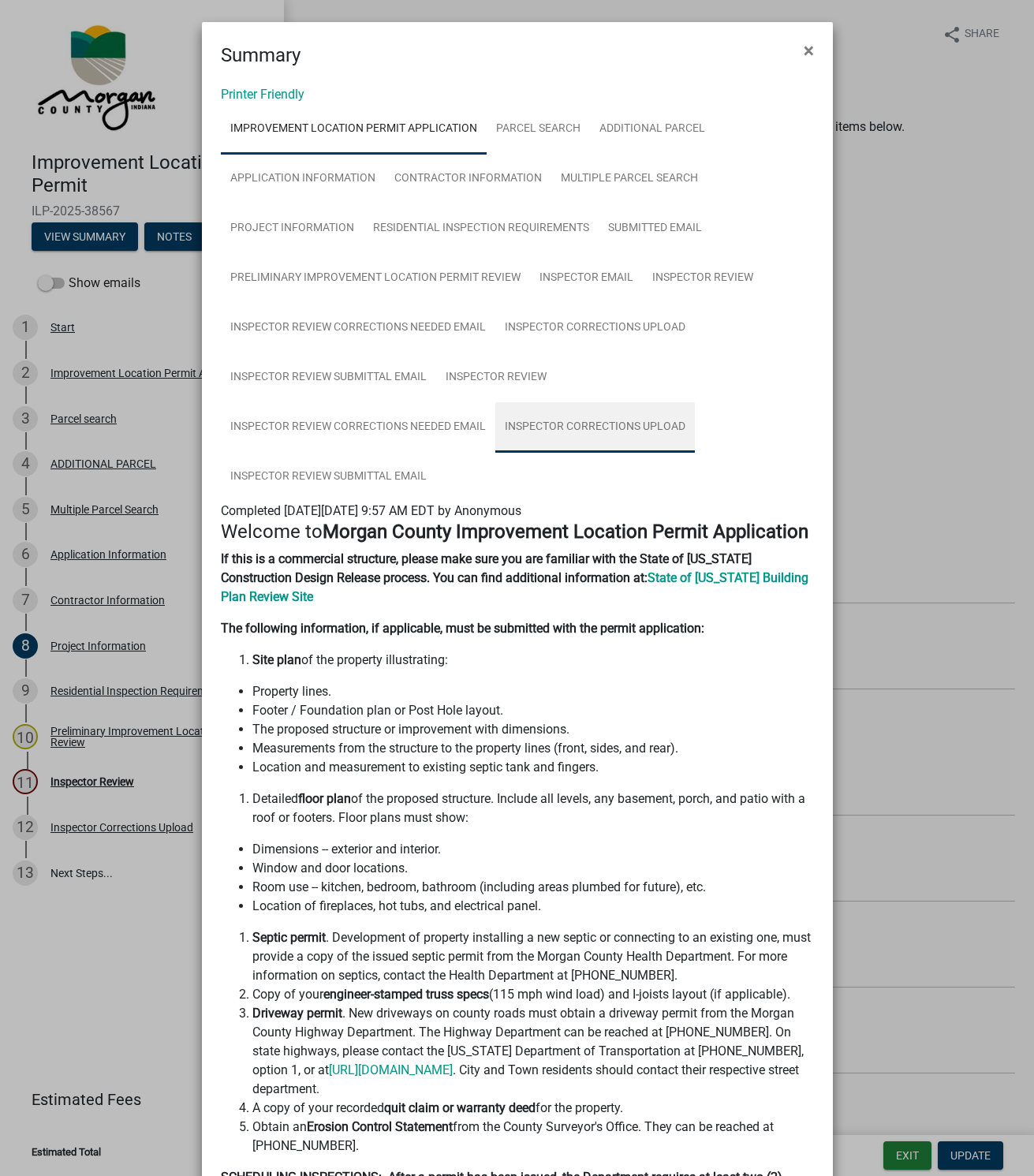
click at [538, 420] on link "Inspector Corrections Upload" at bounding box center [594, 427] width 199 height 50
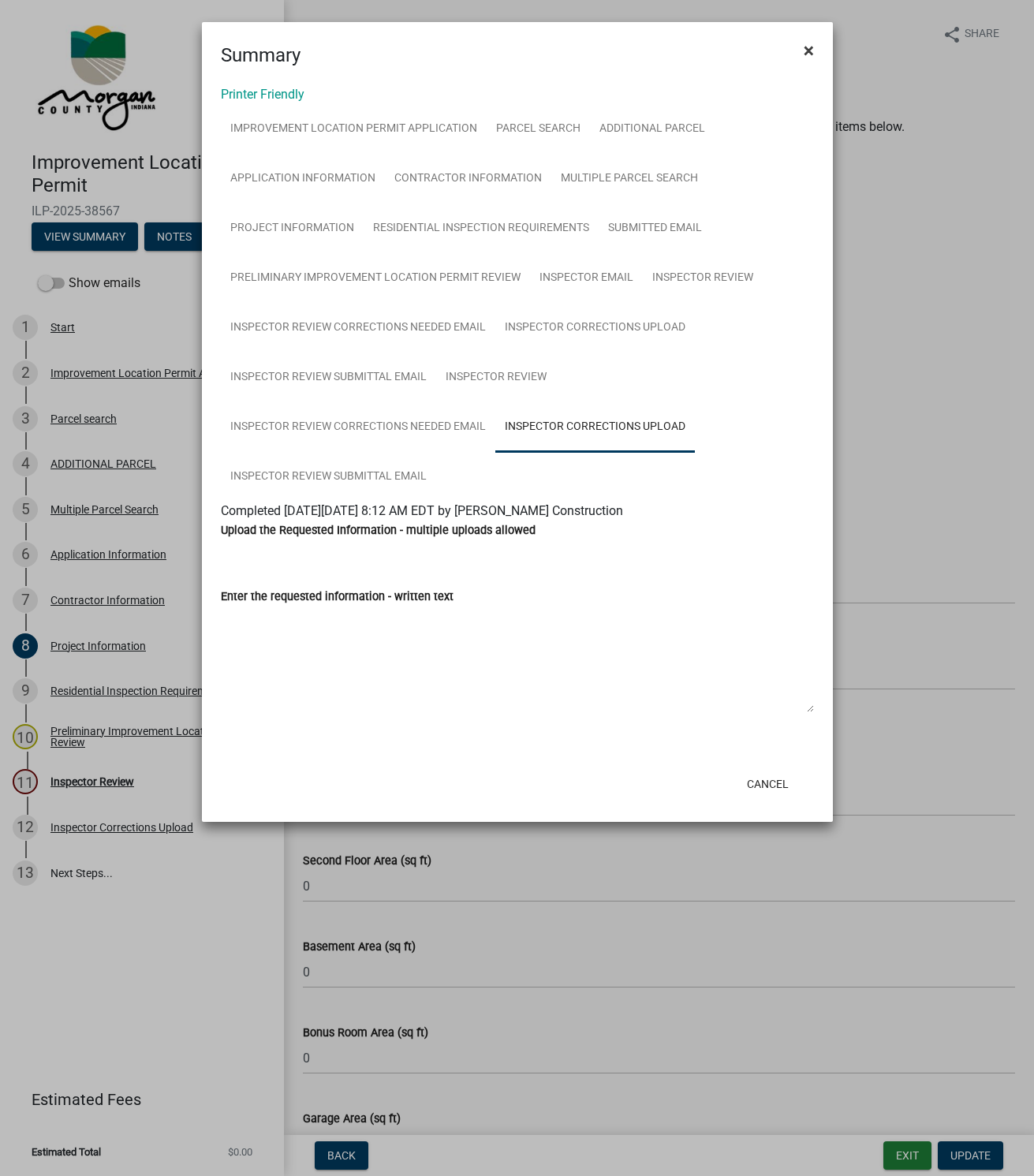
click at [805, 50] on span "×" at bounding box center [809, 50] width 10 height 22
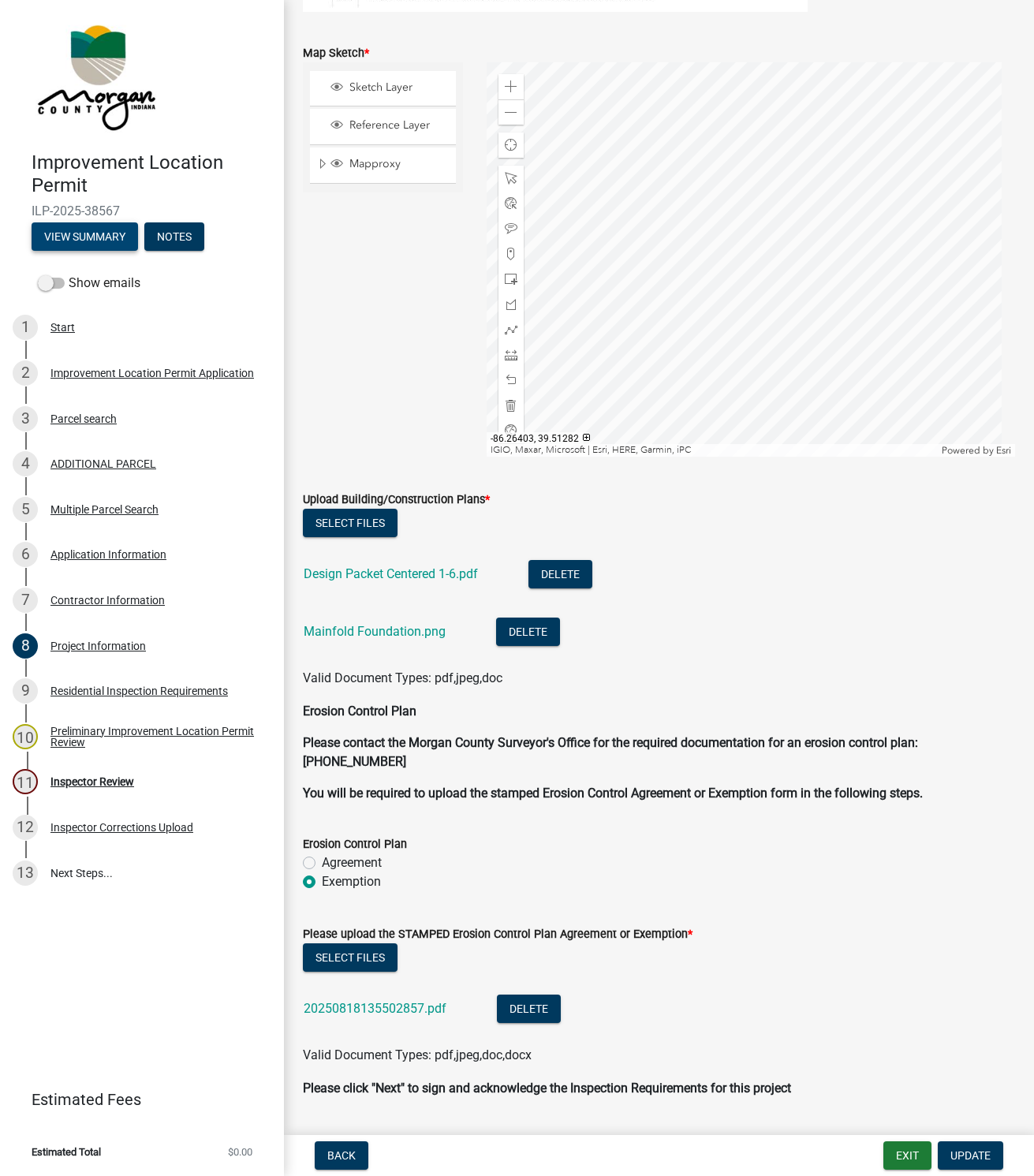
scroll to position [2883, 0]
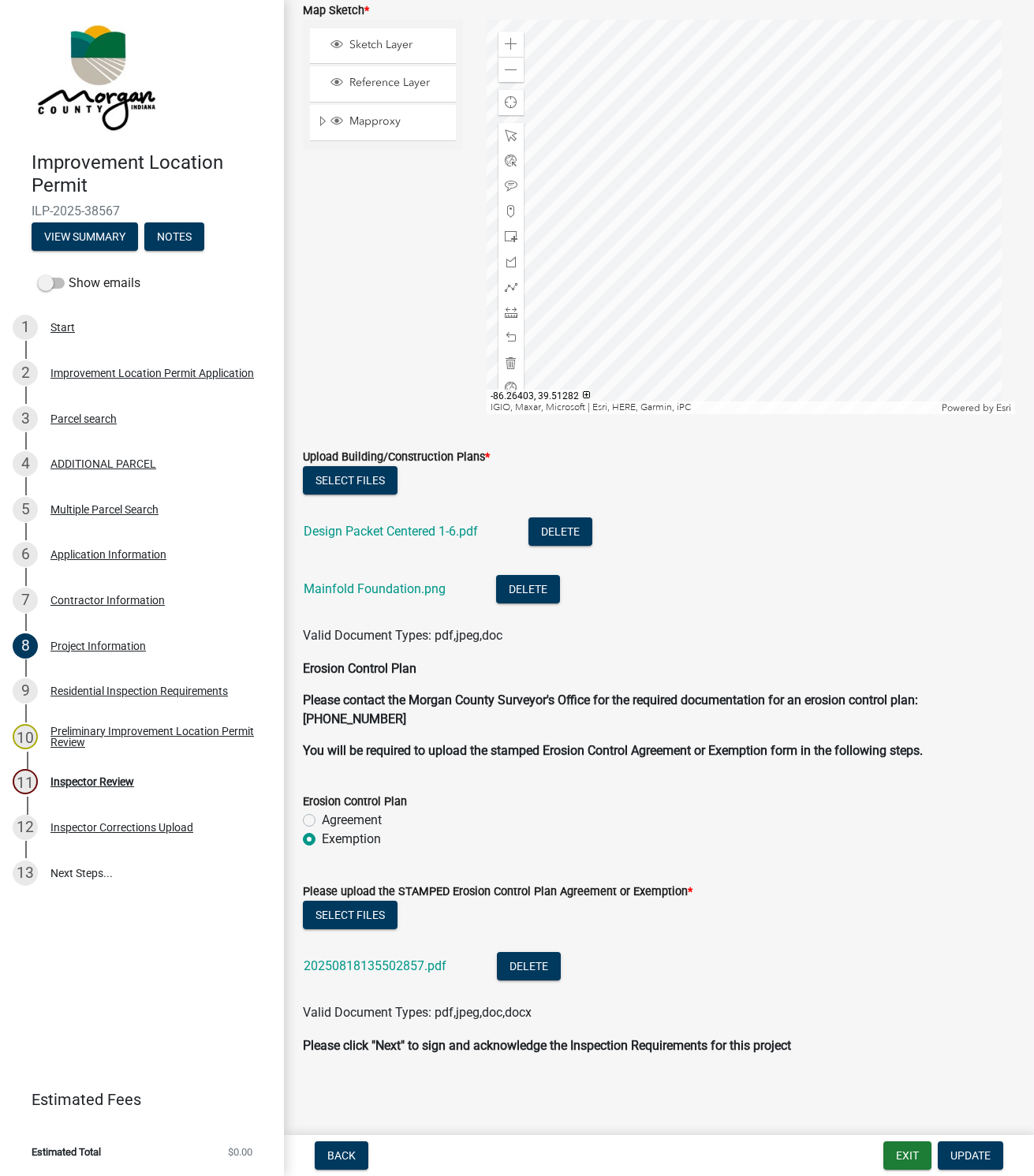
click at [379, 585] on link "Mainfold Foundation.png" at bounding box center [374, 588] width 142 height 15
click at [64, 777] on div "Inspector Review" at bounding box center [92, 782] width 84 height 11
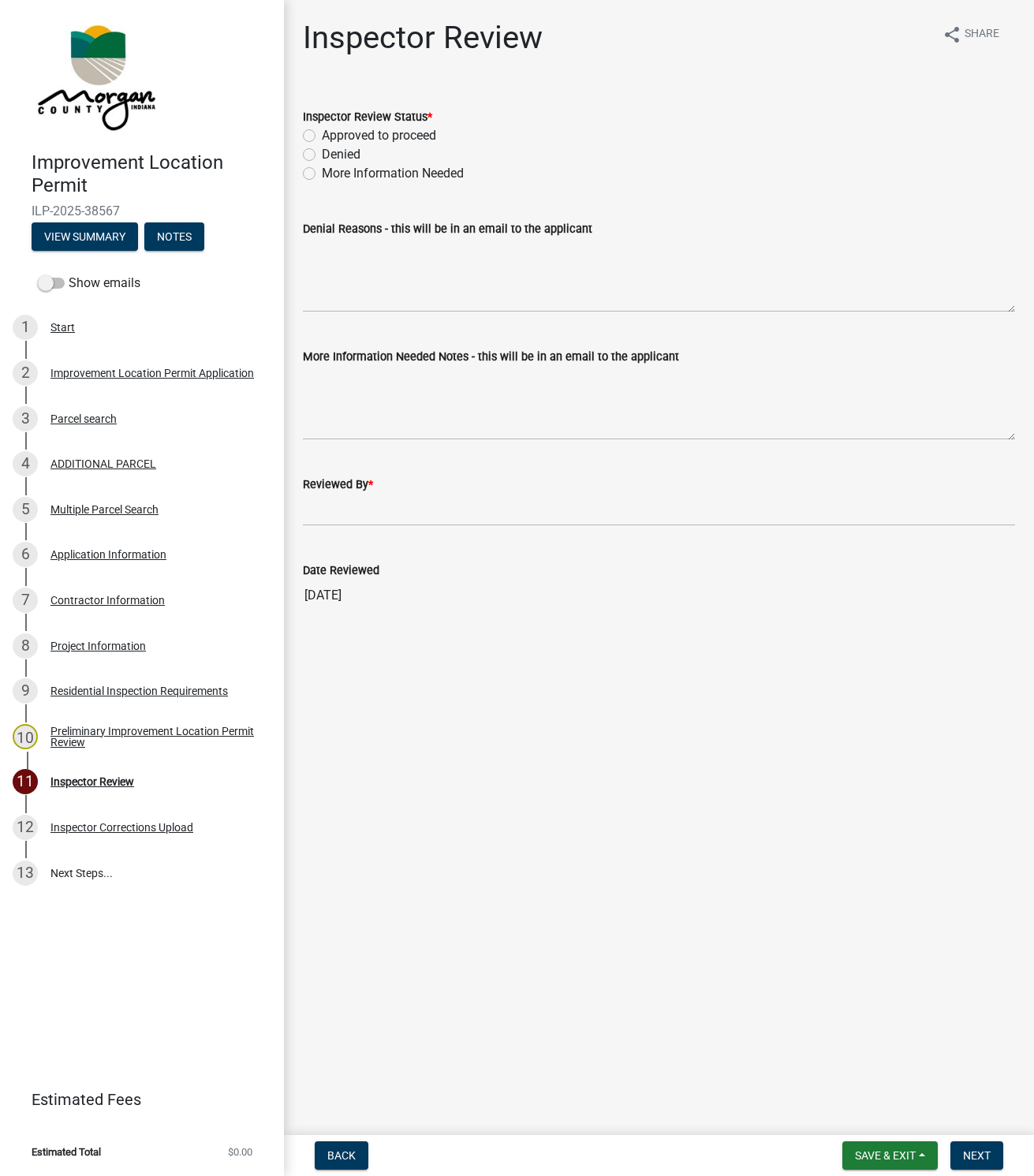
click at [322, 132] on label "Approved to proceed" at bounding box center [379, 136] width 114 height 19
click at [322, 132] on input "Approved to proceed" at bounding box center [327, 131] width 10 height 10
radio input "true"
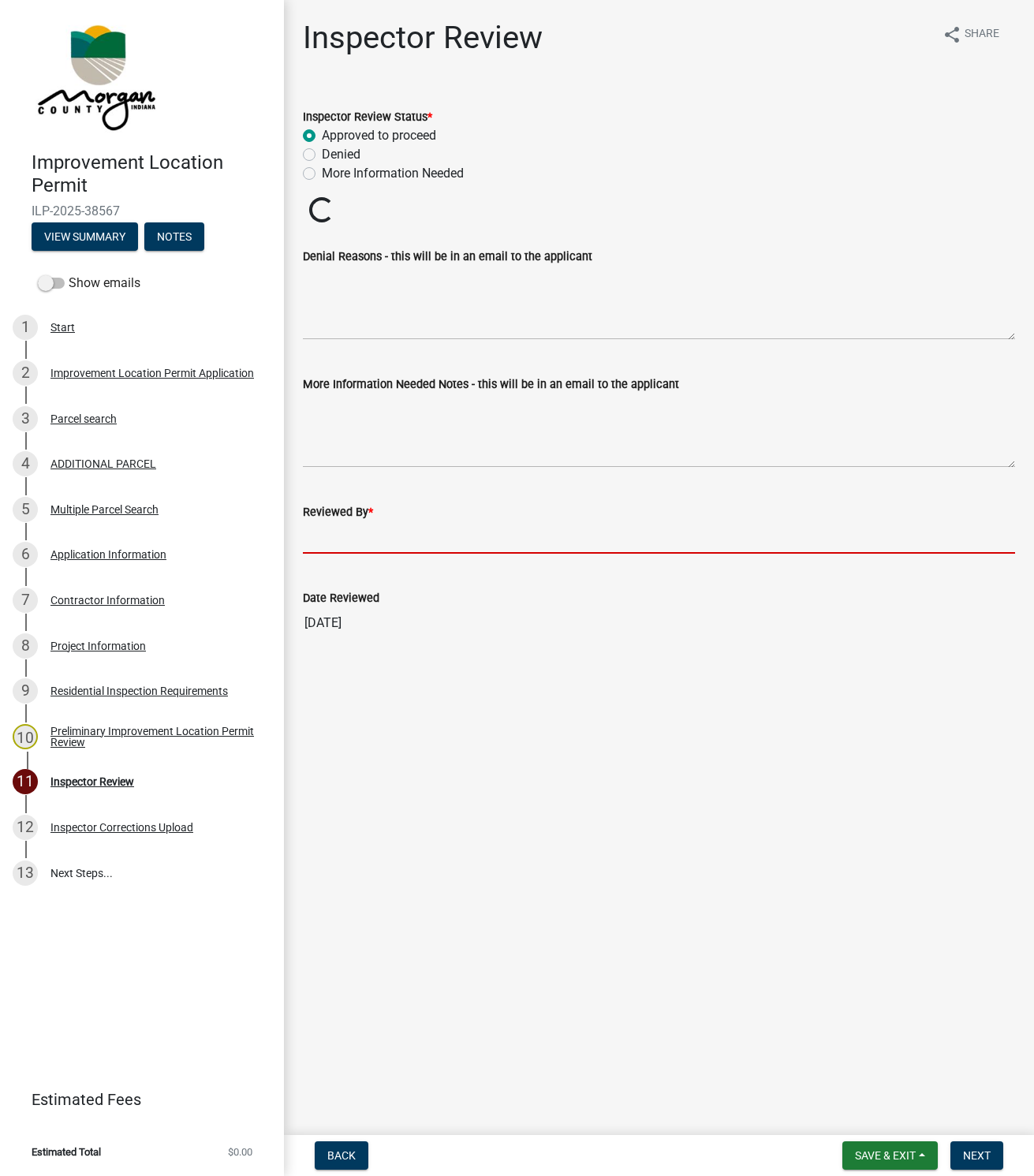
click at [329, 528] on input "Reviewed By *" at bounding box center [659, 537] width 712 height 32
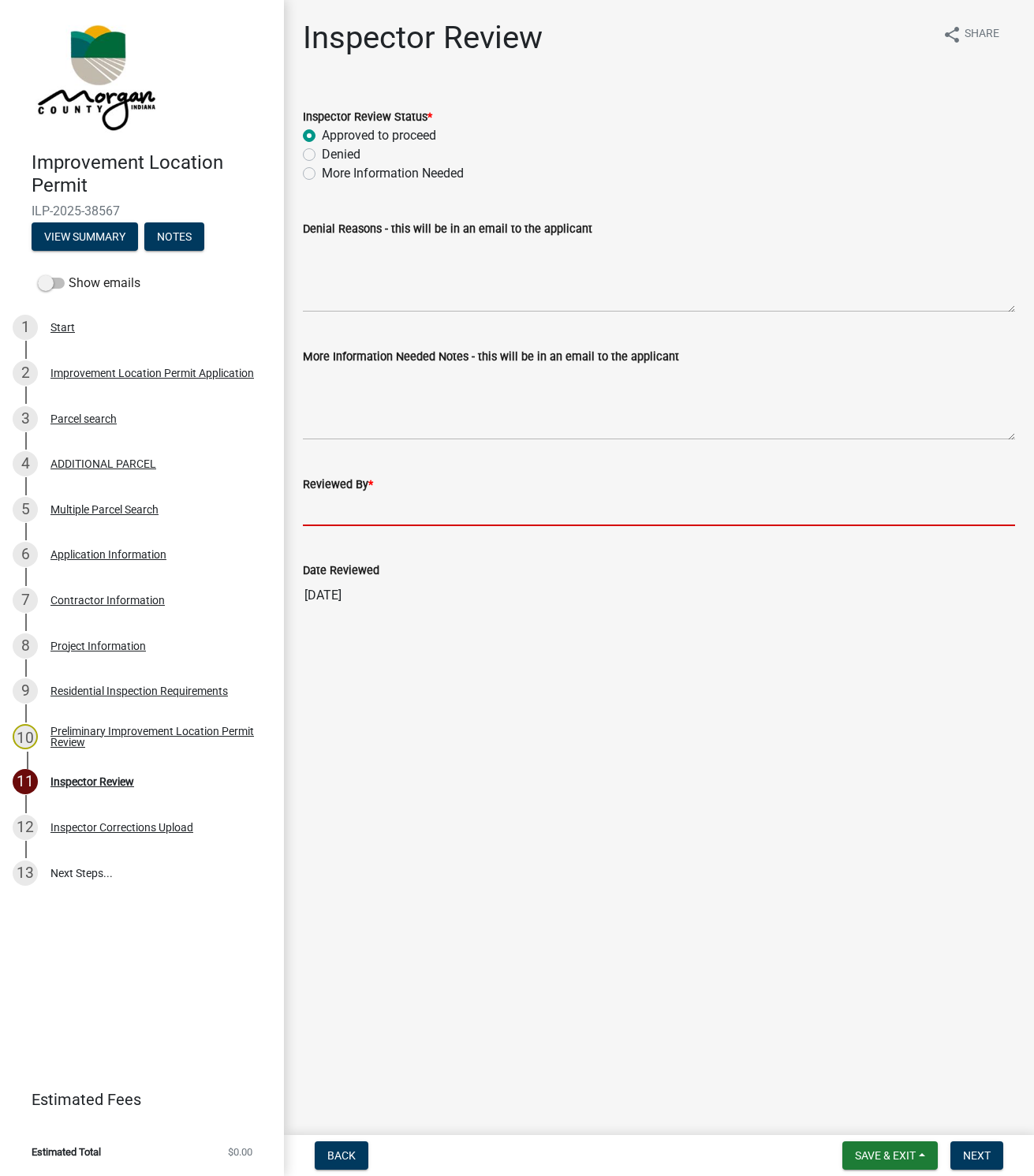
type input "[PERSON_NAME]"
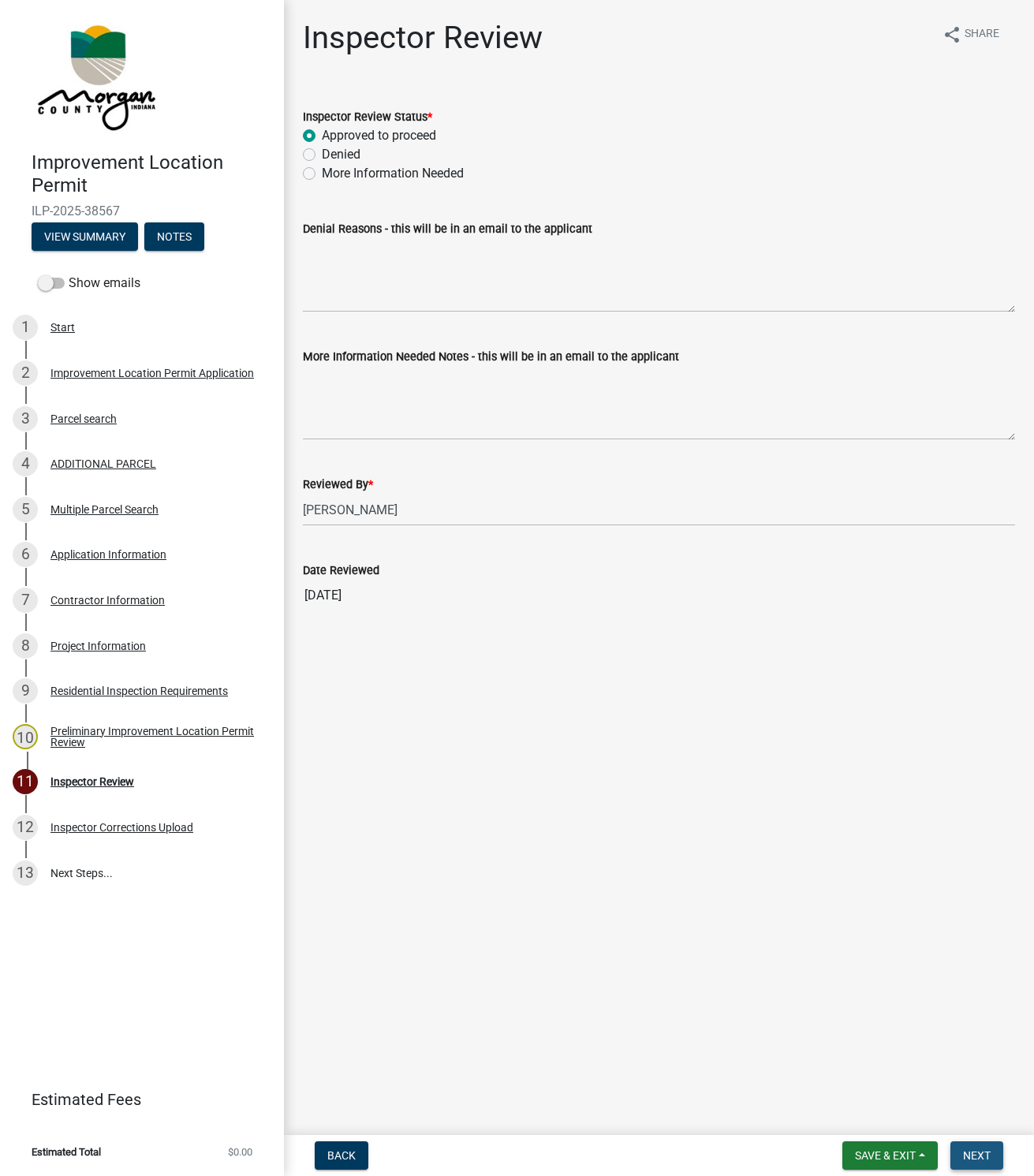
click at [984, 1144] on button "Next" at bounding box center [977, 1156] width 53 height 29
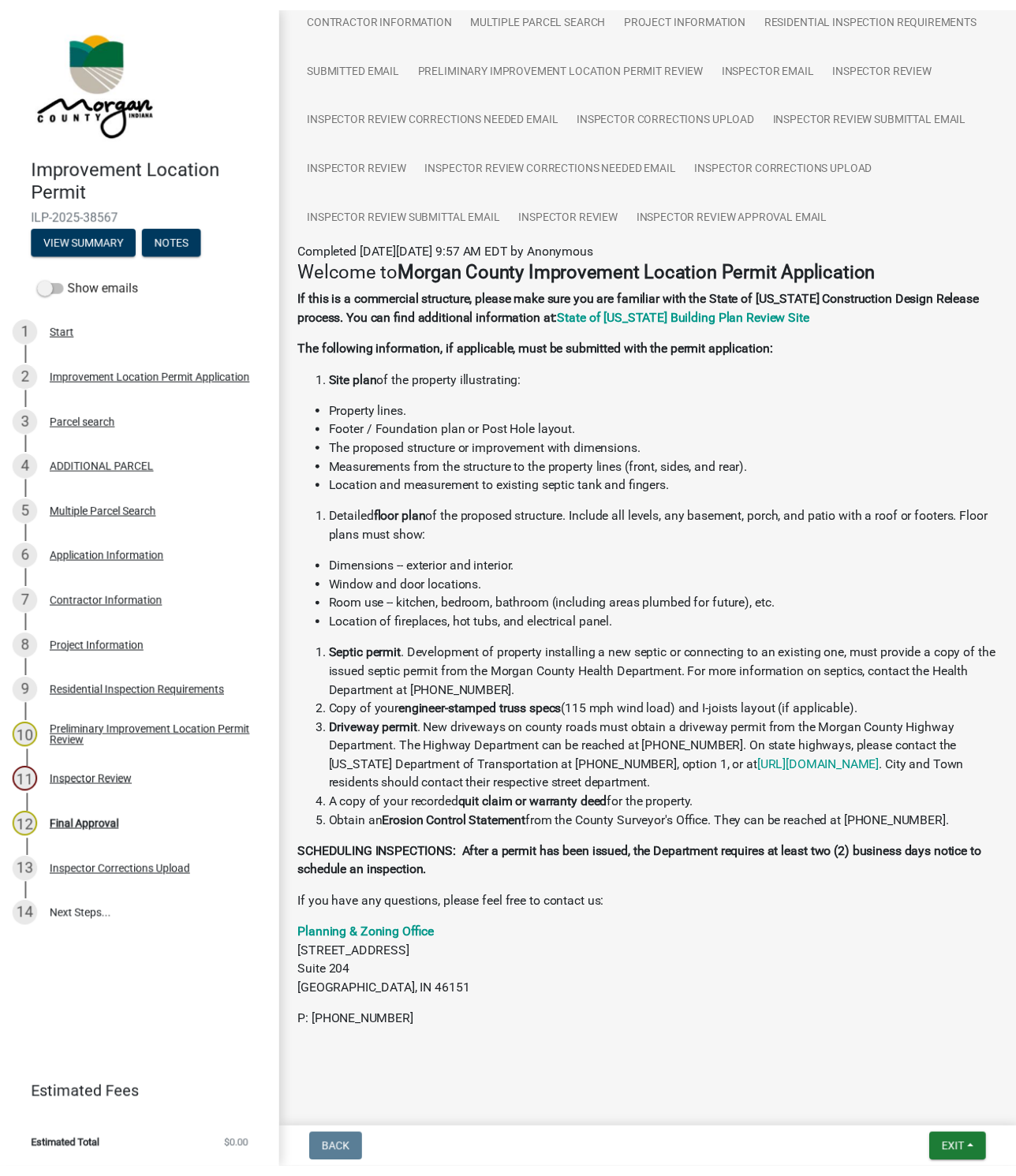
scroll to position [231, 0]
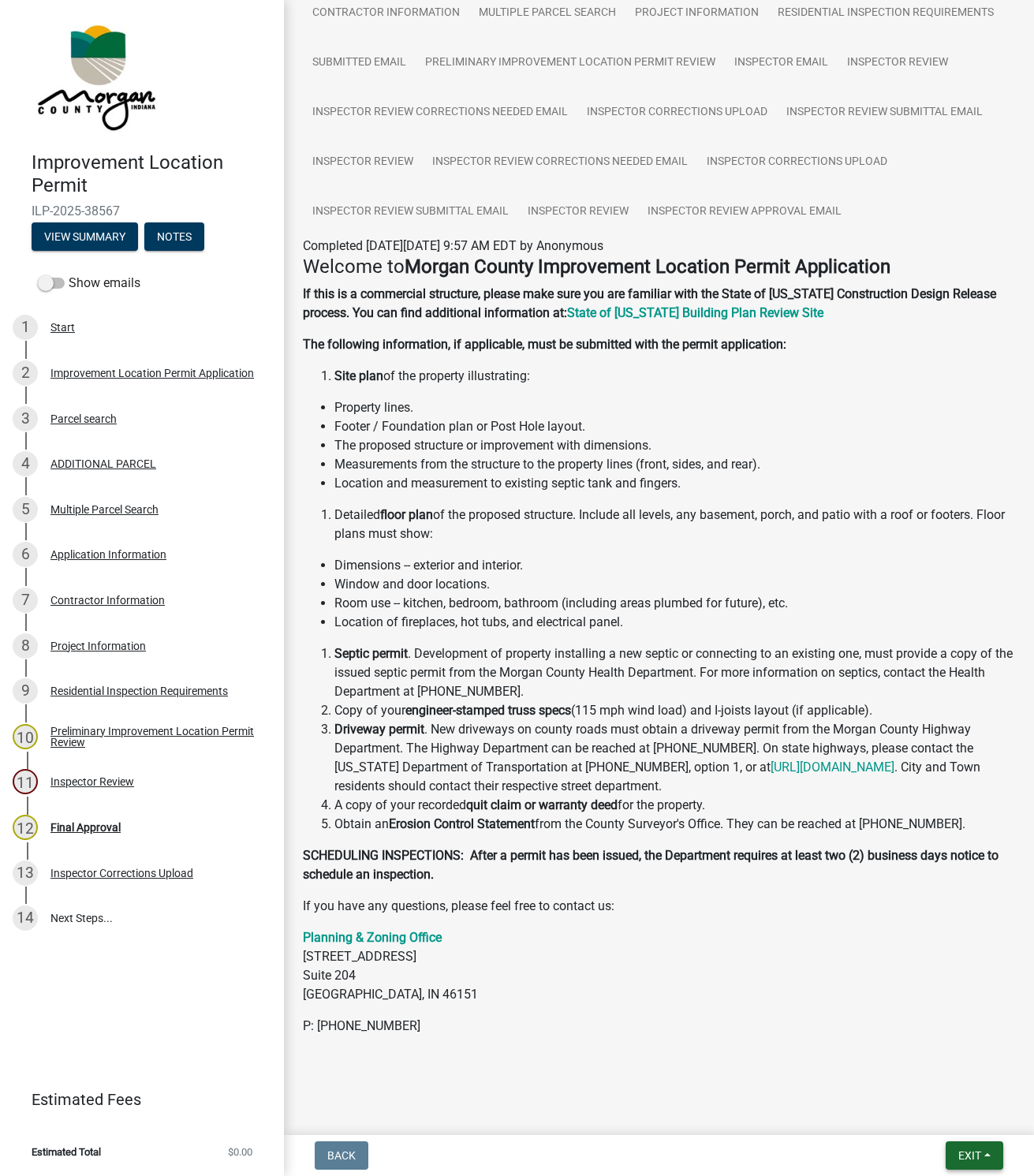
click at [973, 1151] on span "Exit" at bounding box center [970, 1156] width 23 height 13
click at [931, 1117] on button "Save & Exit" at bounding box center [940, 1116] width 126 height 38
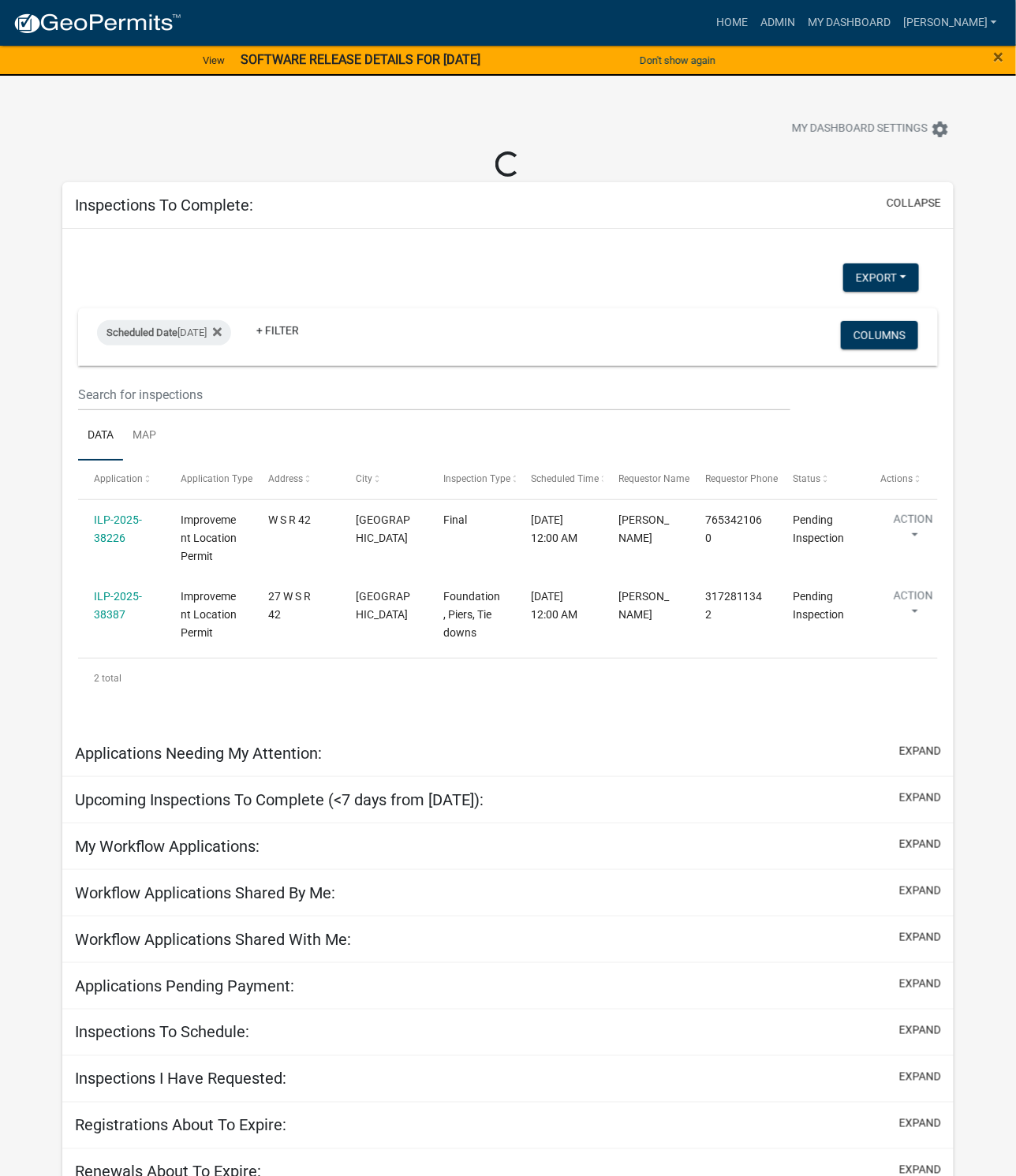
select select "1: 25"
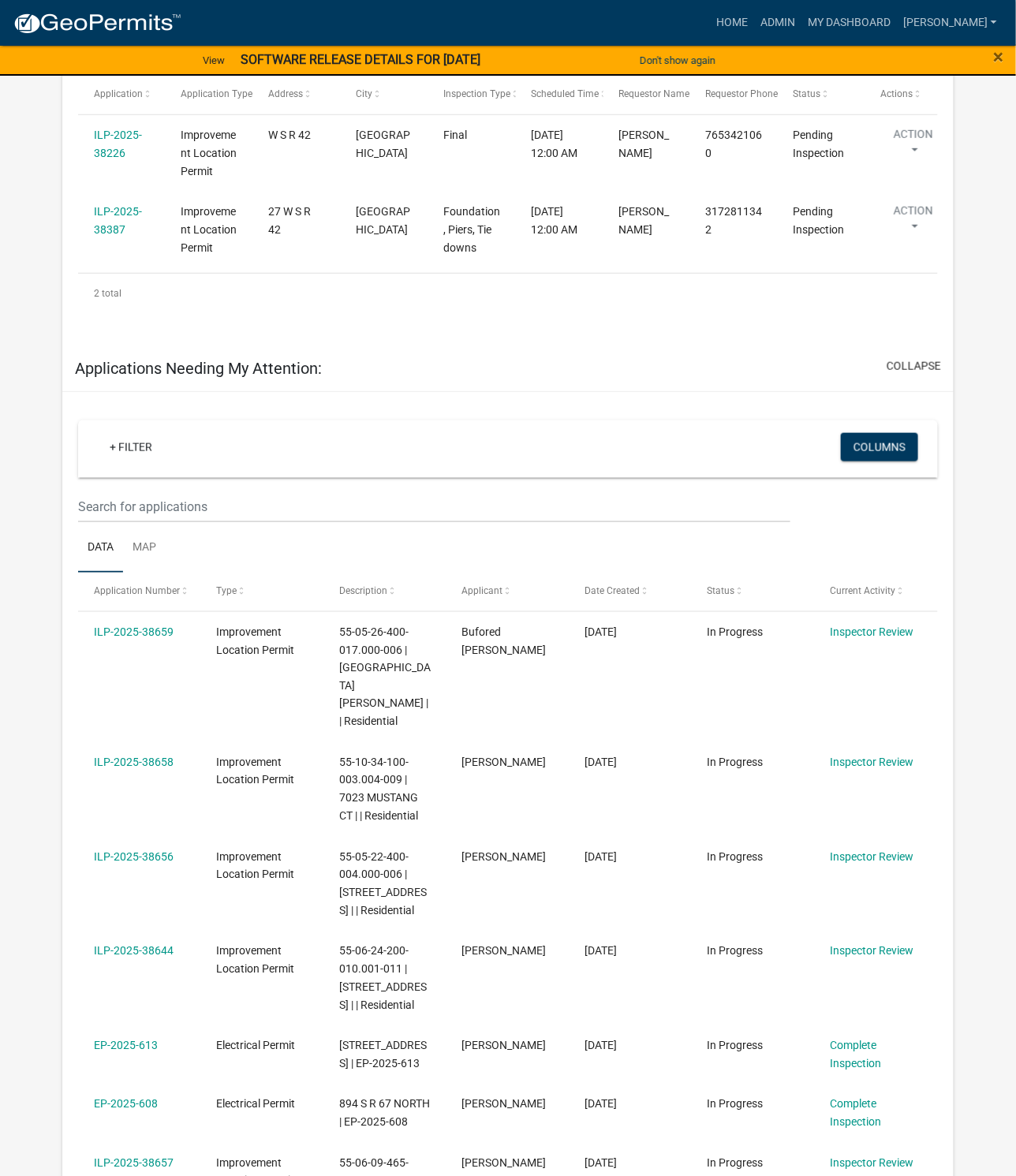
scroll to position [592, 0]
